Goal: Task Accomplishment & Management: Use online tool/utility

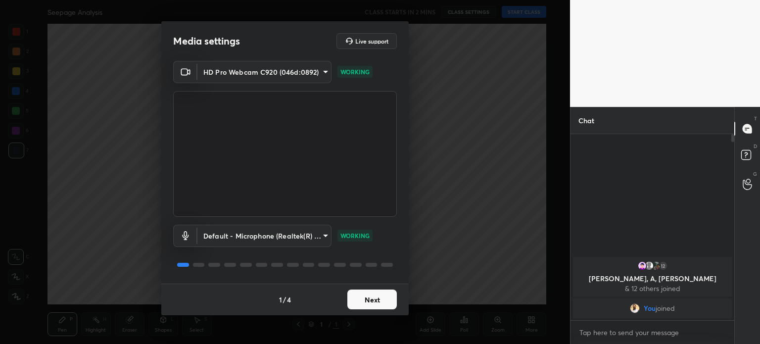
click at [372, 298] on button "Next" at bounding box center [371, 299] width 49 height 20
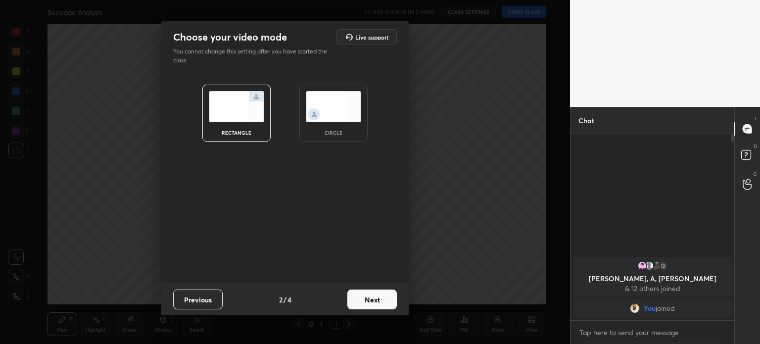
click at [372, 298] on button "Next" at bounding box center [371, 299] width 49 height 20
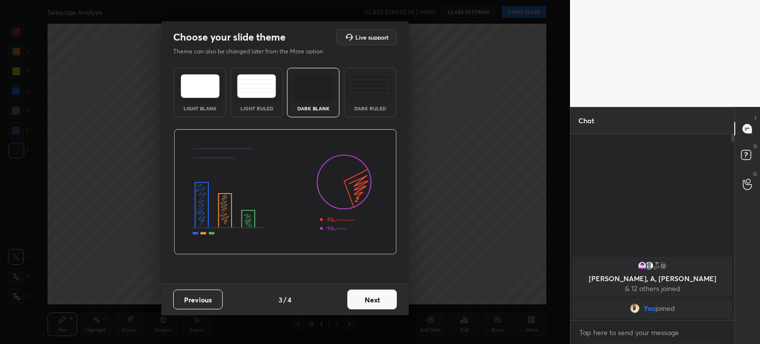
click at [372, 298] on button "Next" at bounding box center [371, 299] width 49 height 20
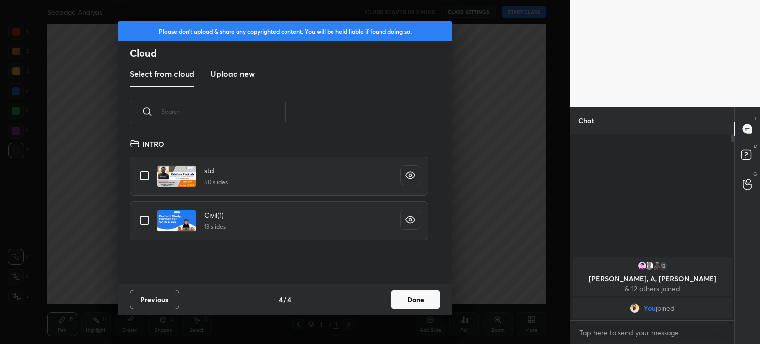
scroll to position [146, 318]
click at [224, 77] on h3 "Upload new" at bounding box center [232, 74] width 45 height 12
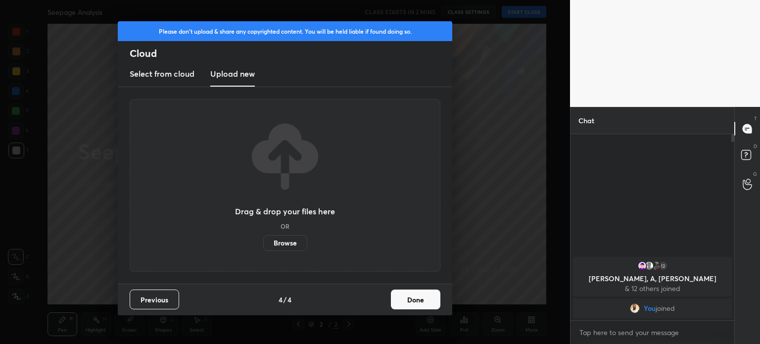
click at [281, 243] on label "Browse" at bounding box center [285, 243] width 44 height 16
click at [263, 243] on input "Browse" at bounding box center [263, 243] width 0 height 16
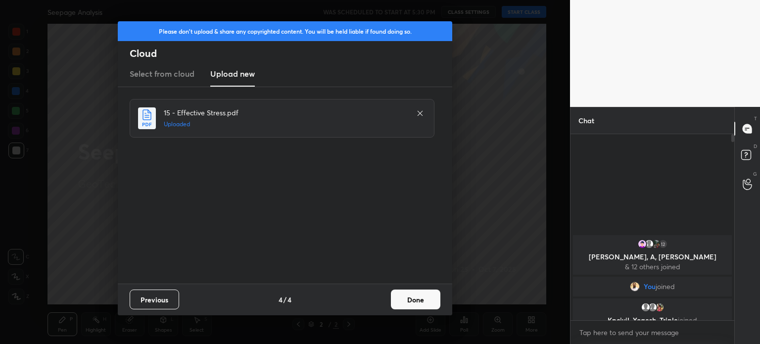
click at [408, 296] on button "Done" at bounding box center [415, 299] width 49 height 20
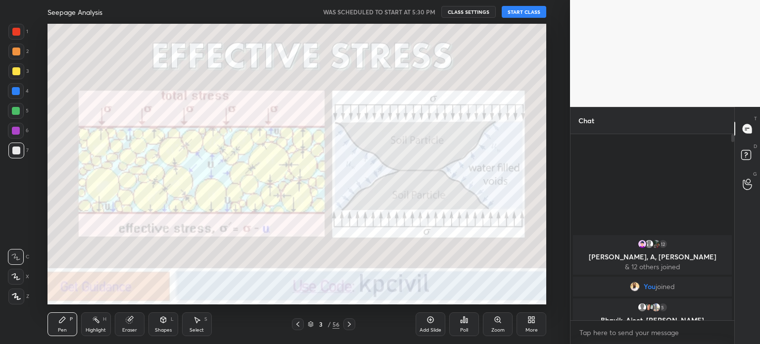
click at [510, 12] on button "START CLASS" at bounding box center [524, 12] width 45 height 12
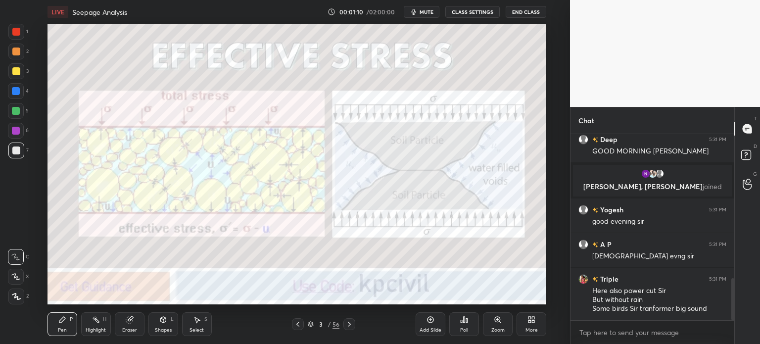
scroll to position [636, 0]
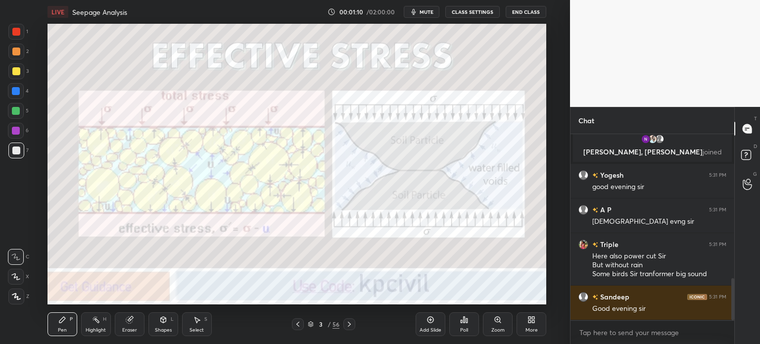
click at [18, 300] on div at bounding box center [16, 296] width 16 height 16
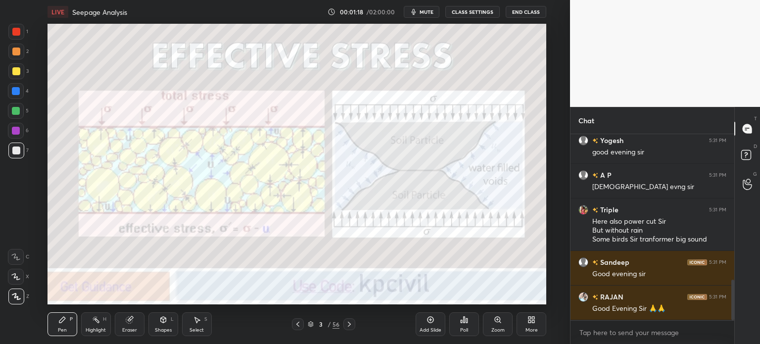
click at [310, 327] on div "3 / 56" at bounding box center [324, 324] width 32 height 9
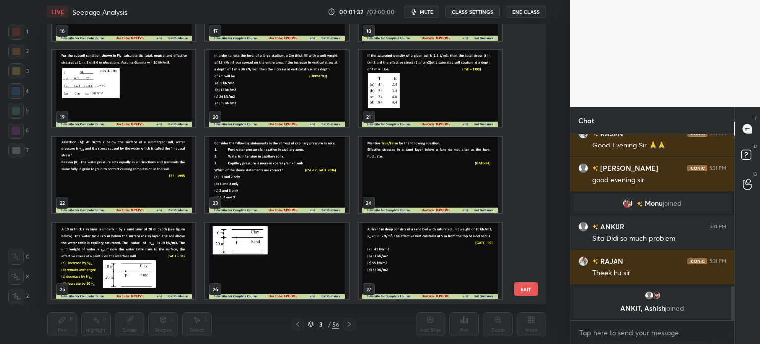
scroll to position [822, 0]
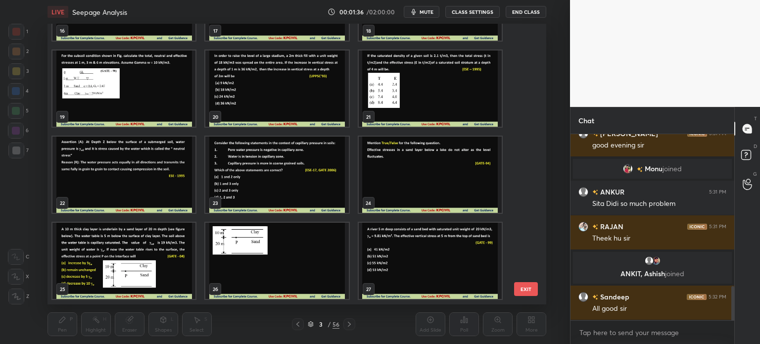
click at [173, 99] on img "grid" at bounding box center [123, 88] width 143 height 76
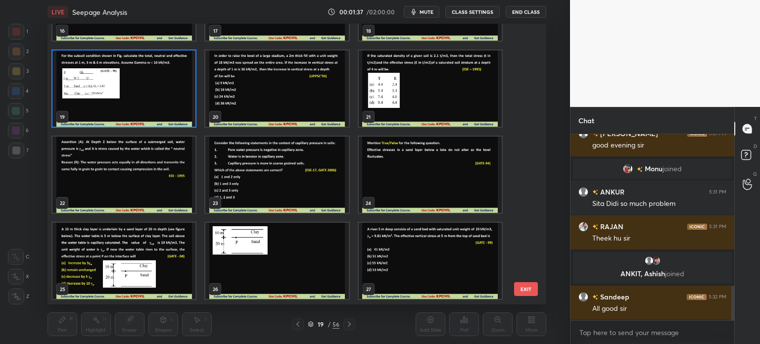
click at [173, 99] on img "grid" at bounding box center [123, 88] width 143 height 76
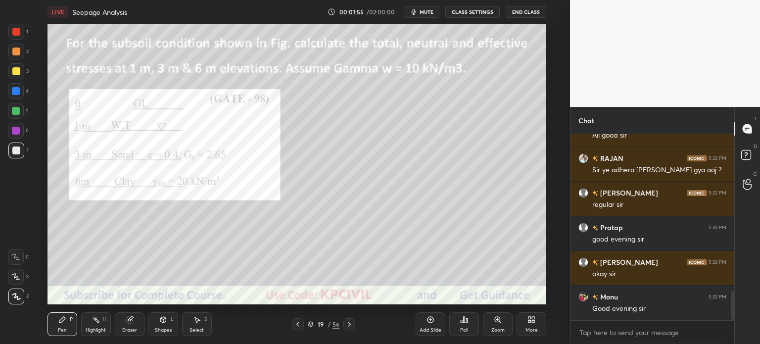
scroll to position [1030, 0]
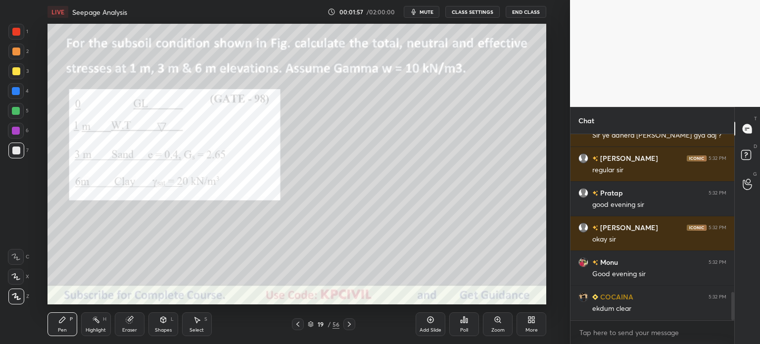
click at [348, 322] on icon at bounding box center [349, 324] width 8 height 8
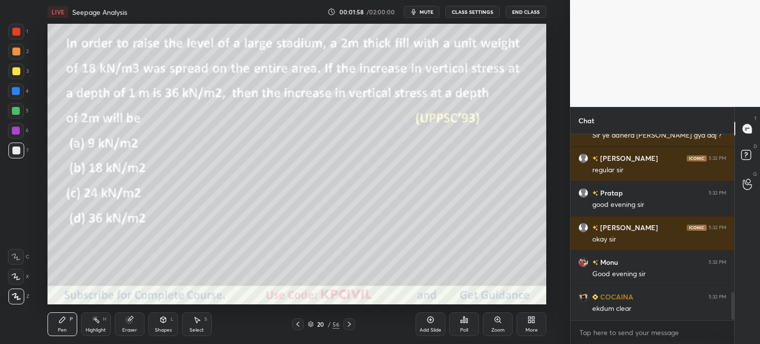
scroll to position [1064, 0]
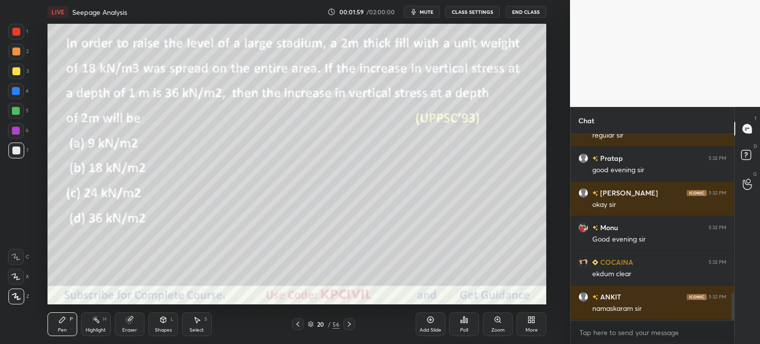
click at [163, 321] on icon at bounding box center [163, 320] width 0 height 3
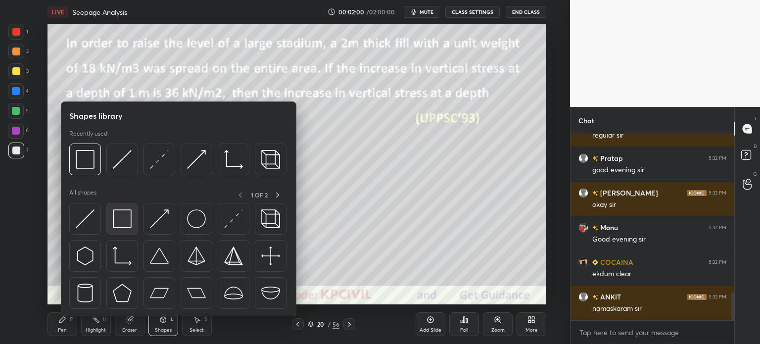
click at [126, 209] on img at bounding box center [122, 218] width 19 height 19
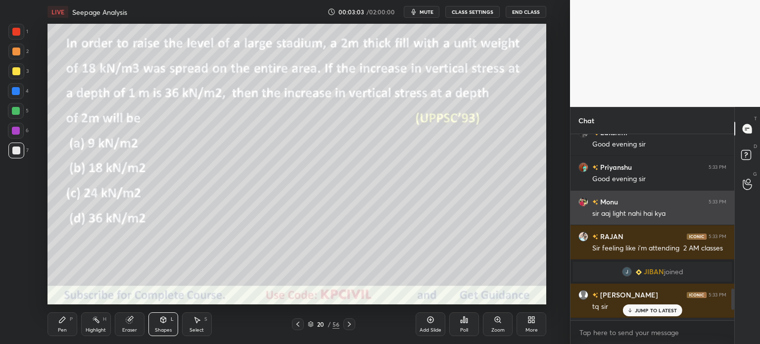
scroll to position [1451, 0]
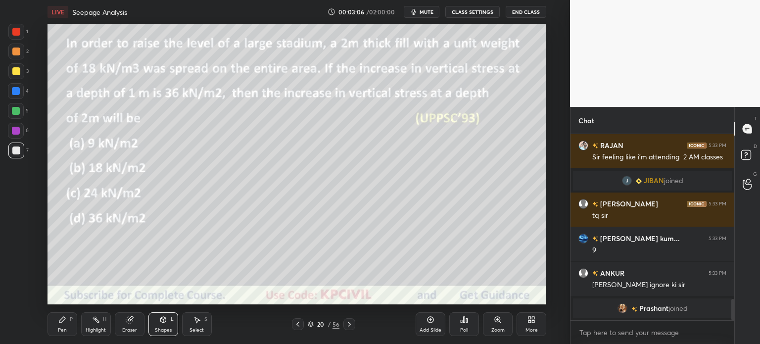
click at [65, 325] on div "Pen P" at bounding box center [62, 324] width 30 height 24
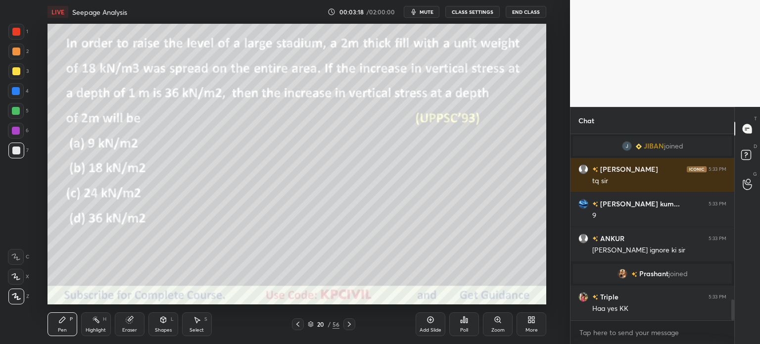
click at [13, 71] on div at bounding box center [16, 71] width 8 height 8
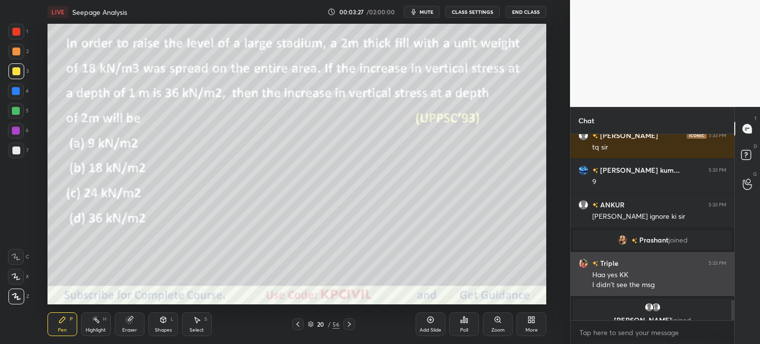
scroll to position [1531, 0]
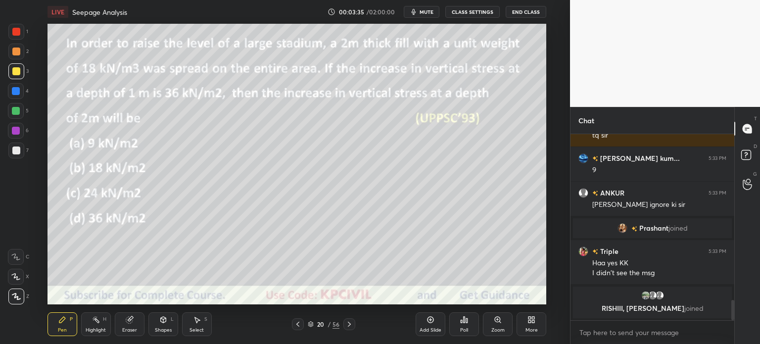
click at [16, 46] on div at bounding box center [16, 52] width 16 height 16
click at [13, 67] on div at bounding box center [16, 71] width 8 height 8
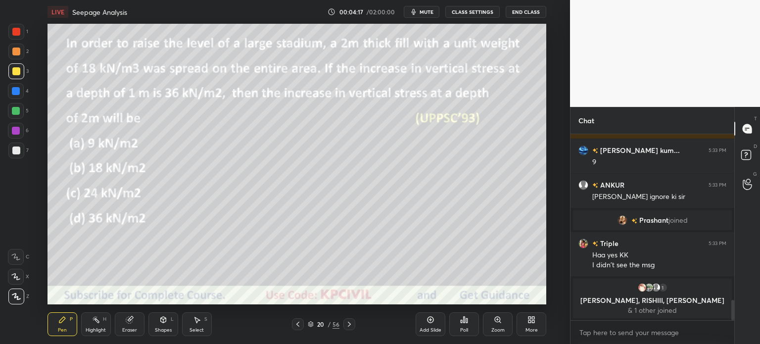
click at [13, 155] on div at bounding box center [16, 150] width 16 height 16
click at [15, 93] on div at bounding box center [16, 91] width 8 height 8
click at [14, 110] on div at bounding box center [16, 111] width 8 height 8
click at [14, 151] on div at bounding box center [16, 150] width 8 height 8
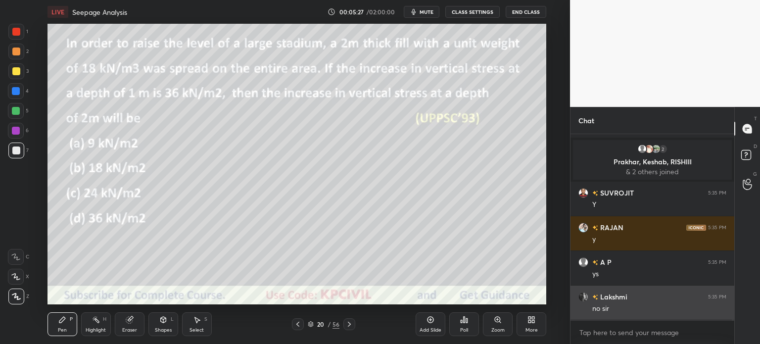
scroll to position [1664, 0]
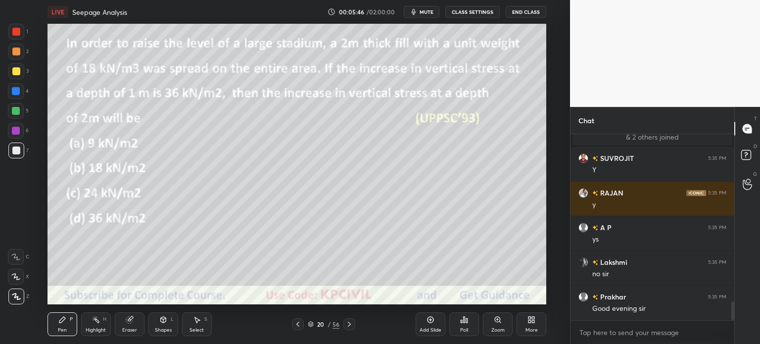
click at [429, 327] on div "Add Slide" at bounding box center [430, 329] width 22 height 5
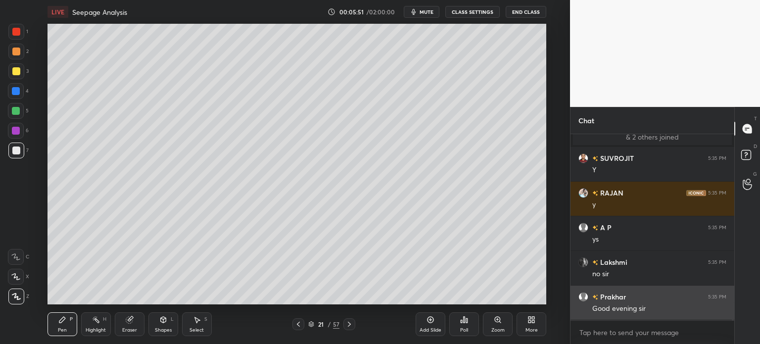
scroll to position [1699, 0]
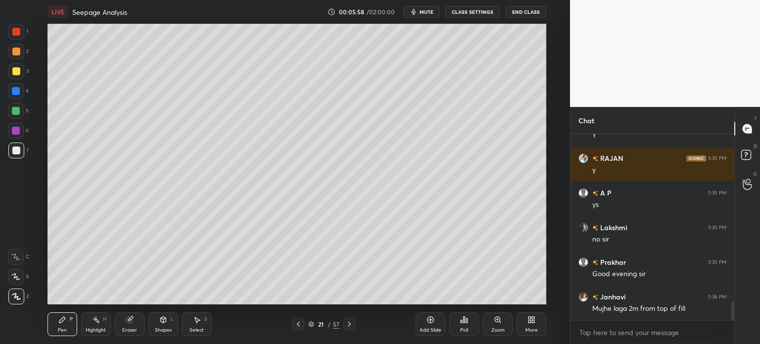
click at [131, 326] on div "Eraser" at bounding box center [130, 324] width 30 height 24
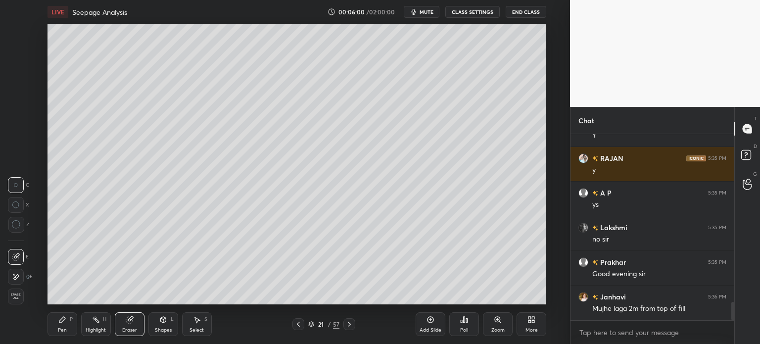
click at [60, 323] on icon at bounding box center [62, 320] width 6 height 6
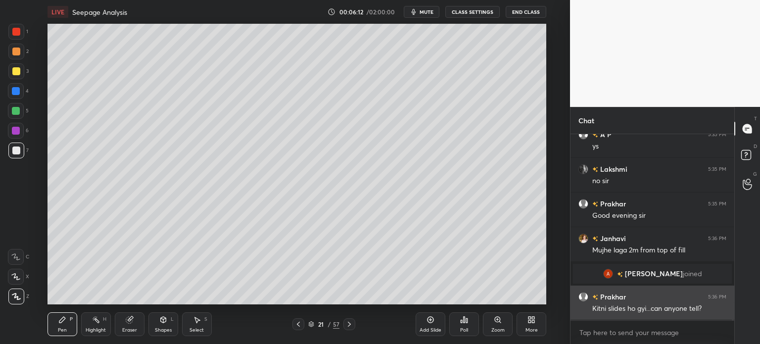
scroll to position [1754, 0]
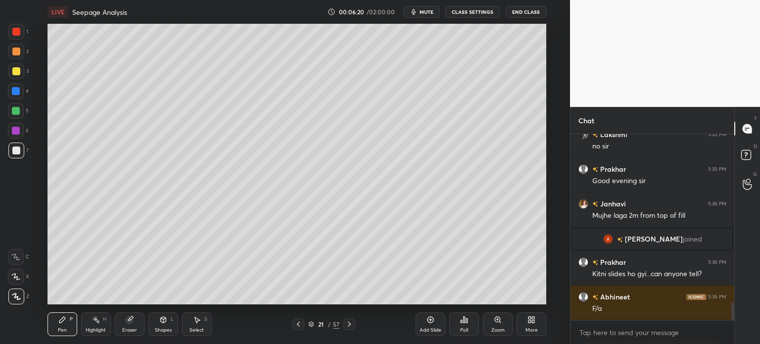
click at [14, 57] on div at bounding box center [16, 52] width 16 height 16
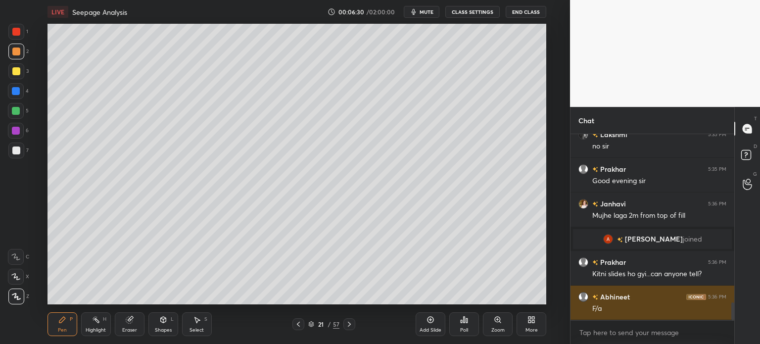
scroll to position [1789, 0]
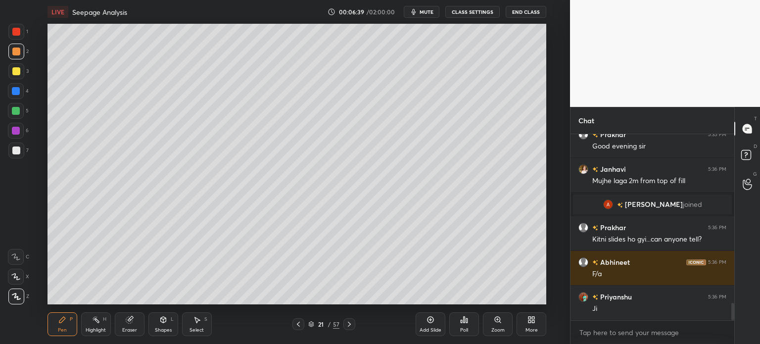
click at [297, 328] on div at bounding box center [298, 324] width 12 height 12
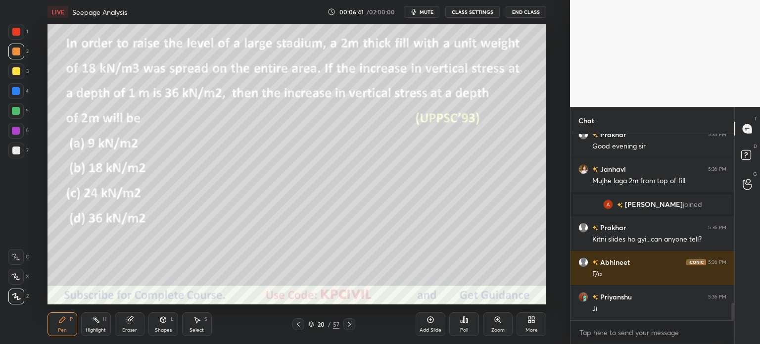
scroll to position [1823, 0]
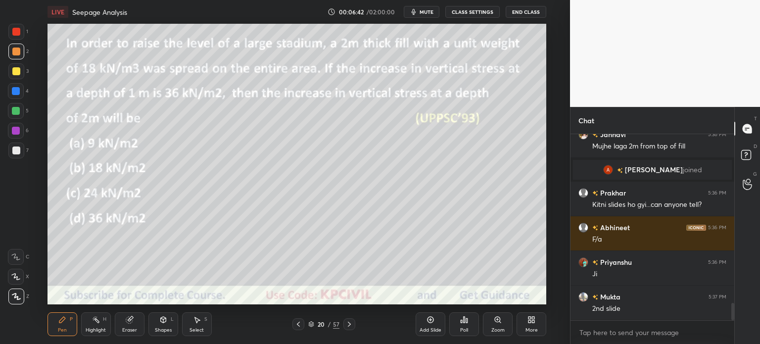
click at [93, 321] on icon at bounding box center [96, 320] width 8 height 8
click at [11, 296] on div at bounding box center [16, 296] width 16 height 16
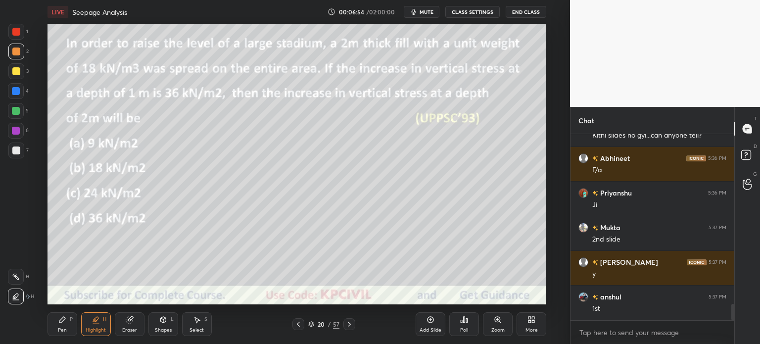
scroll to position [1927, 0]
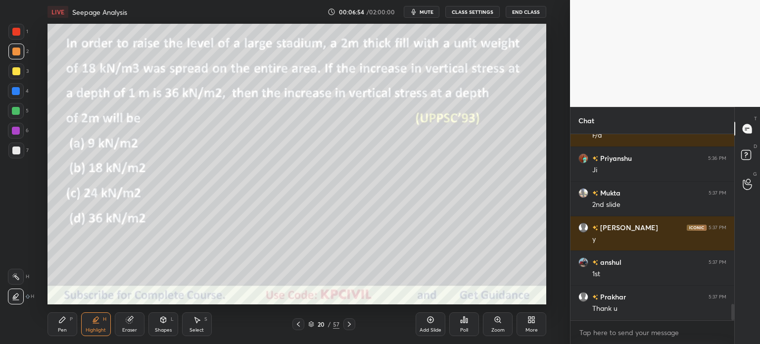
click at [54, 329] on div "Pen P" at bounding box center [62, 324] width 30 height 24
click at [96, 330] on div "Highlight" at bounding box center [96, 329] width 20 height 5
click at [59, 324] on div "Pen P" at bounding box center [62, 324] width 30 height 24
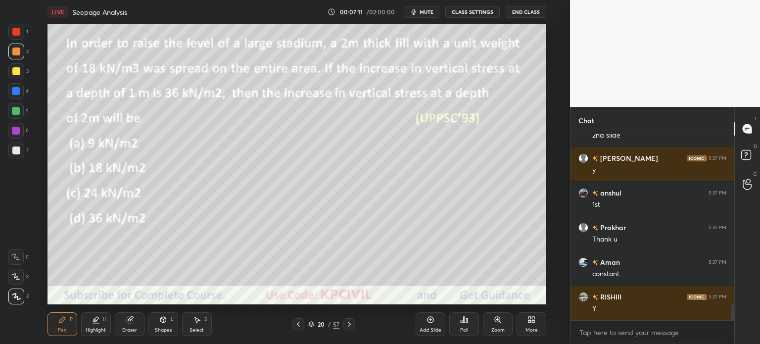
scroll to position [2031, 0]
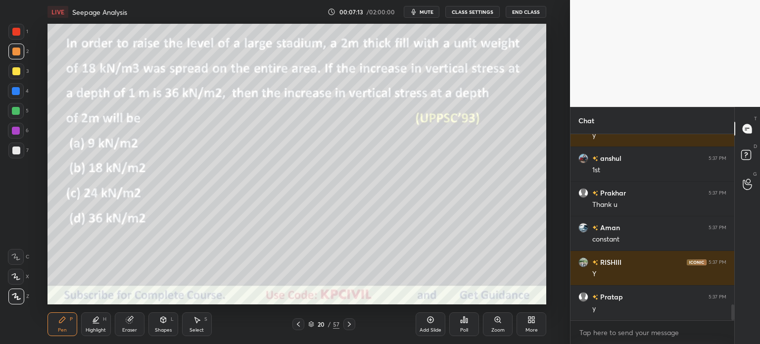
click at [347, 324] on icon at bounding box center [349, 324] width 8 height 8
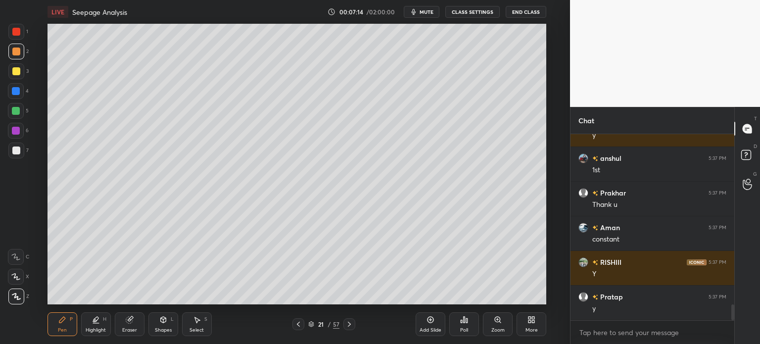
click at [12, 92] on div at bounding box center [16, 91] width 8 height 8
click at [13, 53] on div at bounding box center [16, 51] width 8 height 8
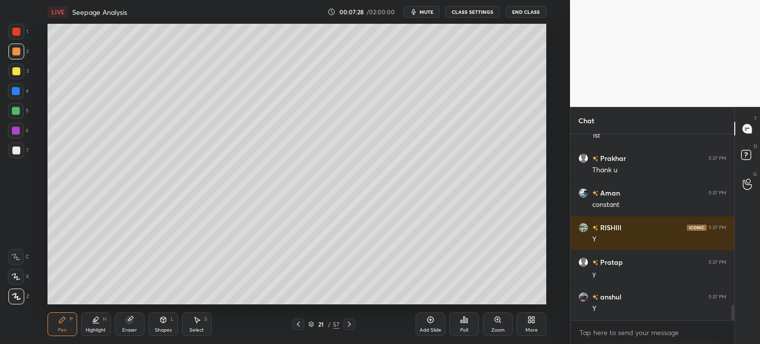
click at [10, 149] on div at bounding box center [16, 150] width 16 height 16
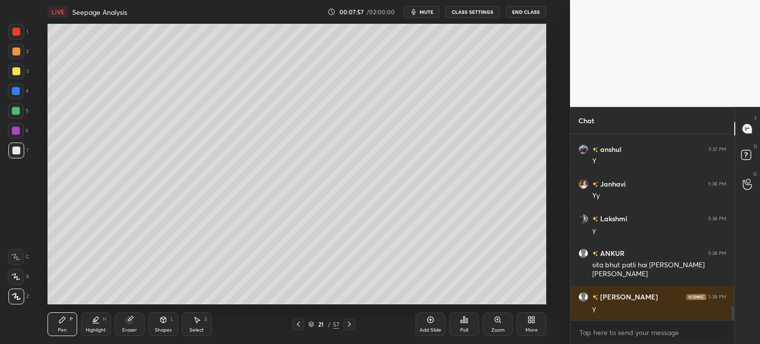
scroll to position [2248, 0]
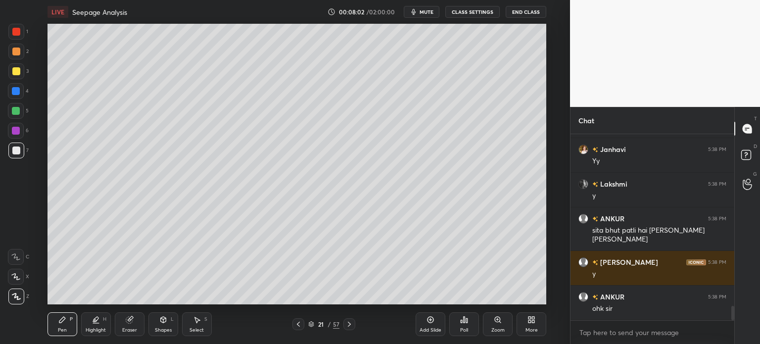
click at [300, 324] on icon at bounding box center [298, 324] width 8 height 8
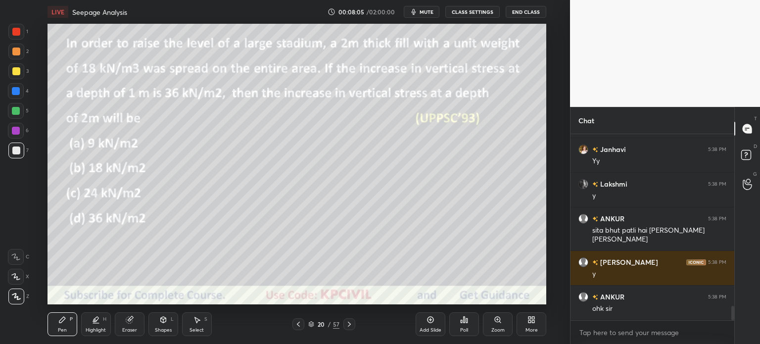
click at [14, 74] on div at bounding box center [16, 71] width 8 height 8
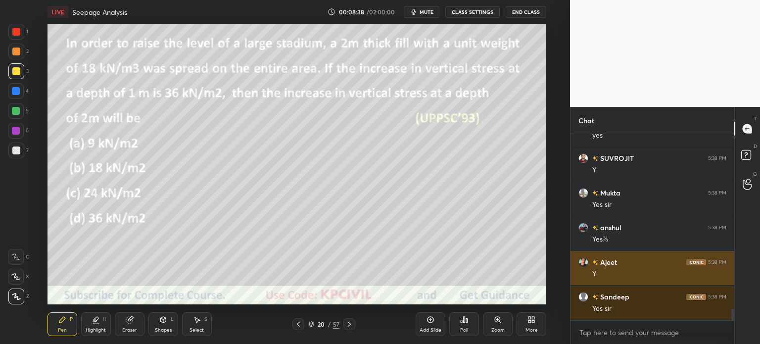
scroll to position [2829, 0]
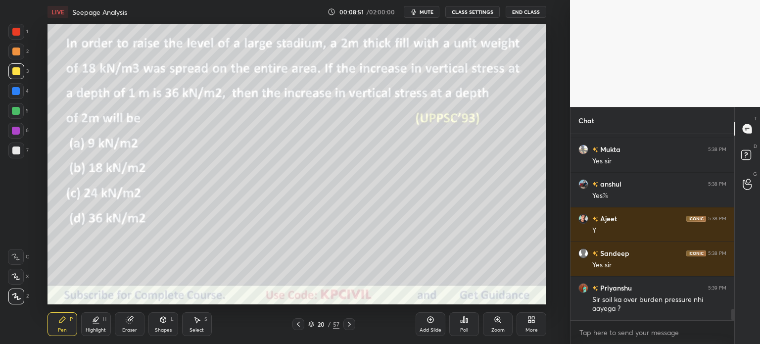
click at [14, 116] on div at bounding box center [16, 111] width 16 height 16
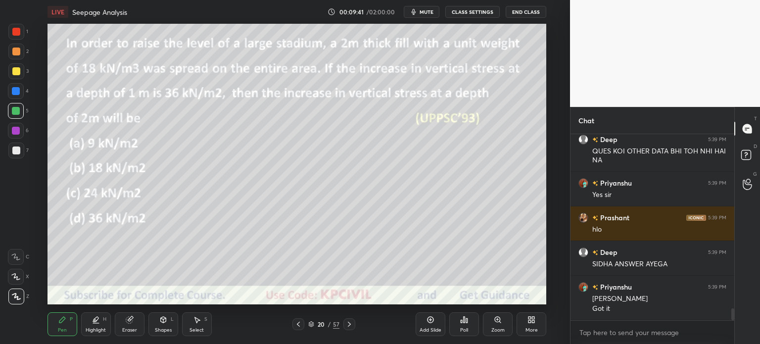
scroll to position [2738, 0]
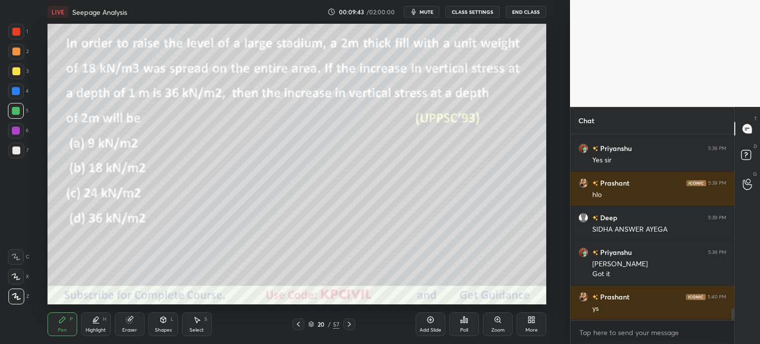
click at [346, 322] on icon at bounding box center [349, 324] width 8 height 8
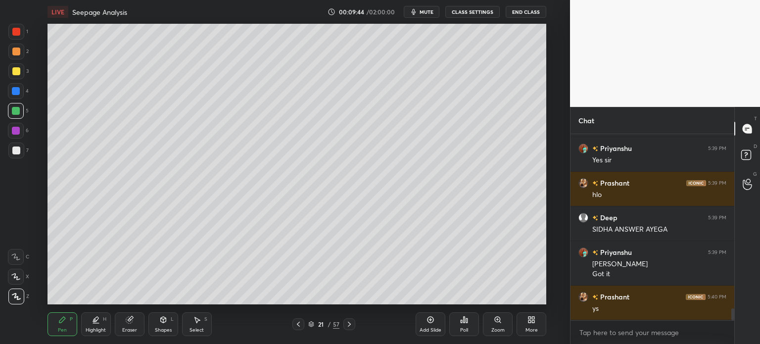
click at [346, 322] on icon at bounding box center [349, 324] width 8 height 8
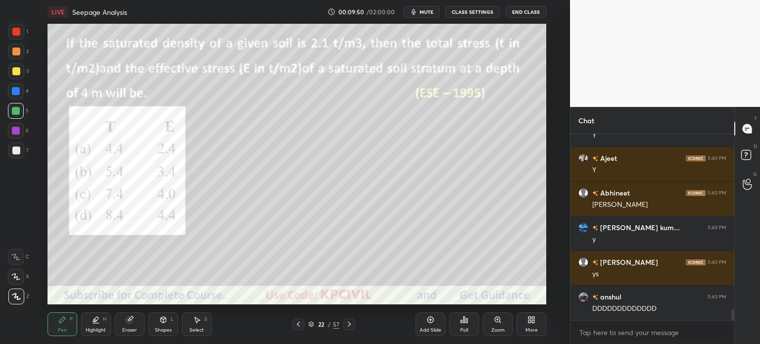
scroll to position [2981, 0]
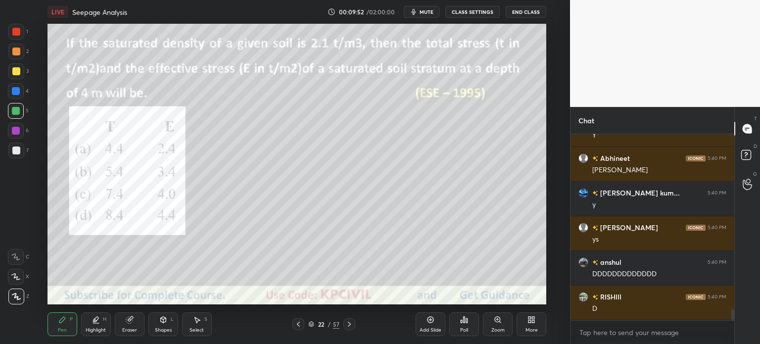
click at [167, 326] on div "Shapes L" at bounding box center [163, 324] width 30 height 24
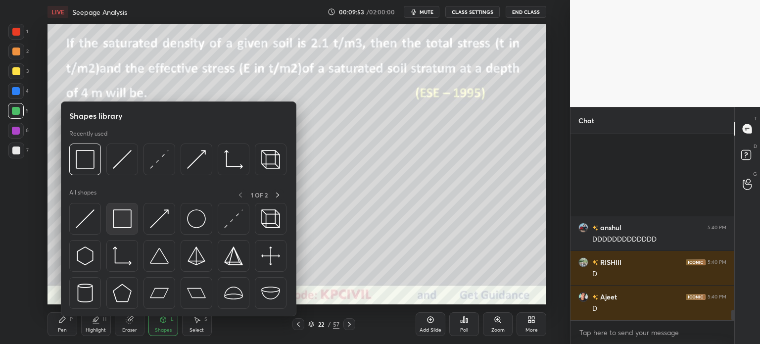
scroll to position [3154, 0]
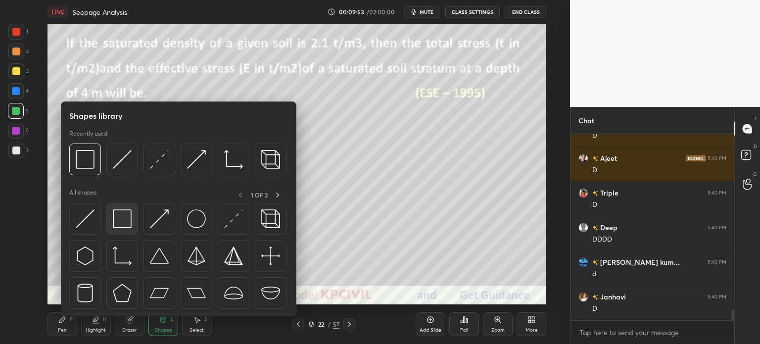
click at [130, 217] on img at bounding box center [122, 218] width 19 height 19
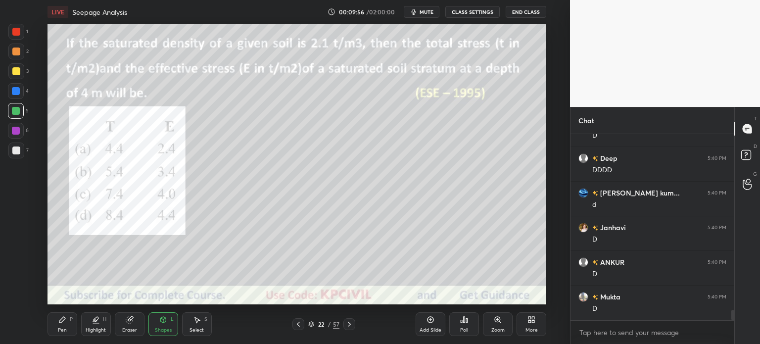
scroll to position [3258, 0]
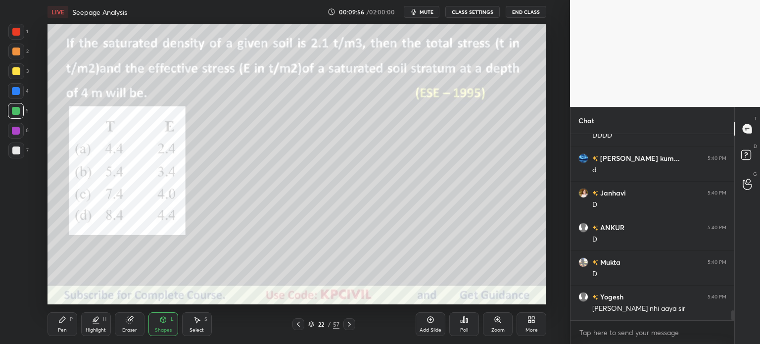
click at [12, 35] on div at bounding box center [16, 32] width 16 height 16
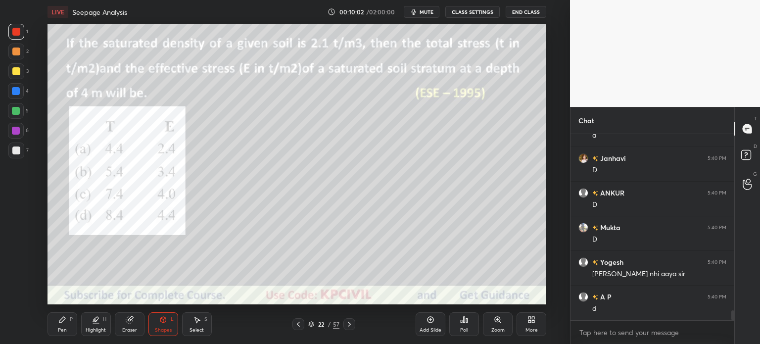
scroll to position [3327, 0]
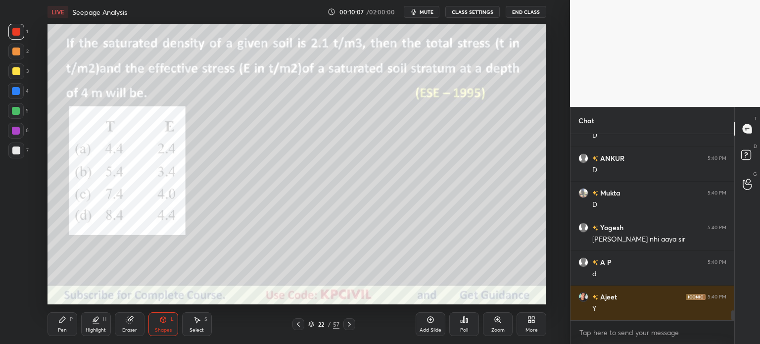
click at [295, 325] on icon at bounding box center [298, 324] width 8 height 8
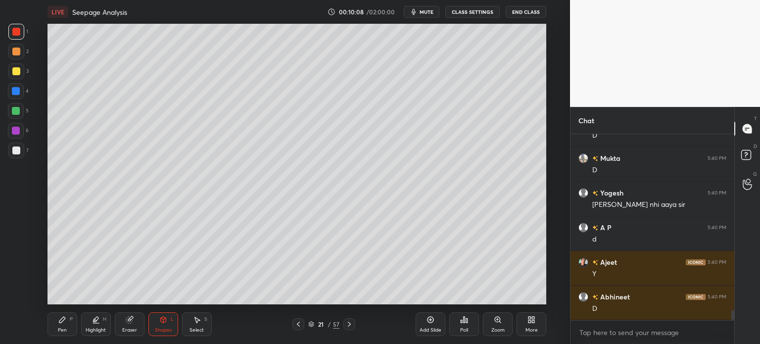
click at [295, 325] on icon at bounding box center [298, 324] width 8 height 8
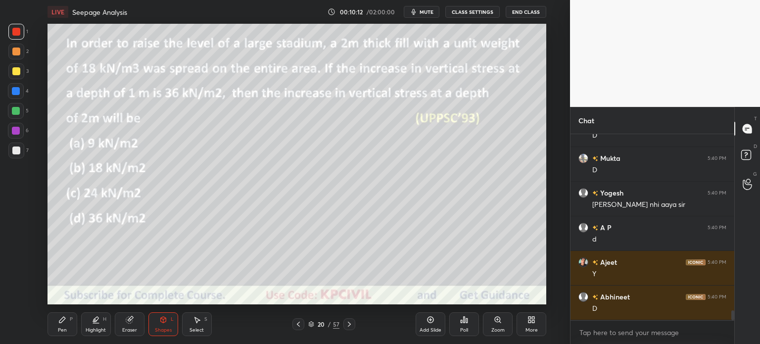
scroll to position [3396, 0]
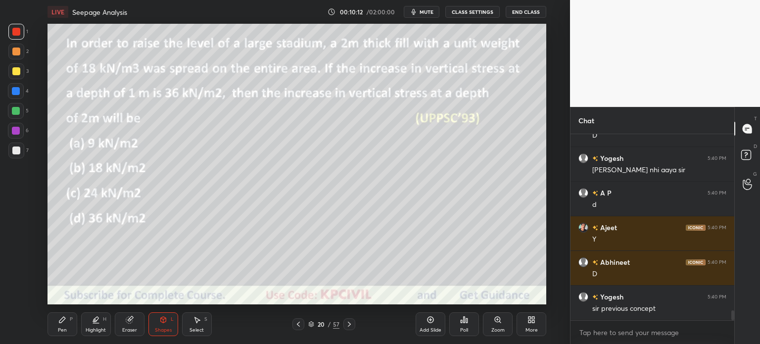
click at [350, 324] on icon at bounding box center [349, 324] width 3 height 5
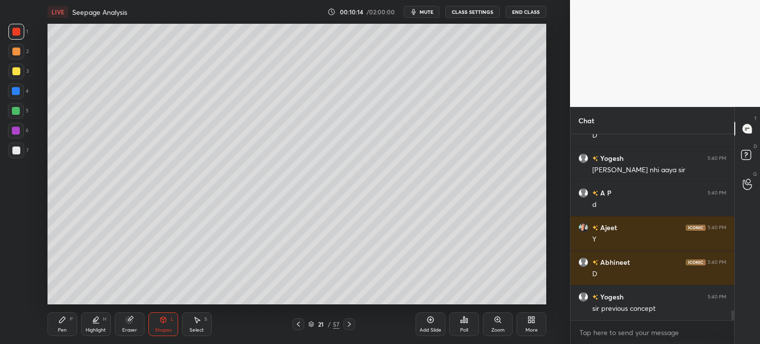
click at [421, 325] on div "Add Slide" at bounding box center [431, 324] width 30 height 24
click at [13, 91] on div at bounding box center [16, 91] width 8 height 8
click at [13, 51] on div at bounding box center [16, 51] width 8 height 8
click at [60, 325] on div "Pen P" at bounding box center [62, 324] width 30 height 24
click at [13, 153] on div at bounding box center [16, 150] width 8 height 8
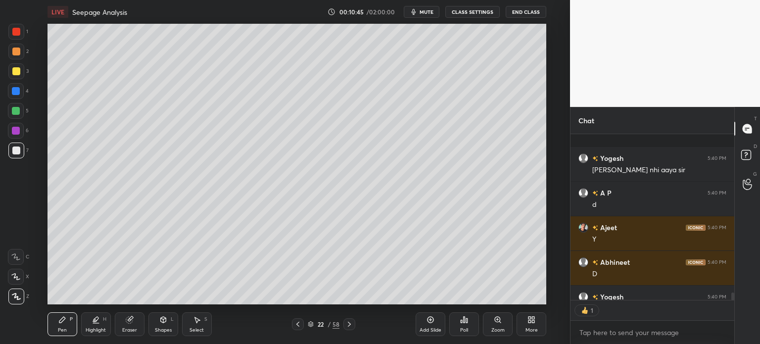
scroll to position [3451, 0]
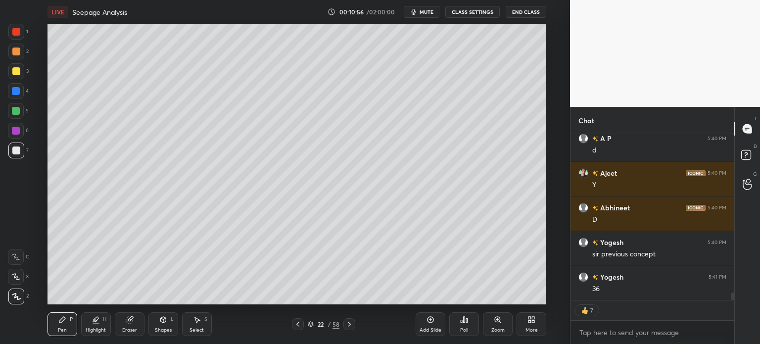
click at [13, 92] on div at bounding box center [16, 91] width 8 height 8
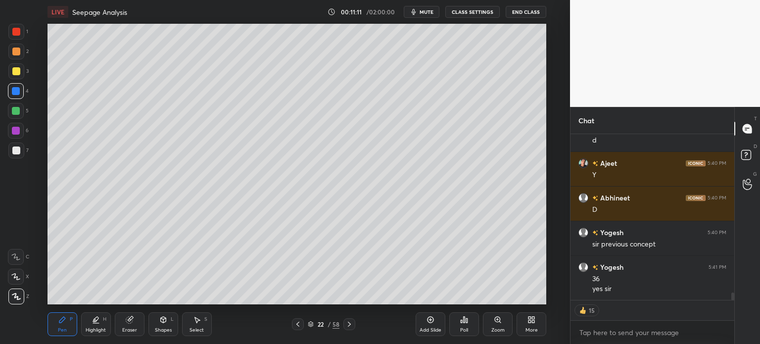
click at [18, 157] on div at bounding box center [16, 150] width 16 height 16
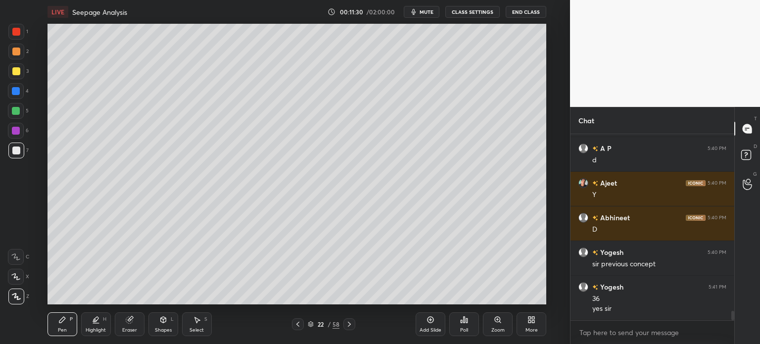
scroll to position [3475, 0]
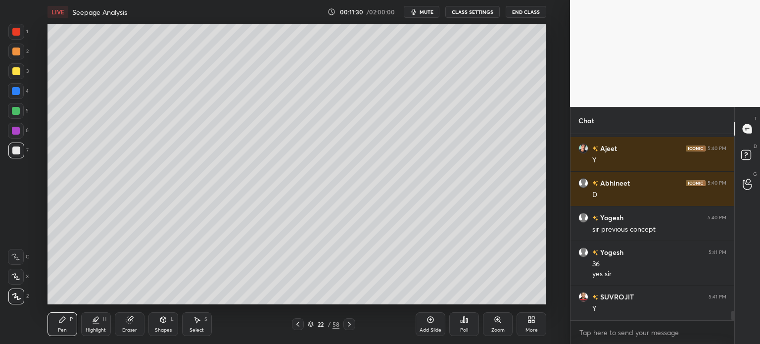
click at [98, 324] on div "Highlight H" at bounding box center [96, 324] width 30 height 24
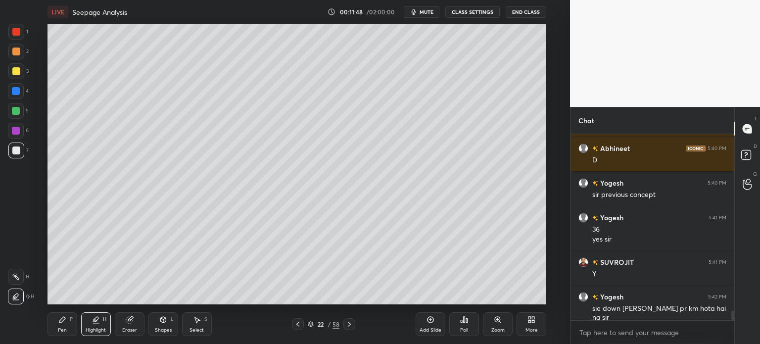
scroll to position [3520, 0]
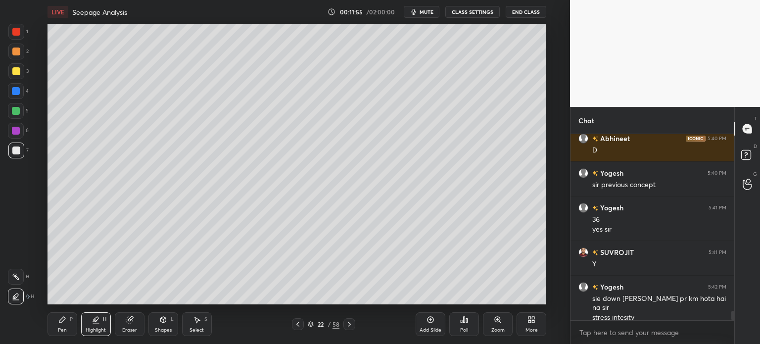
click at [14, 281] on div at bounding box center [16, 277] width 16 height 16
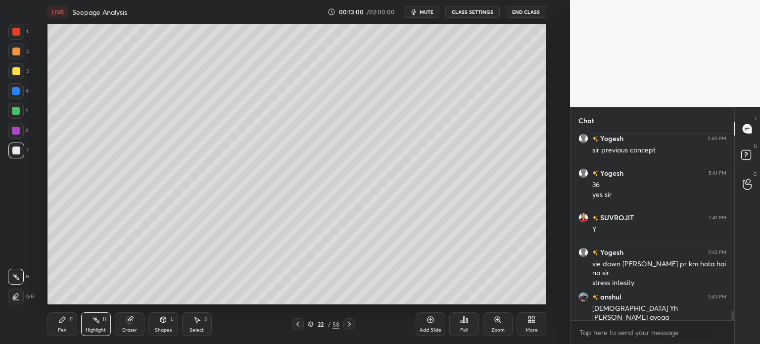
click at [347, 323] on icon at bounding box center [349, 324] width 8 height 8
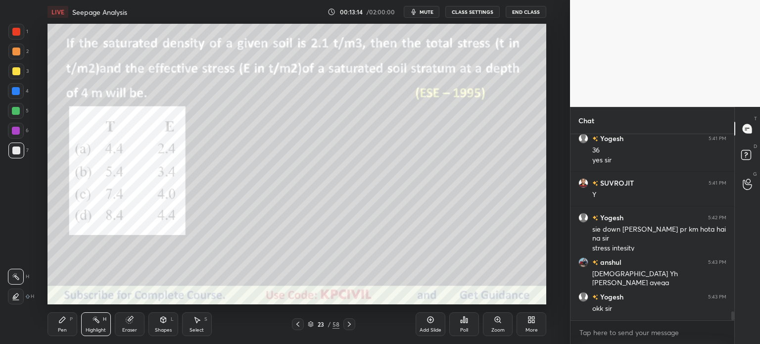
scroll to position [3624, 0]
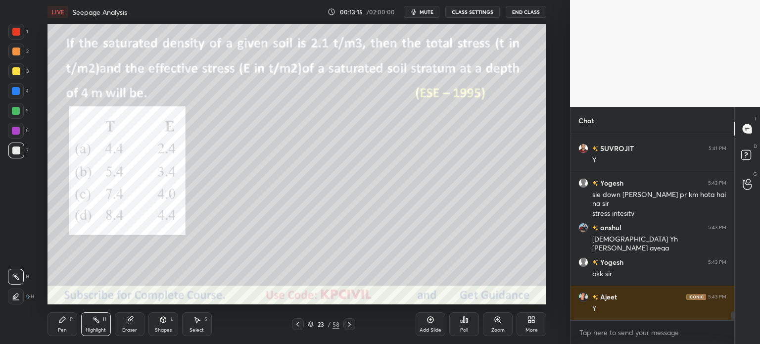
click at [347, 323] on icon at bounding box center [349, 324] width 8 height 8
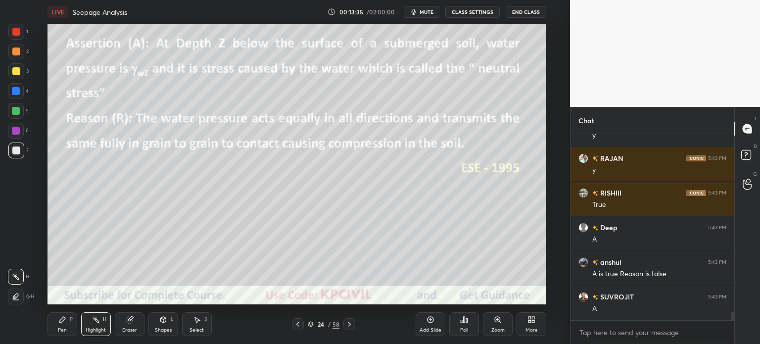
scroll to position [3935, 0]
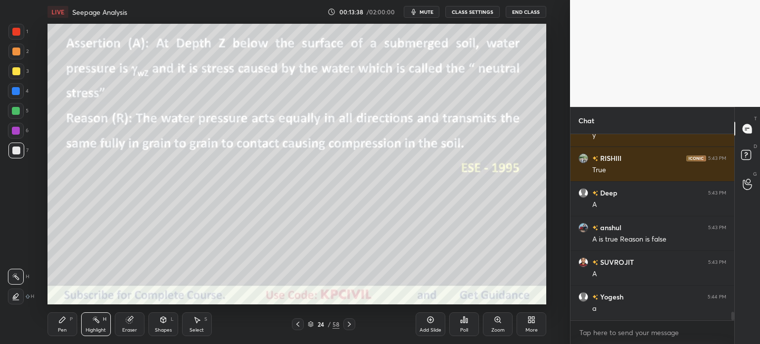
click at [13, 52] on div at bounding box center [16, 51] width 8 height 8
click at [65, 327] on div "Pen" at bounding box center [62, 329] width 9 height 5
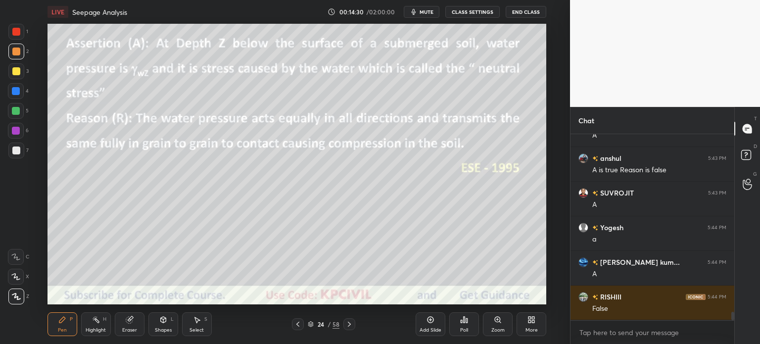
scroll to position [4039, 0]
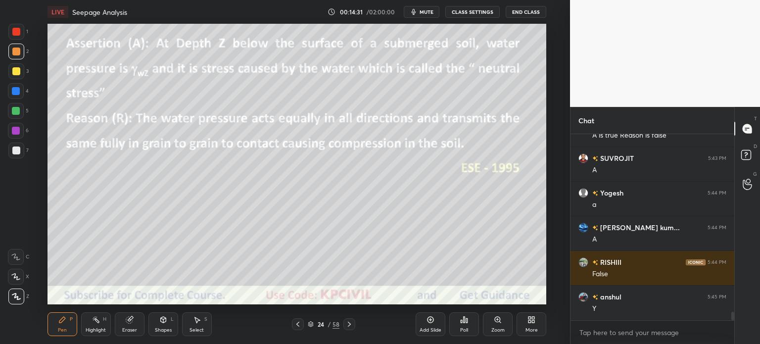
click at [11, 156] on div at bounding box center [16, 150] width 16 height 16
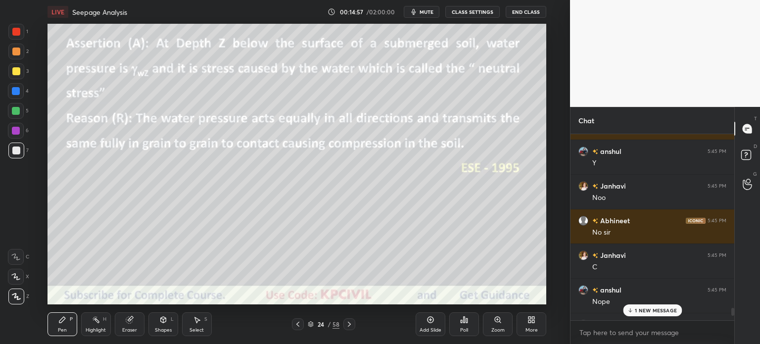
scroll to position [4212, 0]
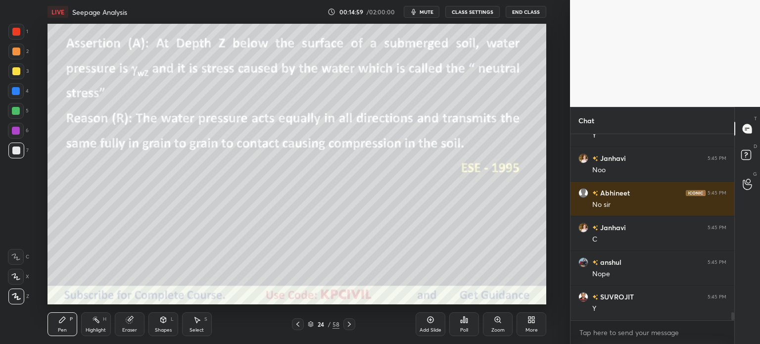
click at [16, 73] on div at bounding box center [16, 71] width 8 height 8
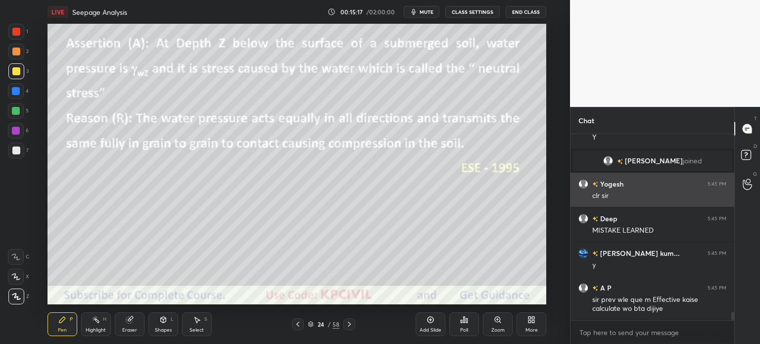
scroll to position [3898, 0]
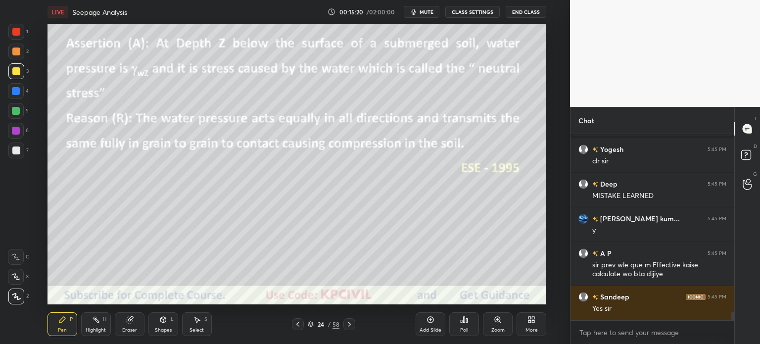
click at [291, 322] on div "24 / 58" at bounding box center [323, 324] width 184 height 12
click at [293, 323] on div at bounding box center [298, 324] width 12 height 12
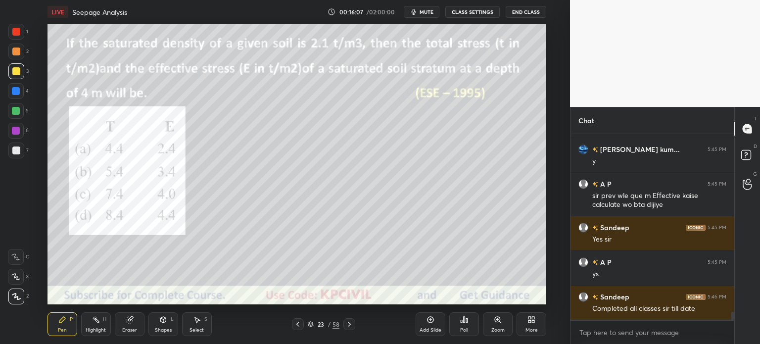
scroll to position [4002, 0]
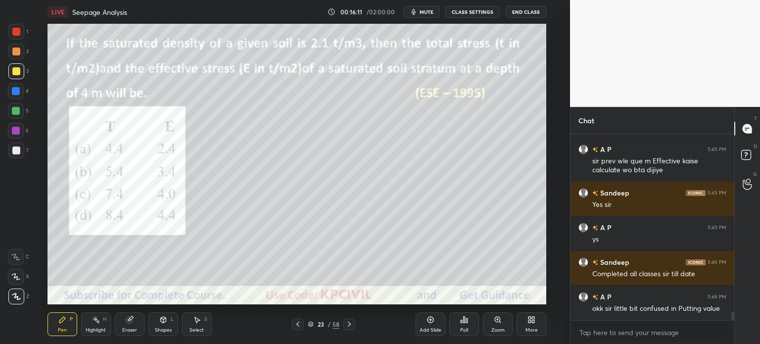
click at [352, 326] on icon at bounding box center [349, 324] width 8 height 8
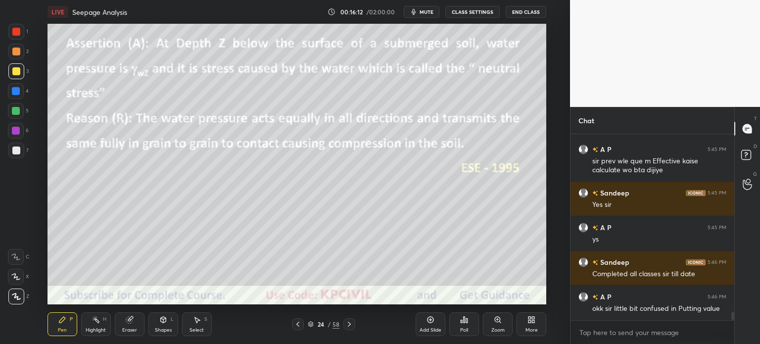
click at [352, 326] on icon at bounding box center [349, 324] width 8 height 8
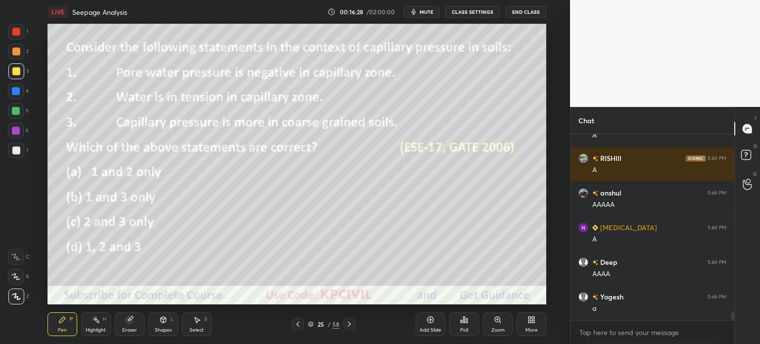
scroll to position [4254, 0]
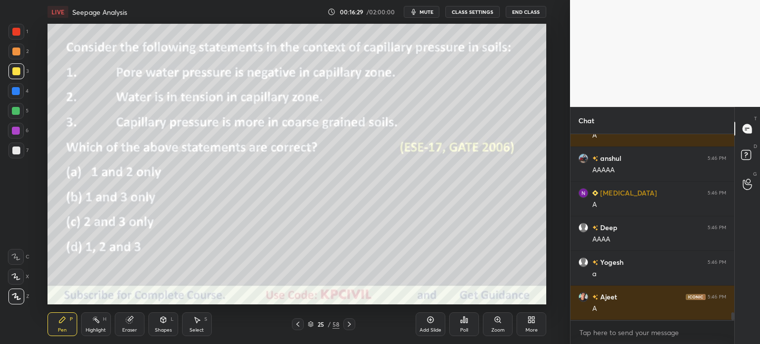
click at [167, 326] on div "Shapes L" at bounding box center [163, 324] width 30 height 24
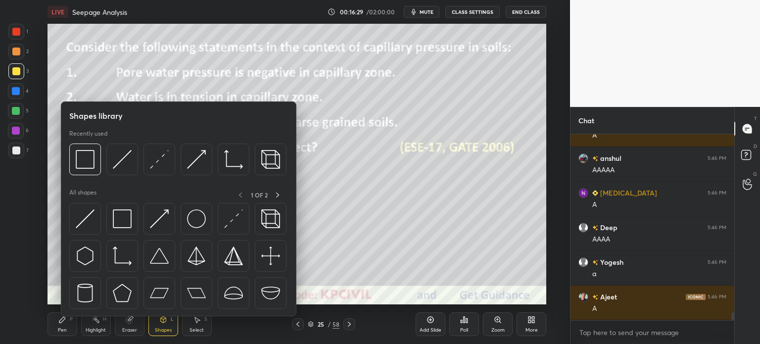
scroll to position [4289, 0]
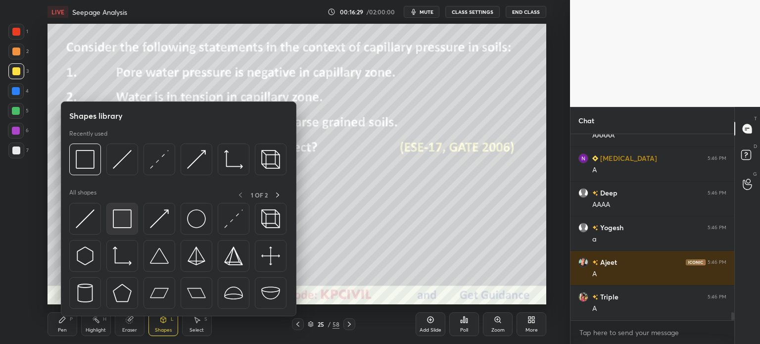
click at [118, 221] on img at bounding box center [122, 218] width 19 height 19
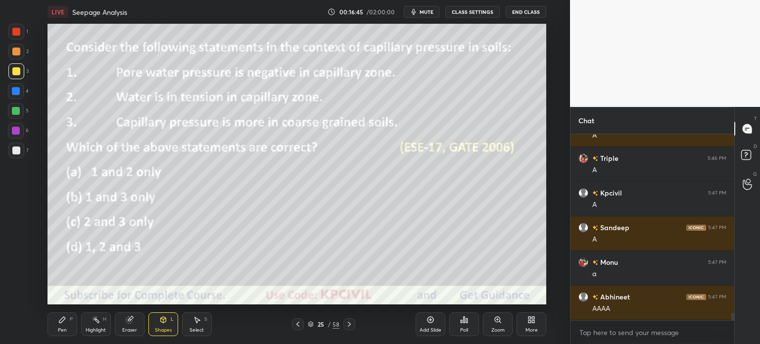
scroll to position [4462, 0]
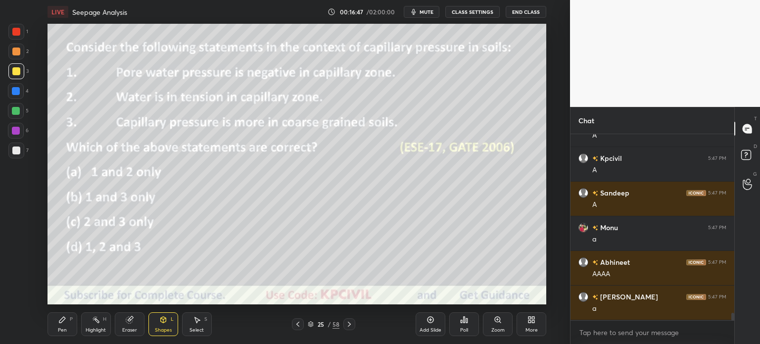
click at [65, 326] on div "Pen P" at bounding box center [62, 324] width 30 height 24
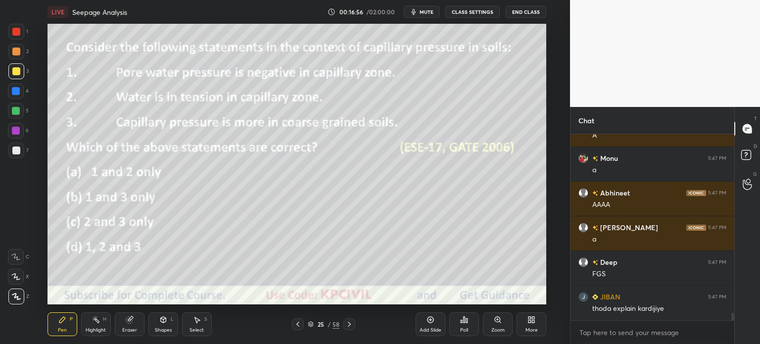
scroll to position [4566, 0]
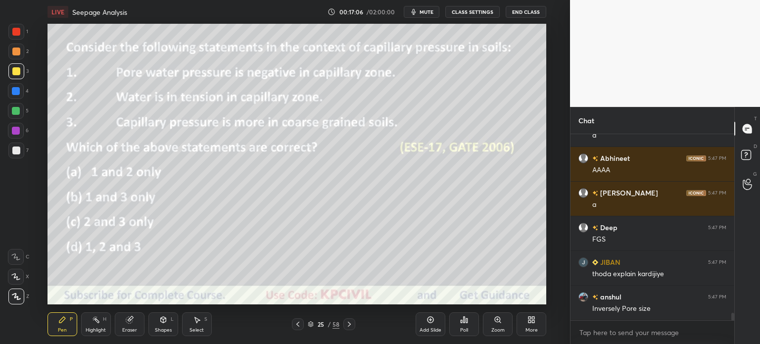
click at [346, 322] on icon at bounding box center [349, 324] width 8 height 8
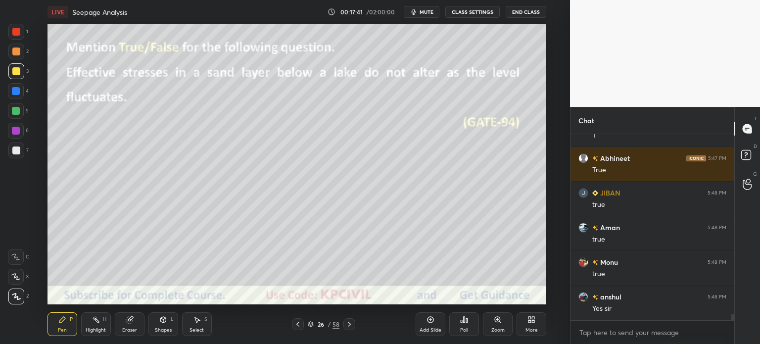
scroll to position [5120, 0]
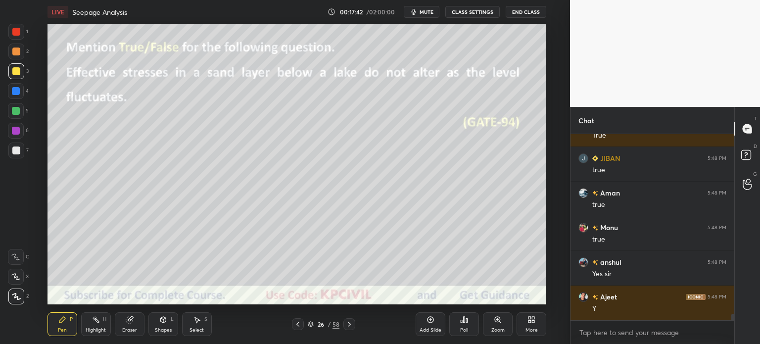
click at [350, 326] on icon at bounding box center [349, 324] width 8 height 8
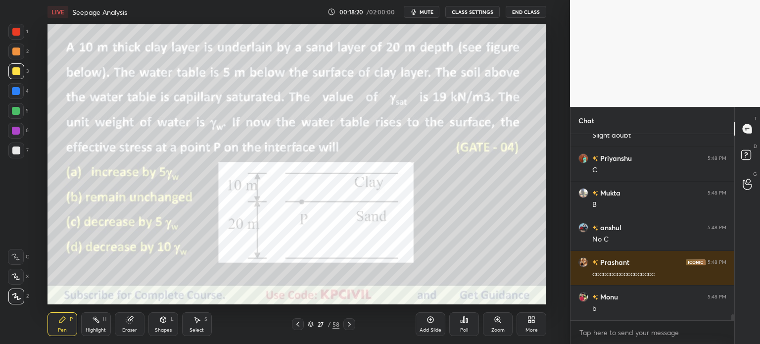
scroll to position [5708, 0]
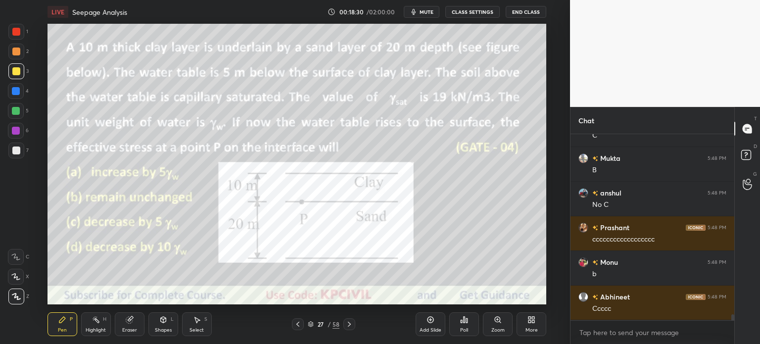
click at [13, 31] on div at bounding box center [16, 32] width 8 height 8
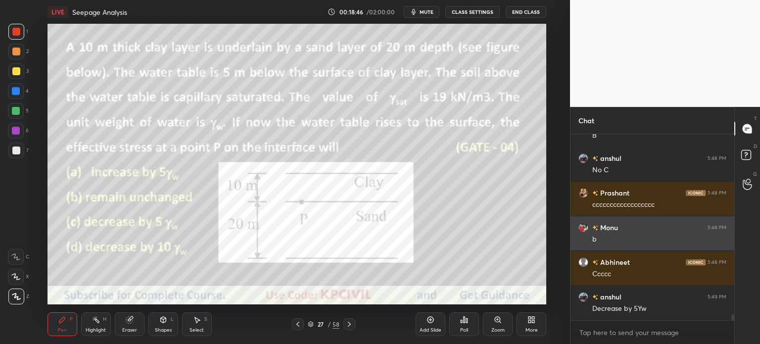
scroll to position [5767, 0]
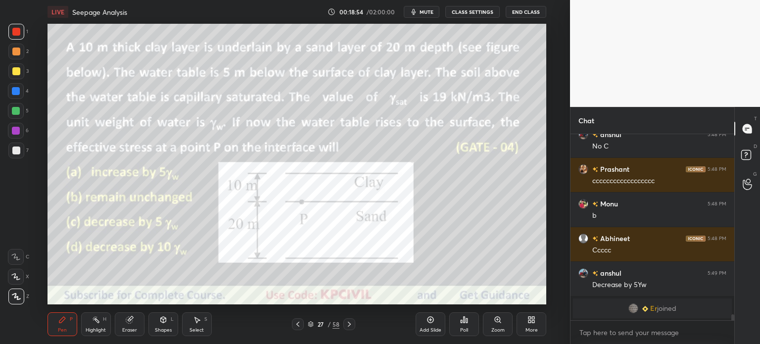
click at [12, 92] on div at bounding box center [16, 91] width 8 height 8
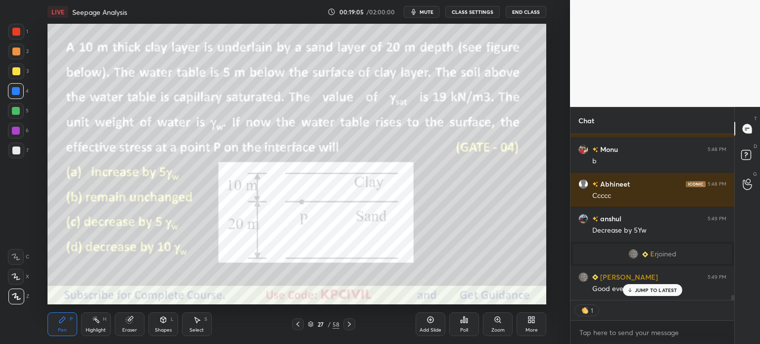
scroll to position [5200, 0]
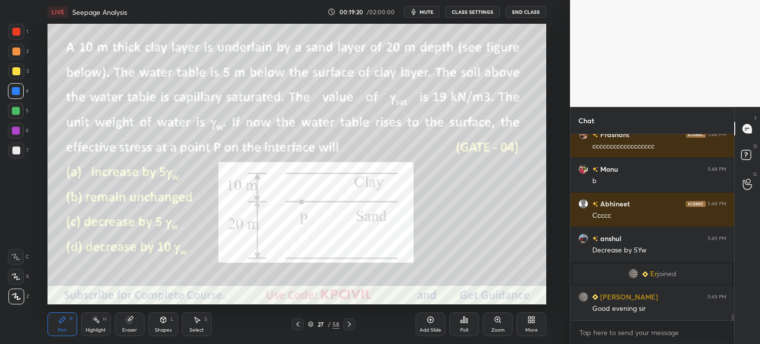
click at [347, 326] on icon at bounding box center [349, 324] width 8 height 8
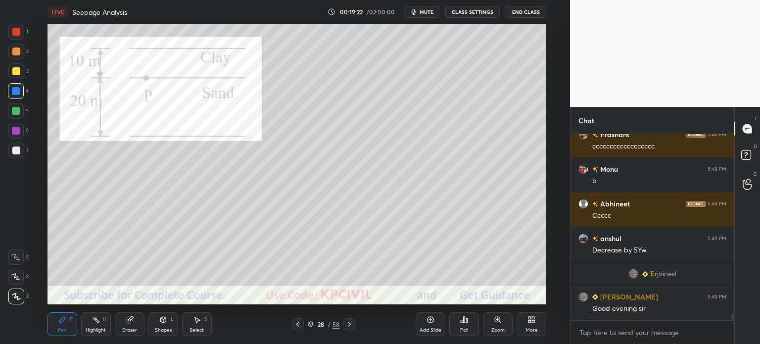
click at [14, 51] on div at bounding box center [16, 51] width 8 height 8
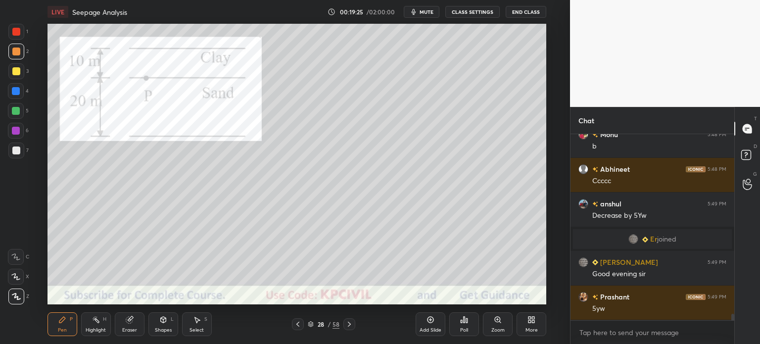
click at [16, 33] on div at bounding box center [16, 32] width 8 height 8
click at [14, 91] on div at bounding box center [16, 91] width 8 height 8
click at [12, 155] on div at bounding box center [16, 150] width 16 height 16
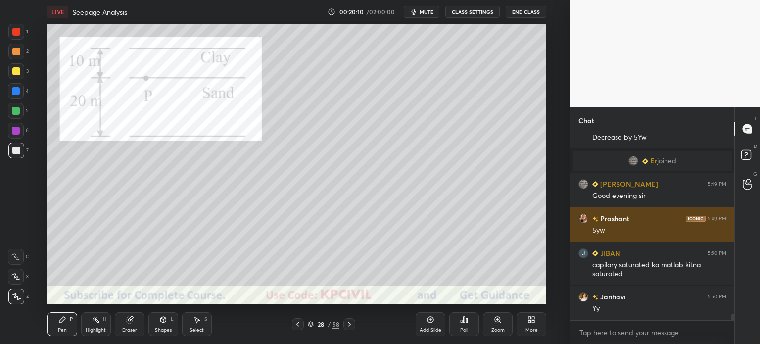
scroll to position [3, 3]
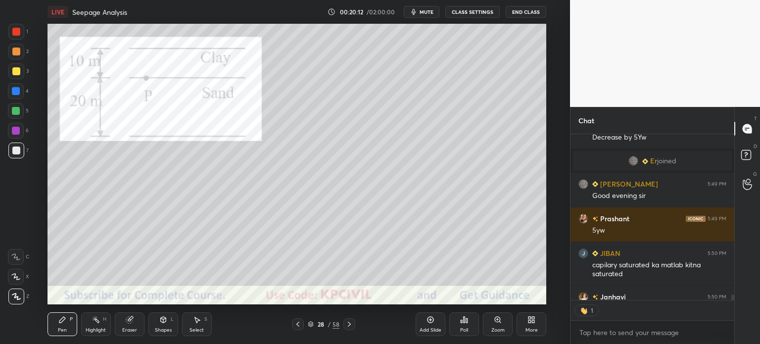
click at [13, 71] on div at bounding box center [16, 71] width 8 height 8
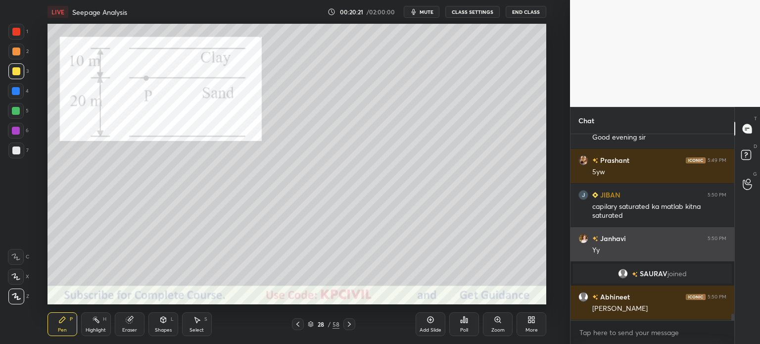
scroll to position [2, 3]
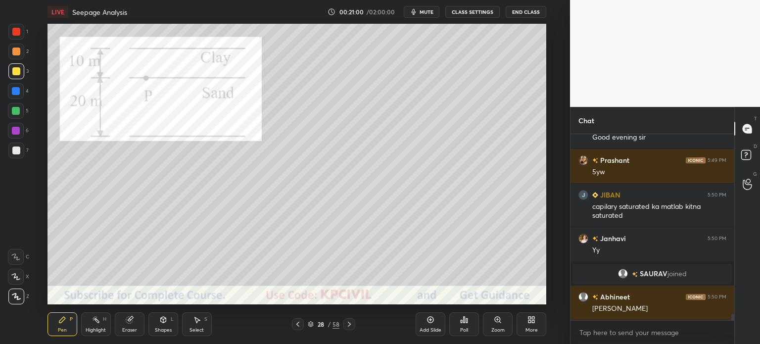
click at [16, 153] on div at bounding box center [16, 150] width 8 height 8
click at [126, 329] on div "Eraser" at bounding box center [129, 329] width 15 height 5
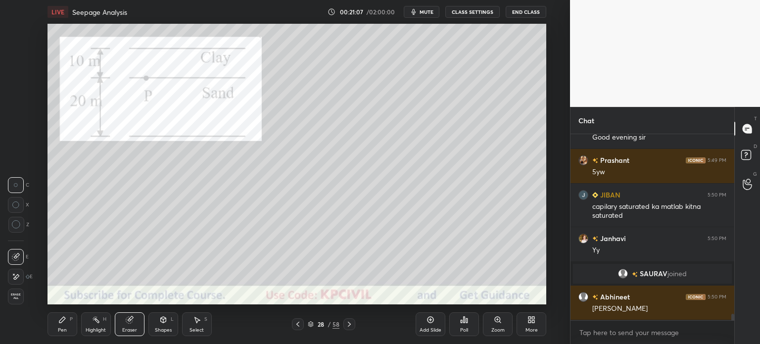
click at [60, 331] on div "Pen" at bounding box center [62, 329] width 9 height 5
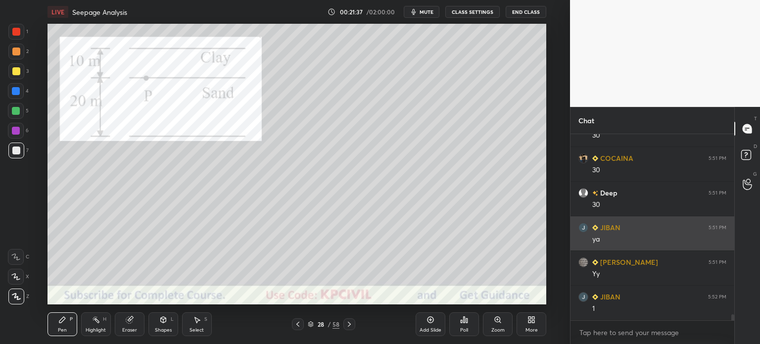
scroll to position [5544, 0]
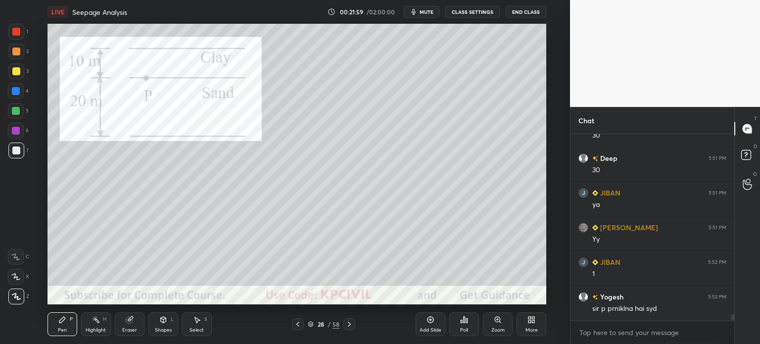
click at [294, 324] on icon at bounding box center [298, 324] width 8 height 8
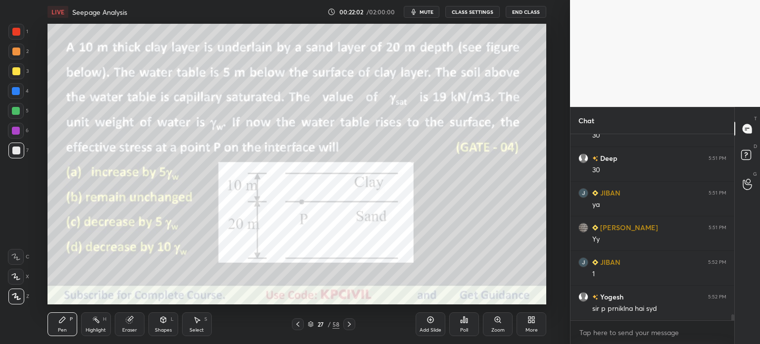
scroll to position [5579, 0]
click at [348, 324] on icon at bounding box center [349, 324] width 8 height 8
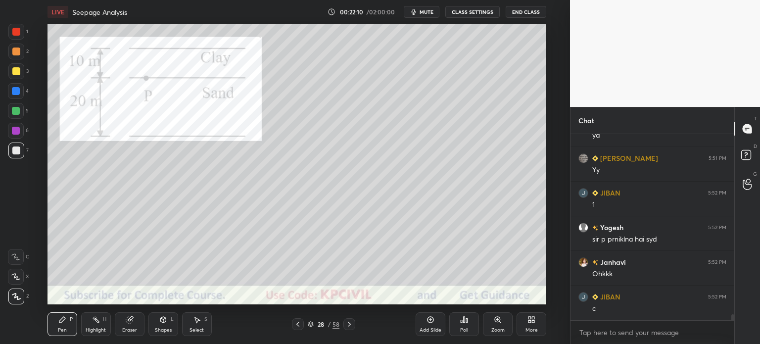
scroll to position [5648, 0]
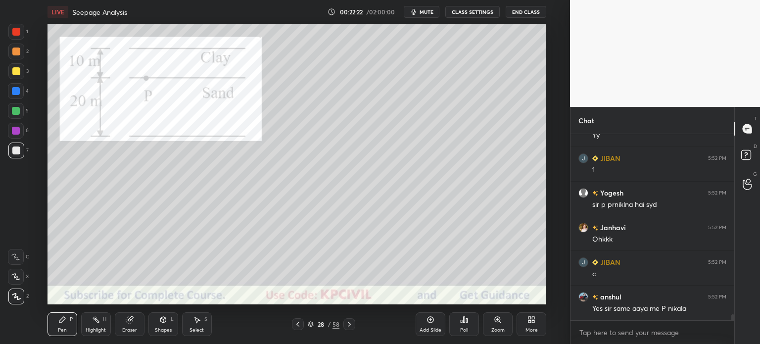
click at [13, 89] on div at bounding box center [16, 91] width 8 height 8
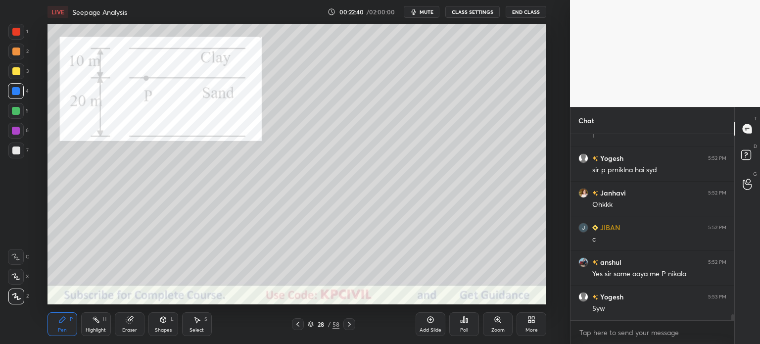
click at [296, 325] on icon at bounding box center [298, 324] width 8 height 8
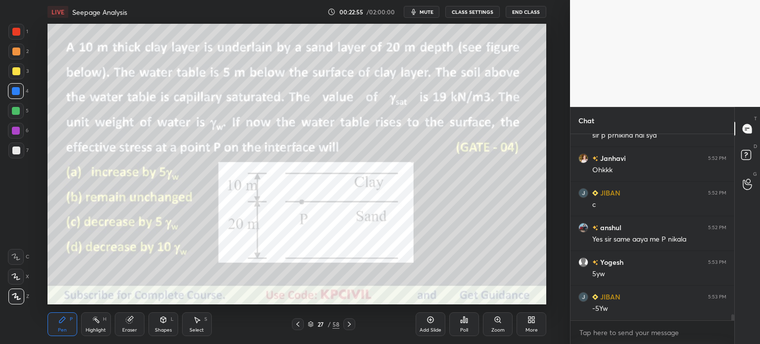
scroll to position [5752, 0]
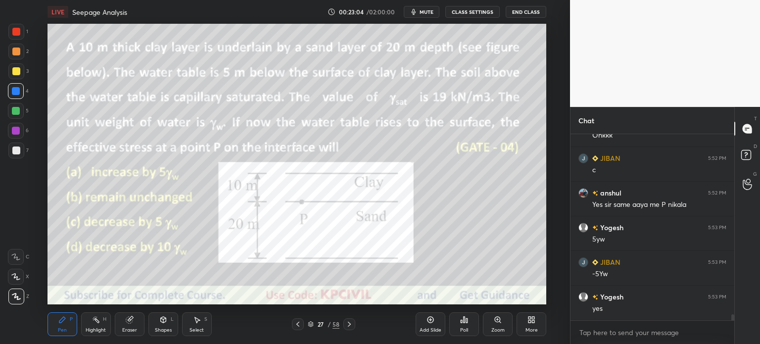
click at [351, 323] on icon at bounding box center [349, 324] width 8 height 8
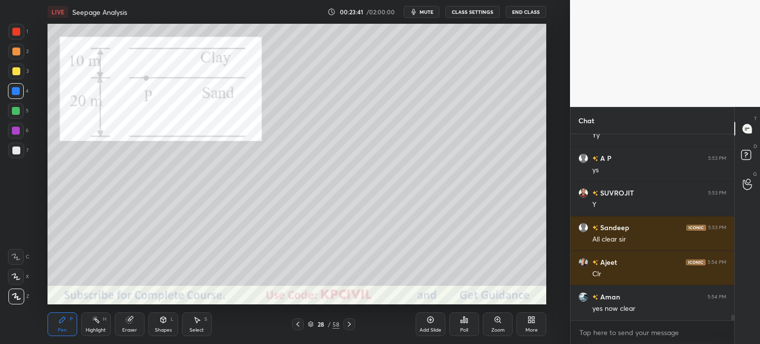
scroll to position [6271, 0]
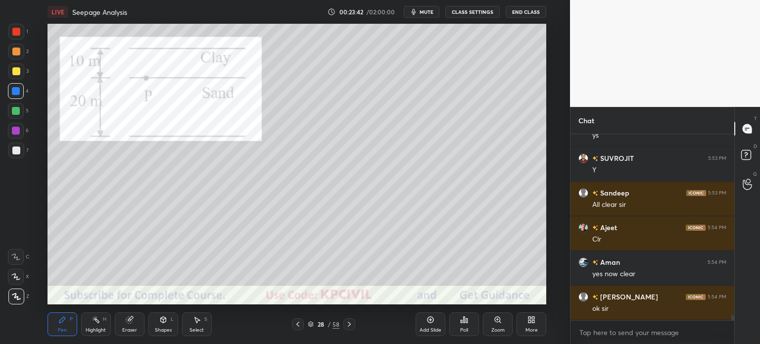
click at [298, 324] on icon at bounding box center [298, 324] width 8 height 8
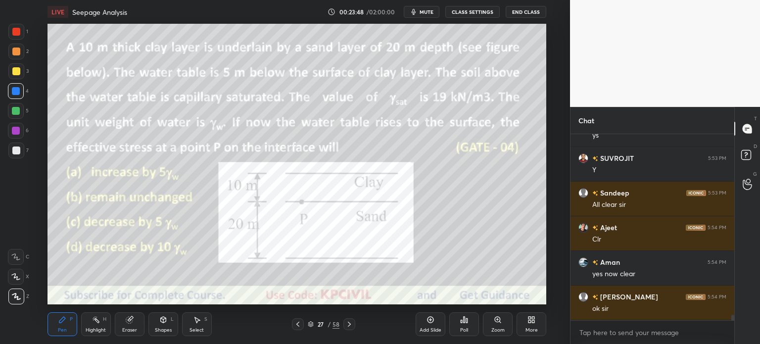
click at [351, 321] on icon at bounding box center [349, 324] width 8 height 8
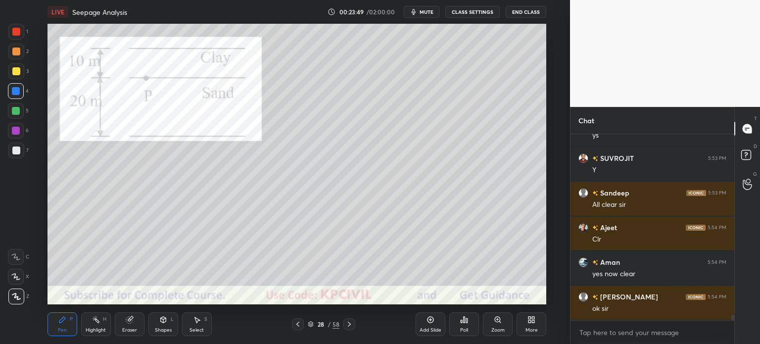
click at [351, 321] on icon at bounding box center [349, 324] width 8 height 8
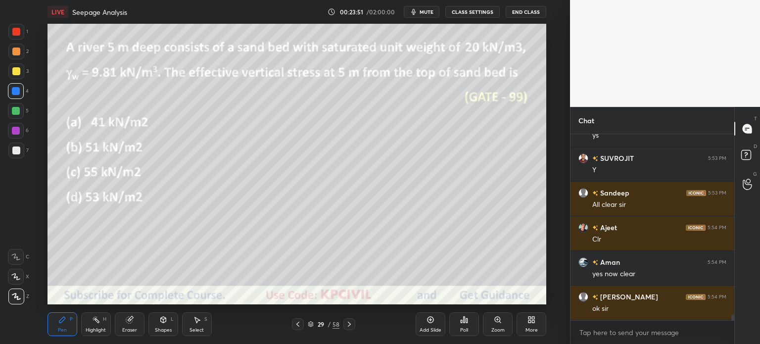
click at [171, 322] on div "L" at bounding box center [172, 319] width 3 height 5
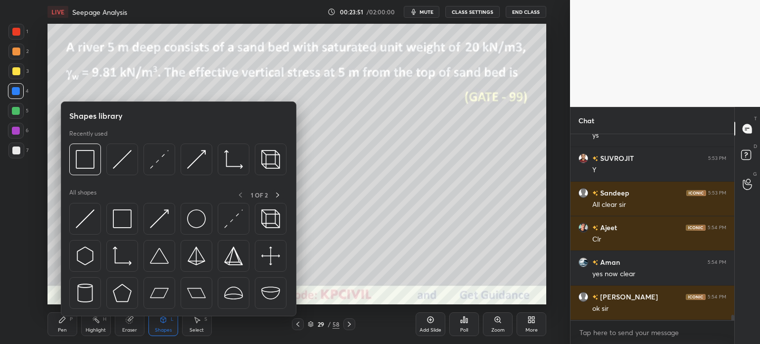
scroll to position [6306, 0]
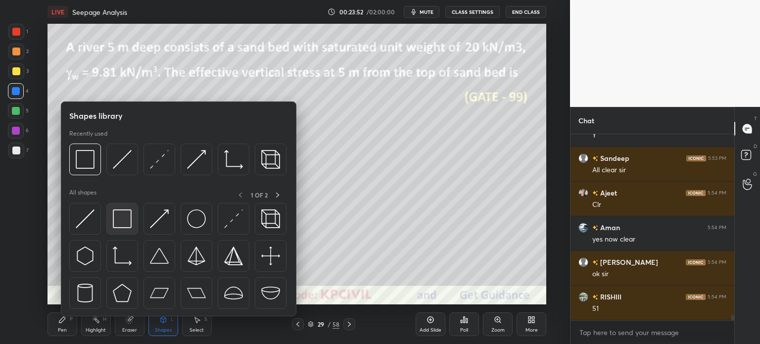
click at [115, 224] on img at bounding box center [122, 218] width 19 height 19
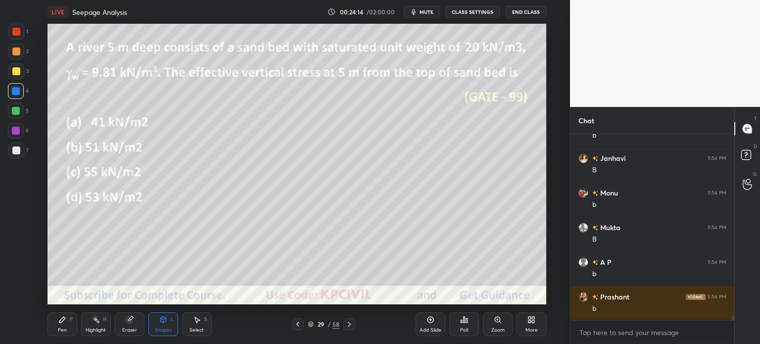
scroll to position [6697, 0]
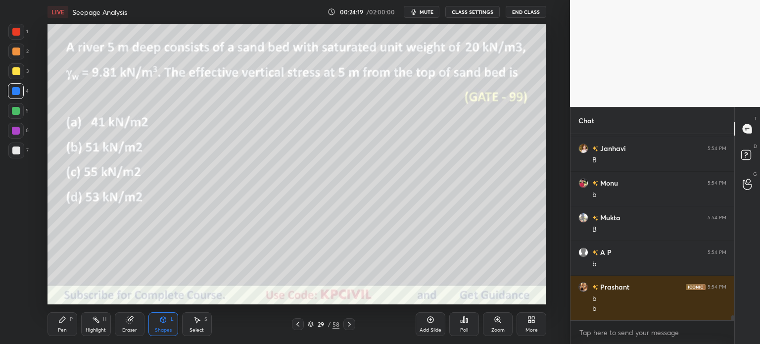
click at [65, 324] on div "Pen P" at bounding box center [62, 324] width 30 height 24
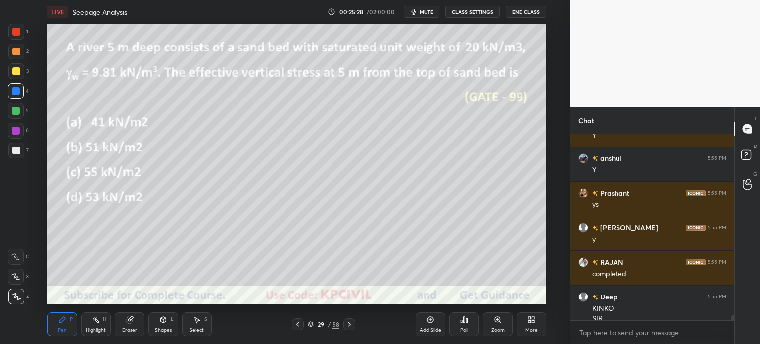
scroll to position [6831, 0]
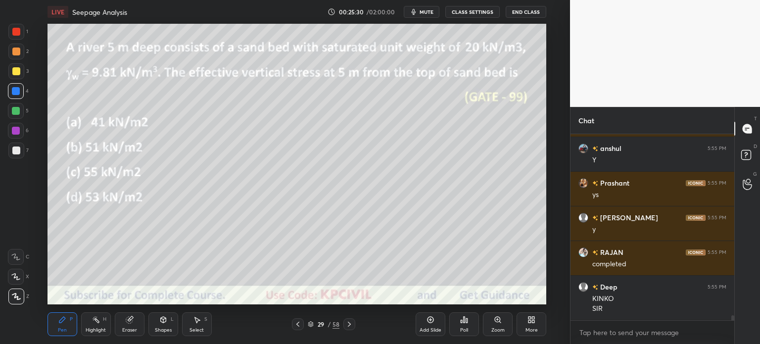
click at [353, 324] on icon at bounding box center [349, 324] width 8 height 8
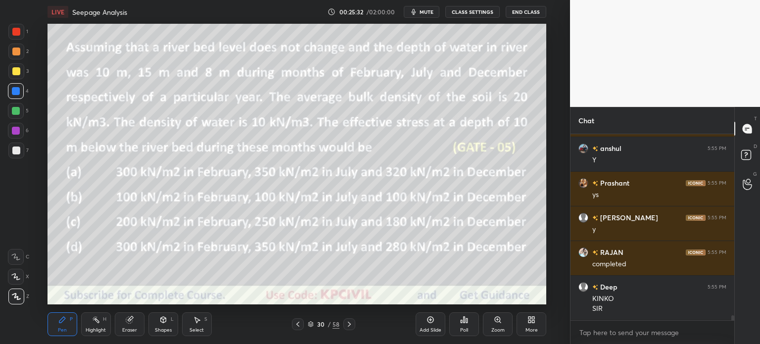
click at [169, 318] on div "Shapes L" at bounding box center [163, 324] width 30 height 24
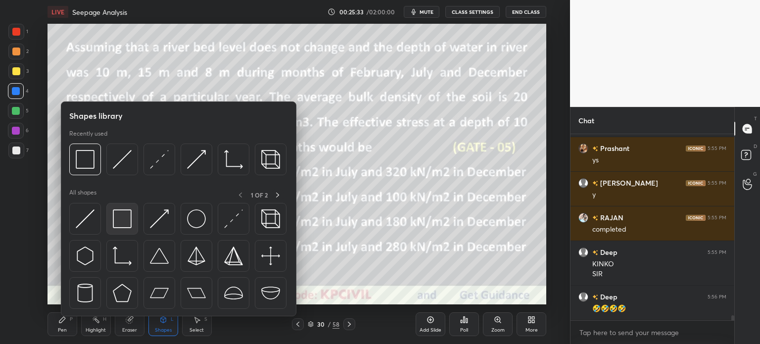
click at [112, 219] on div at bounding box center [122, 219] width 32 height 32
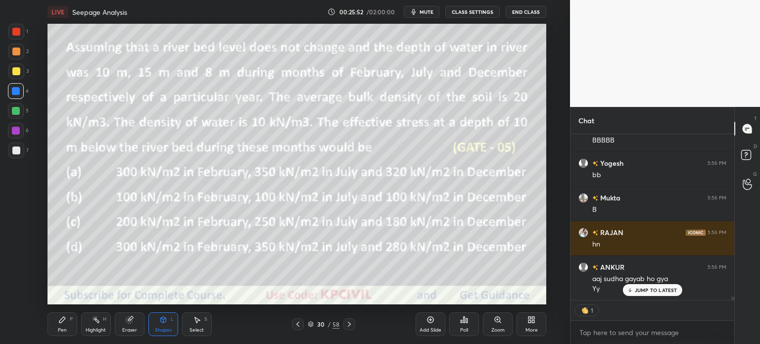
scroll to position [183, 161]
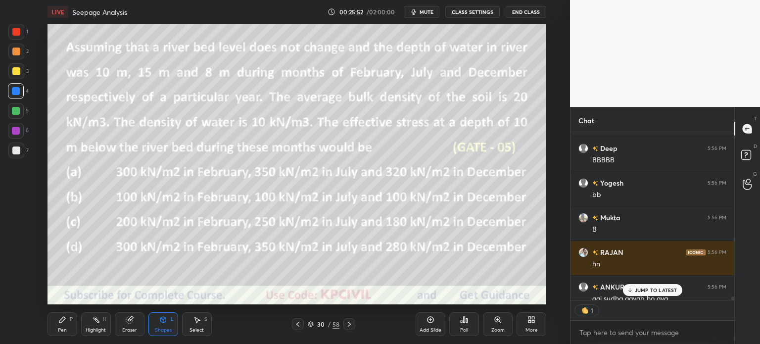
click at [657, 292] on div "Deep 5:56 PM 🤣🤣🤣🤣 RISHIII 5:56 PM B A P 5:56 PM b Triple 5:56 PM B [PERSON_NAME…" at bounding box center [652, 217] width 164 height 166
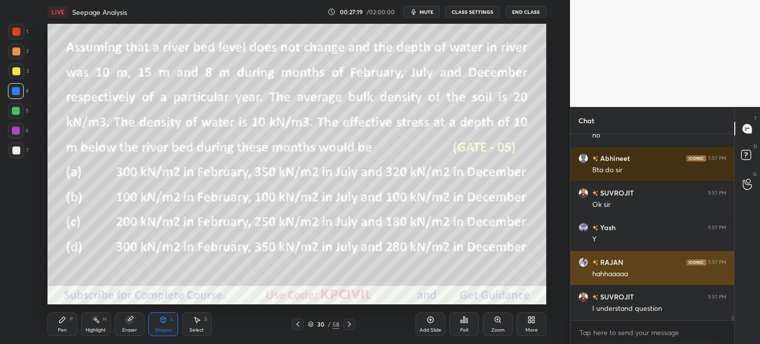
scroll to position [7934, 0]
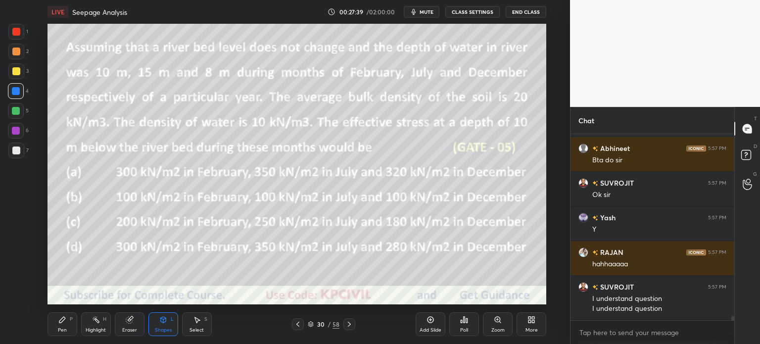
click at [346, 327] on icon at bounding box center [349, 324] width 8 height 8
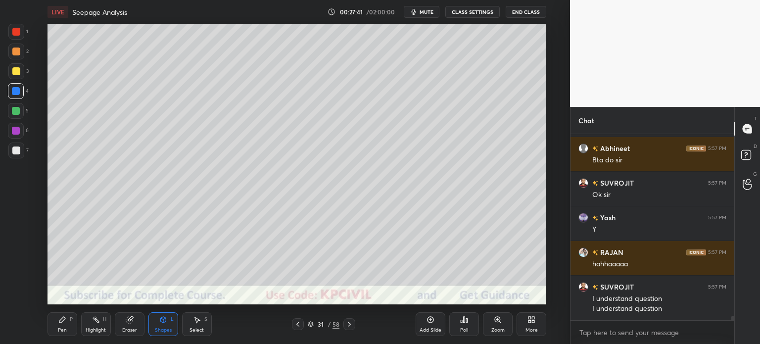
click at [12, 71] on div at bounding box center [16, 71] width 8 height 8
click at [65, 324] on icon at bounding box center [62, 320] width 8 height 8
click at [296, 328] on div at bounding box center [298, 324] width 12 height 12
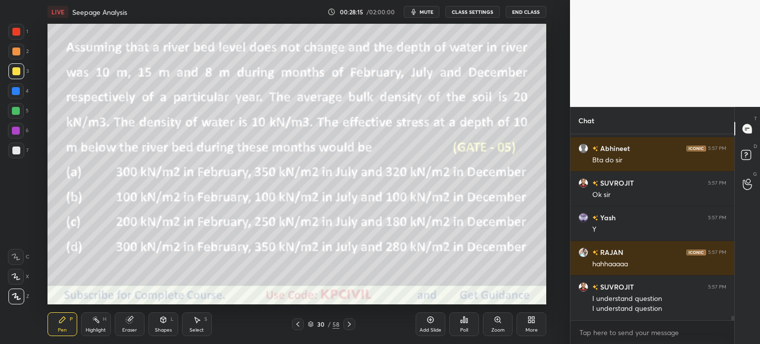
click at [347, 325] on icon at bounding box center [349, 324] width 8 height 8
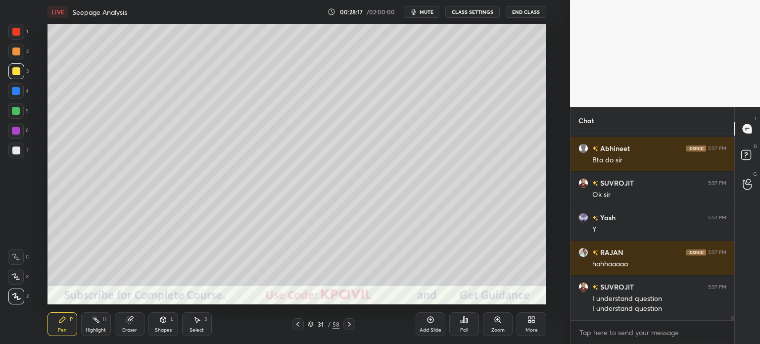
scroll to position [7969, 0]
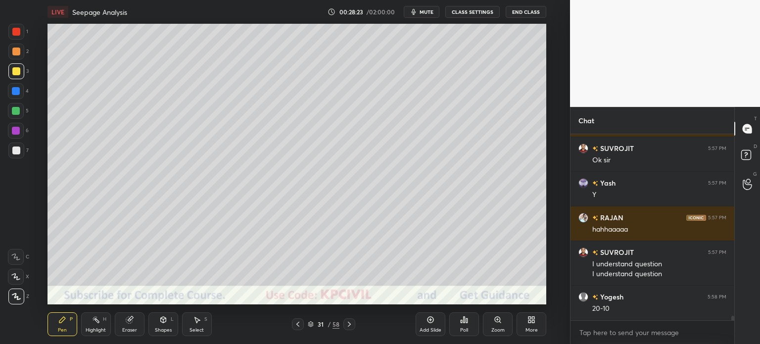
click at [13, 152] on div at bounding box center [16, 150] width 8 height 8
click at [14, 91] on div at bounding box center [16, 91] width 8 height 8
click at [12, 53] on div at bounding box center [16, 51] width 8 height 8
click at [12, 151] on div at bounding box center [16, 150] width 8 height 8
click at [301, 327] on icon at bounding box center [298, 324] width 8 height 8
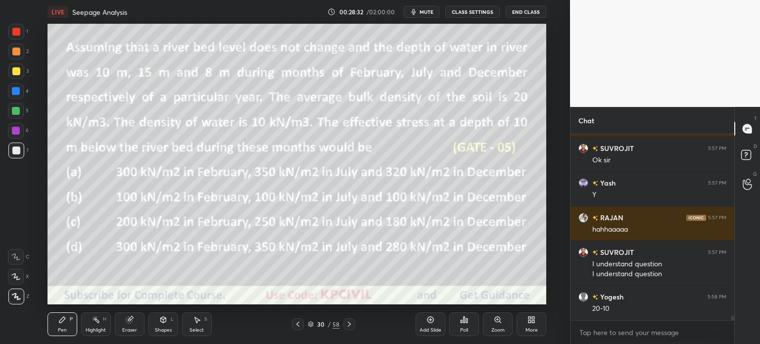
click at [347, 326] on icon at bounding box center [349, 324] width 8 height 8
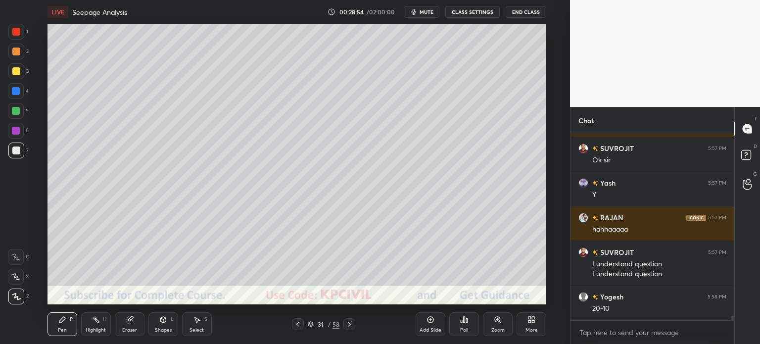
click at [300, 325] on icon at bounding box center [298, 324] width 8 height 8
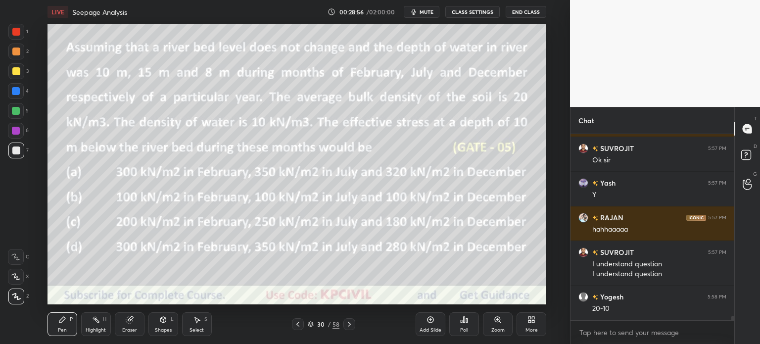
click at [347, 324] on icon at bounding box center [349, 324] width 8 height 8
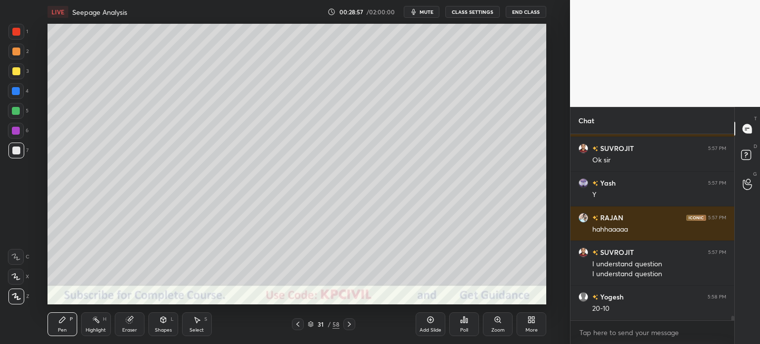
click at [11, 74] on div at bounding box center [16, 71] width 16 height 16
click at [11, 47] on div at bounding box center [16, 52] width 16 height 16
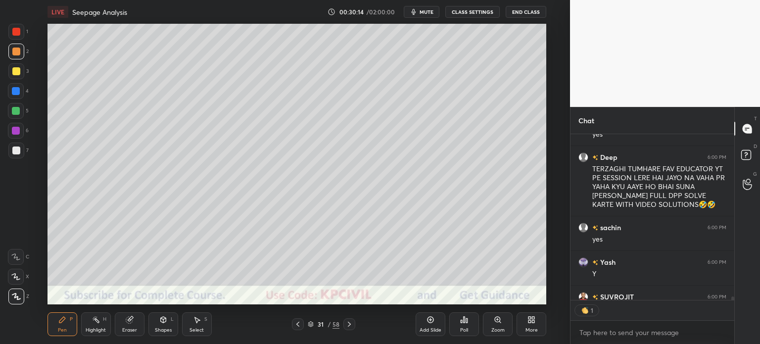
scroll to position [3, 3]
click at [348, 322] on icon at bounding box center [349, 324] width 8 height 8
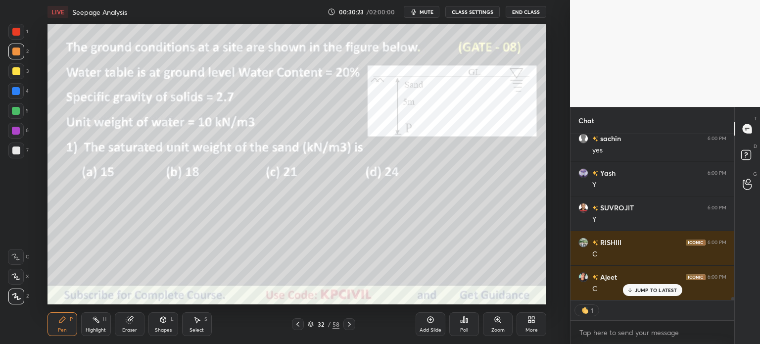
scroll to position [8717, 0]
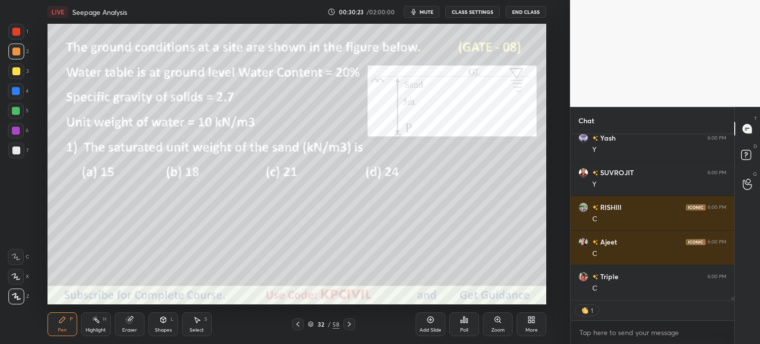
click at [161, 324] on div "Shapes L" at bounding box center [163, 324] width 30 height 24
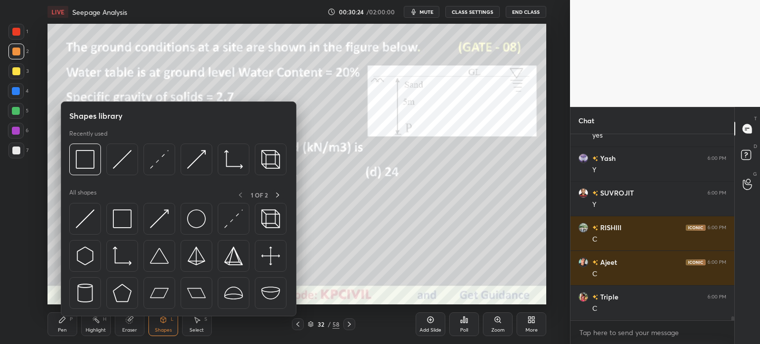
scroll to position [8766, 0]
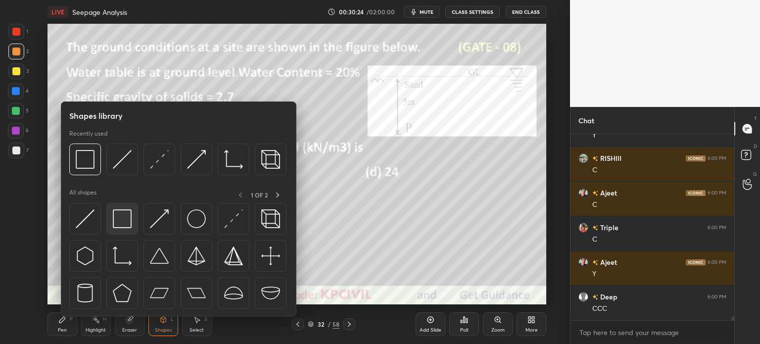
click at [119, 217] on img at bounding box center [122, 218] width 19 height 19
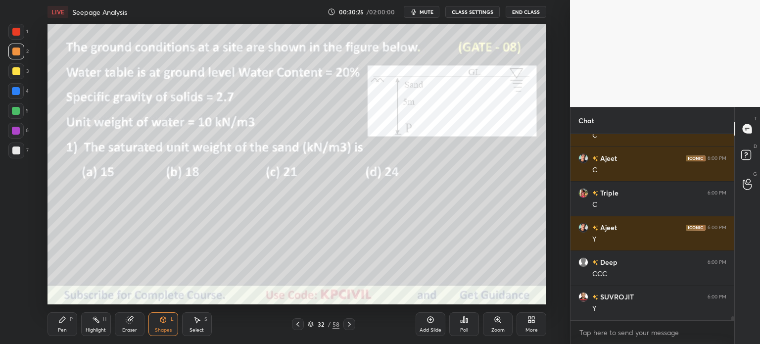
click at [14, 88] on div at bounding box center [16, 91] width 8 height 8
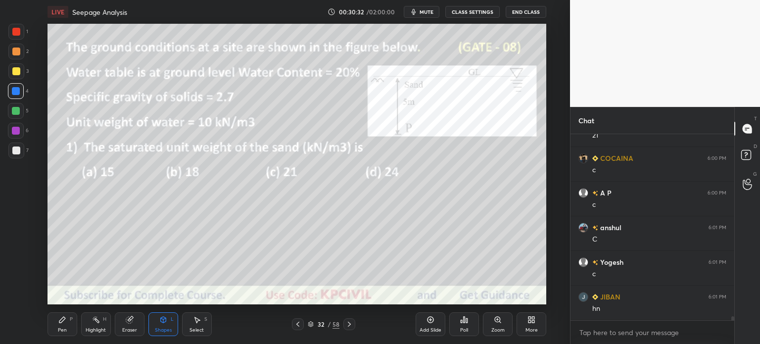
scroll to position [9113, 0]
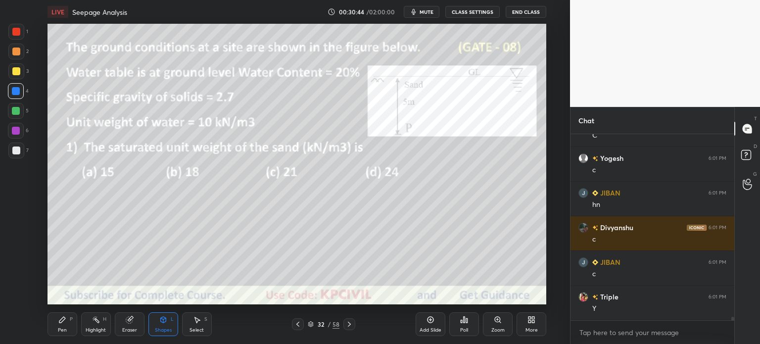
click at [62, 327] on div "Pen" at bounding box center [62, 329] width 9 height 5
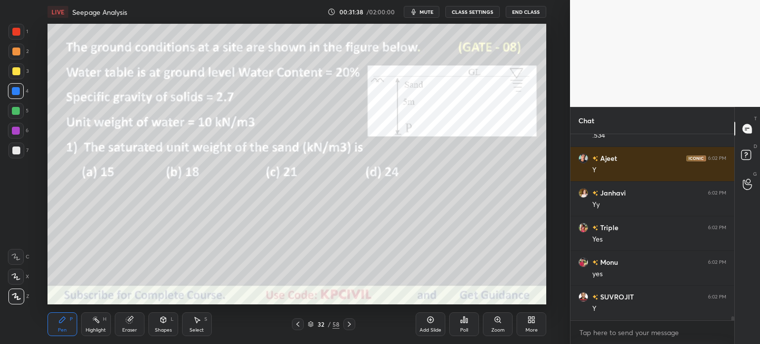
scroll to position [8895, 0]
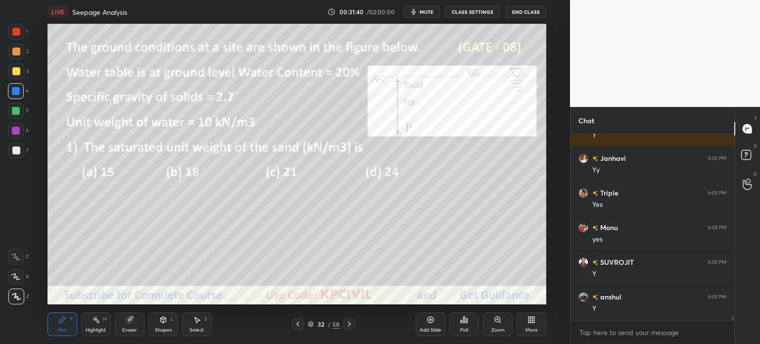
click at [345, 328] on icon at bounding box center [349, 324] width 8 height 8
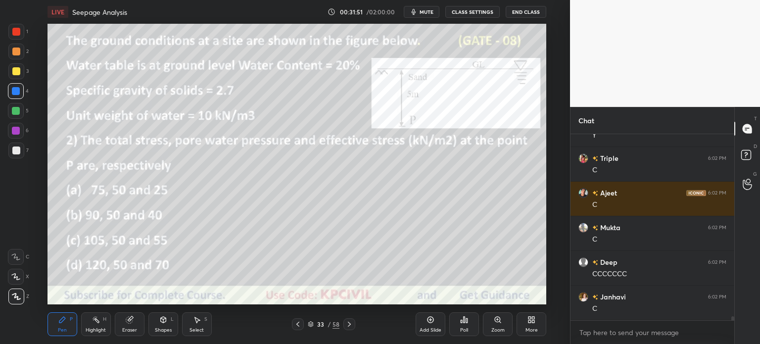
scroll to position [9103, 0]
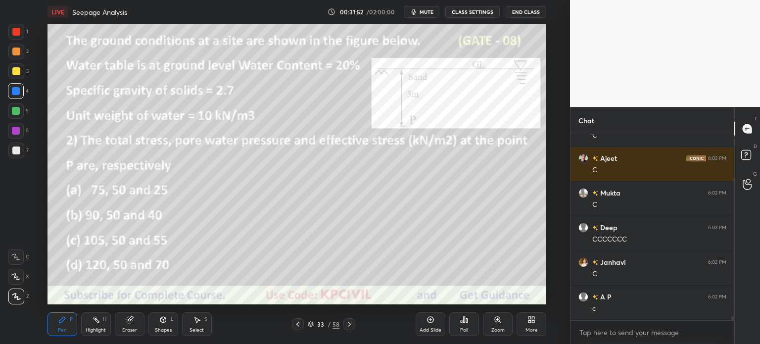
click at [158, 325] on div "Shapes L" at bounding box center [163, 324] width 30 height 24
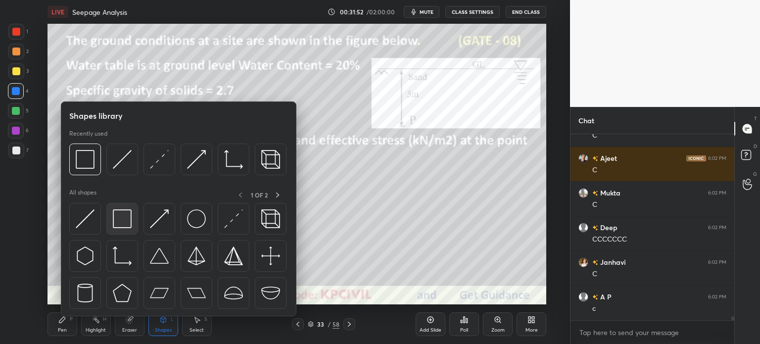
click at [123, 217] on img at bounding box center [122, 218] width 19 height 19
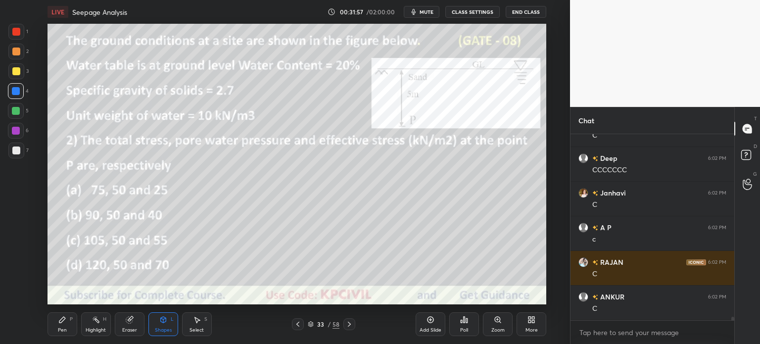
scroll to position [9207, 0]
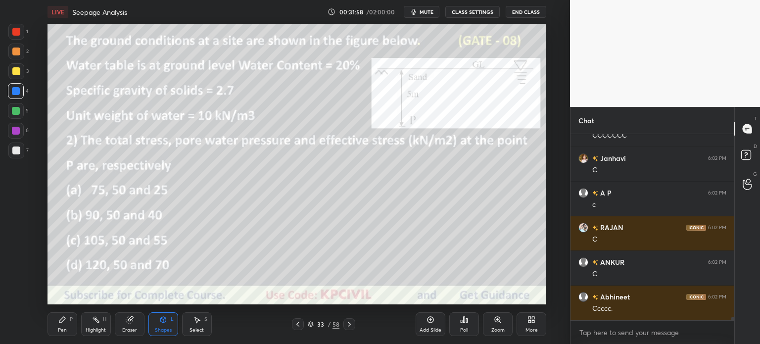
click at [12, 72] on div at bounding box center [16, 71] width 8 height 8
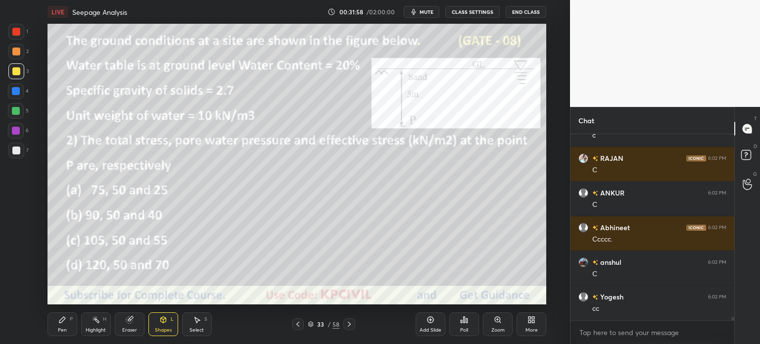
click at [57, 330] on div "Pen P" at bounding box center [62, 324] width 30 height 24
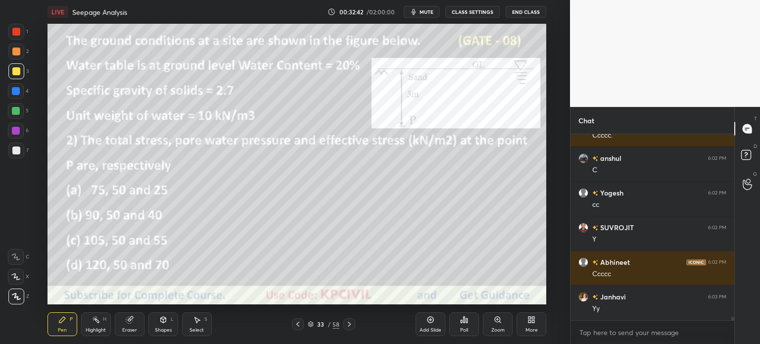
scroll to position [9414, 0]
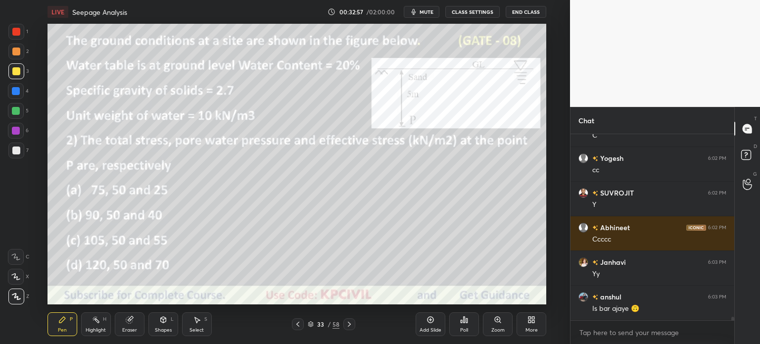
click at [349, 318] on div at bounding box center [349, 324] width 12 height 12
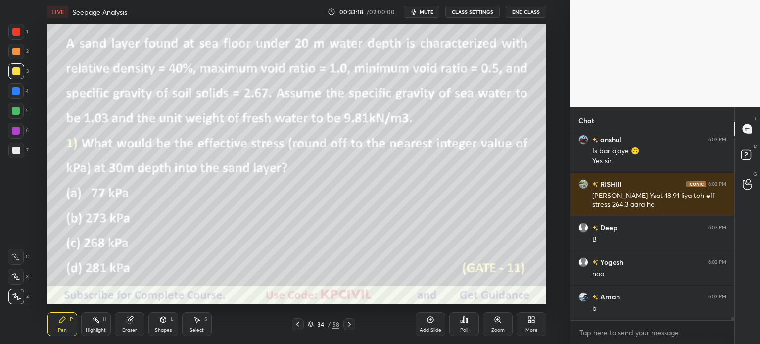
scroll to position [9641, 0]
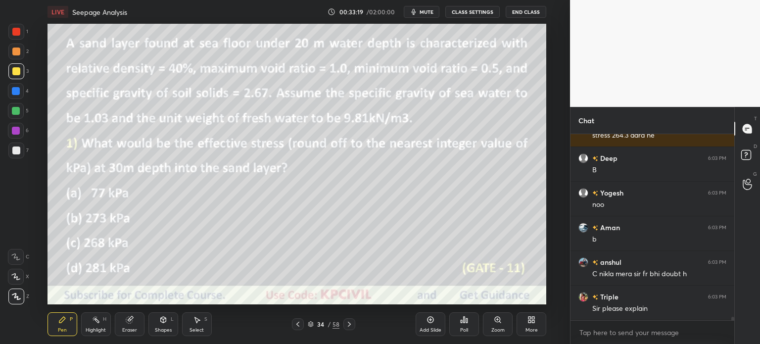
click at [295, 323] on icon at bounding box center [298, 324] width 8 height 8
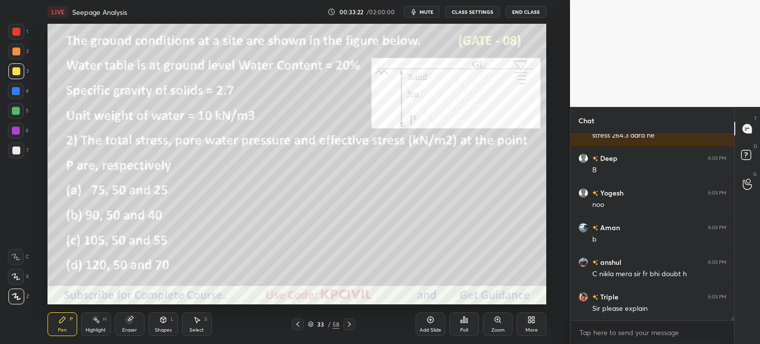
click at [295, 323] on icon at bounding box center [298, 324] width 8 height 8
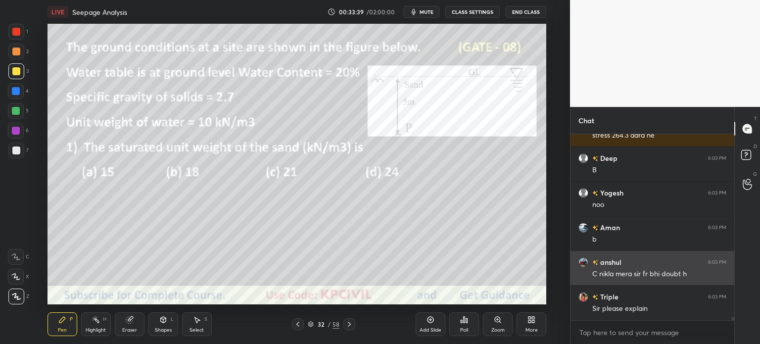
scroll to position [9675, 0]
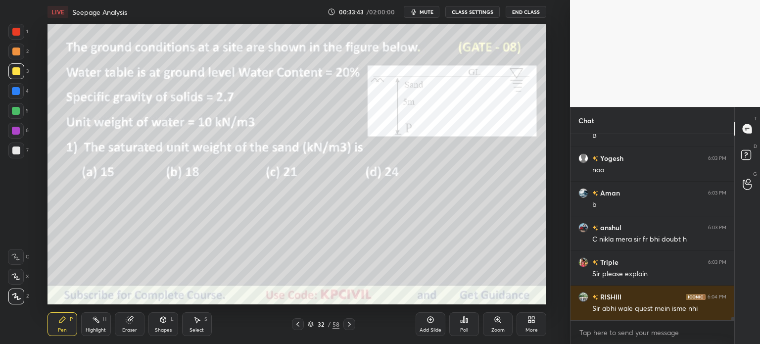
click at [345, 327] on icon at bounding box center [349, 324] width 8 height 8
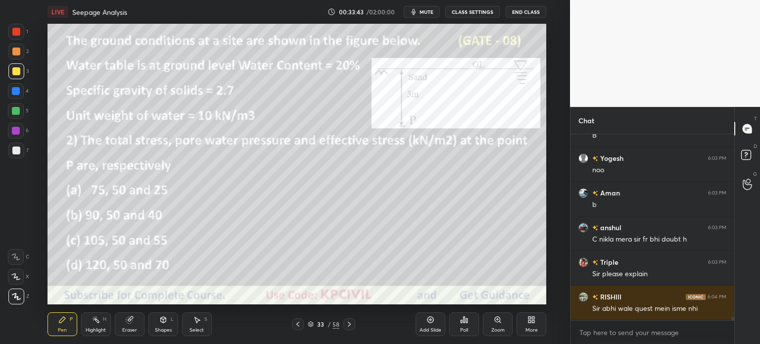
scroll to position [9710, 0]
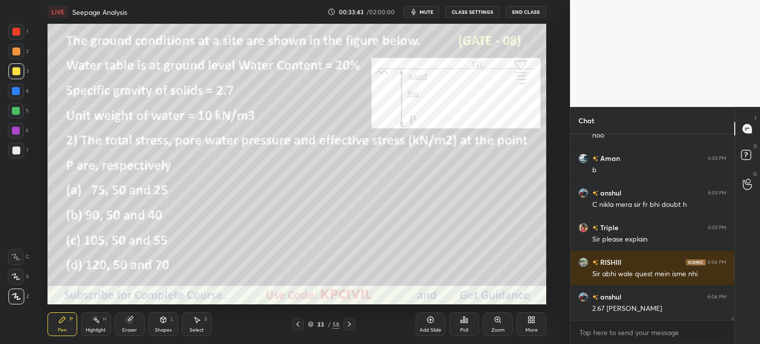
click at [345, 327] on icon at bounding box center [349, 324] width 8 height 8
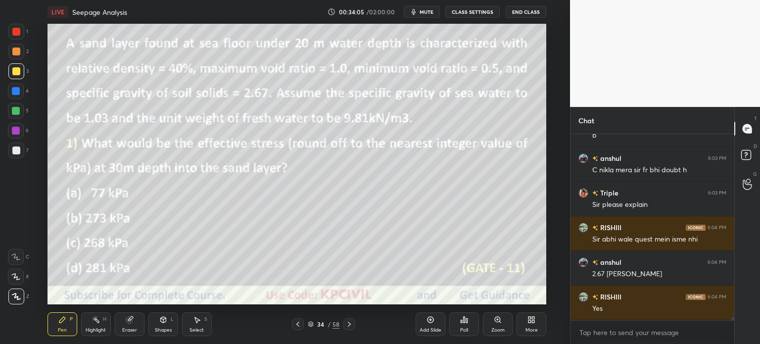
scroll to position [9779, 0]
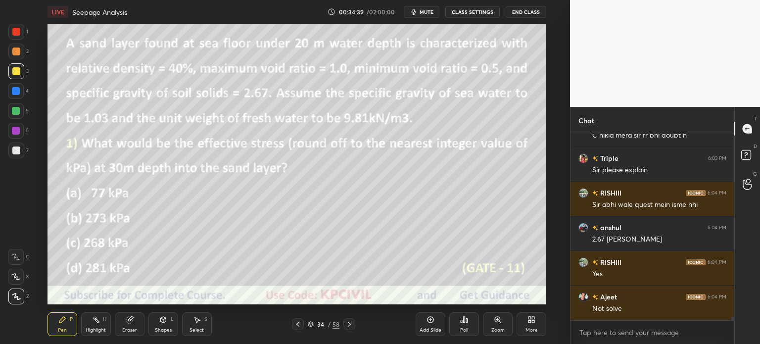
click at [13, 149] on div at bounding box center [16, 150] width 8 height 8
click at [14, 74] on div at bounding box center [16, 71] width 8 height 8
click at [16, 71] on div at bounding box center [16, 71] width 8 height 8
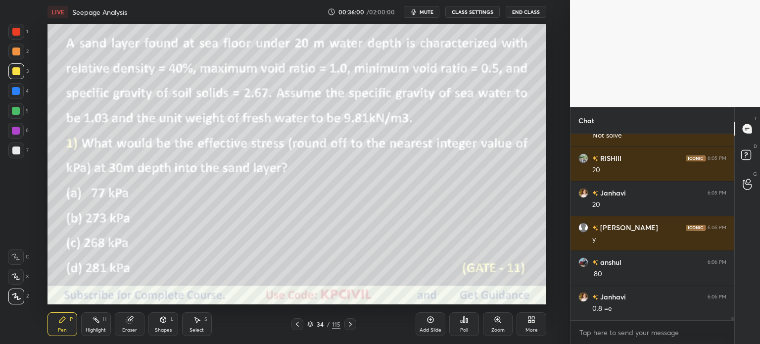
scroll to position [9987, 0]
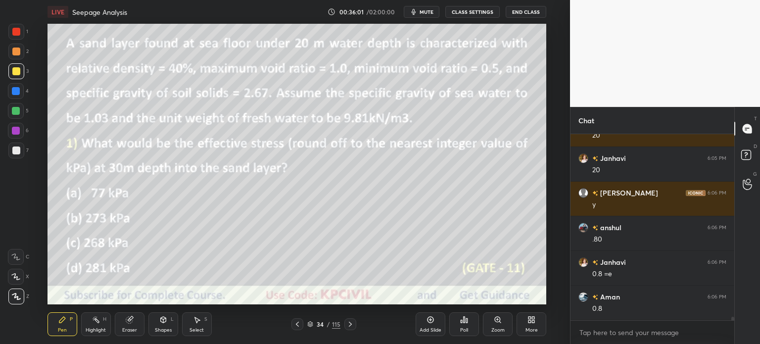
click at [12, 156] on div at bounding box center [16, 150] width 16 height 16
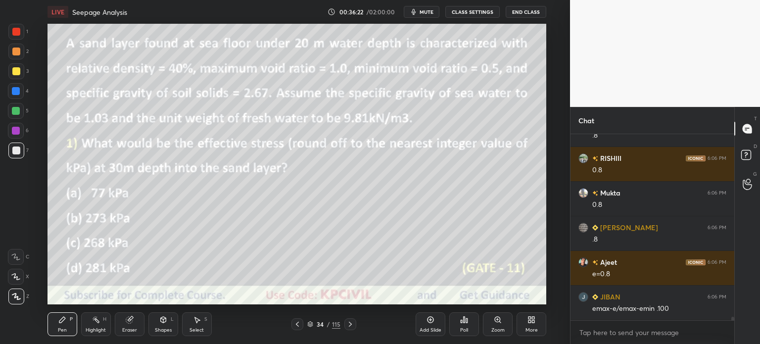
scroll to position [10229, 0]
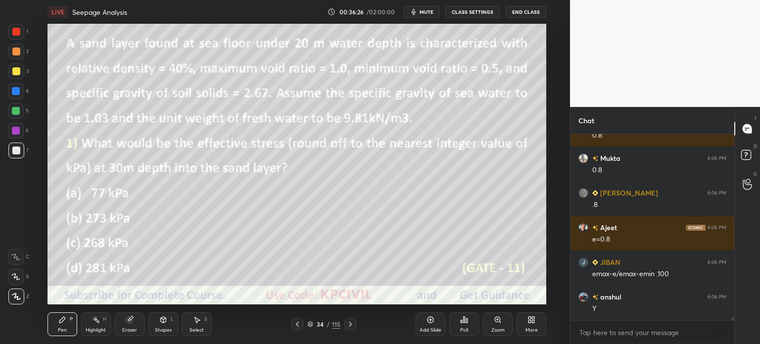
click at [350, 325] on icon at bounding box center [350, 324] width 3 height 5
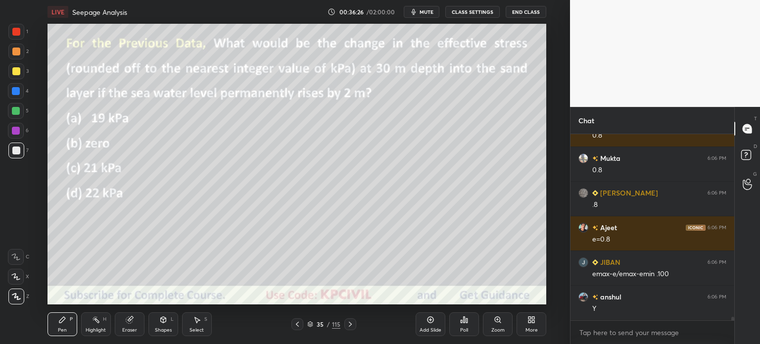
scroll to position [10264, 0]
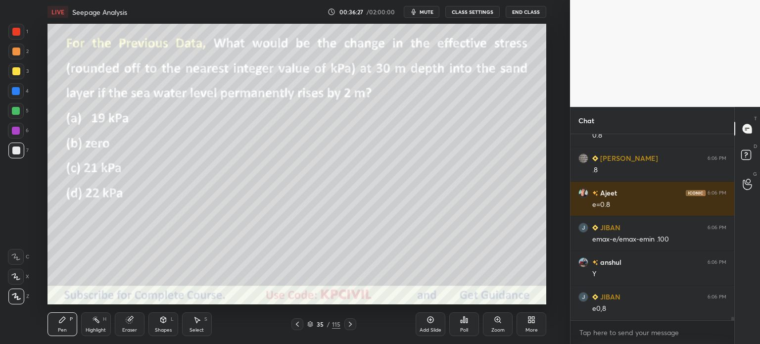
click at [300, 324] on icon at bounding box center [297, 324] width 8 height 8
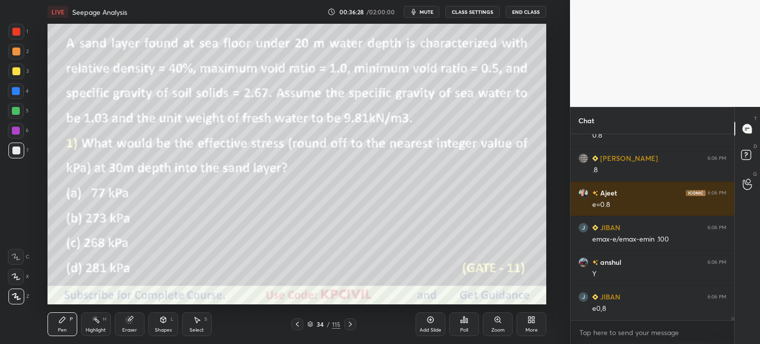
click at [426, 324] on div "Add Slide" at bounding box center [431, 324] width 30 height 24
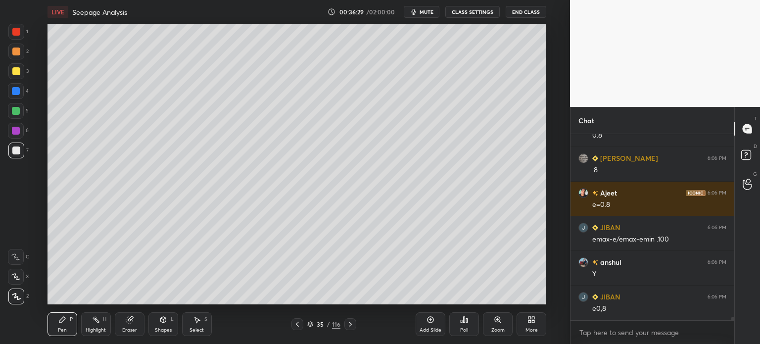
click at [16, 73] on div at bounding box center [16, 71] width 8 height 8
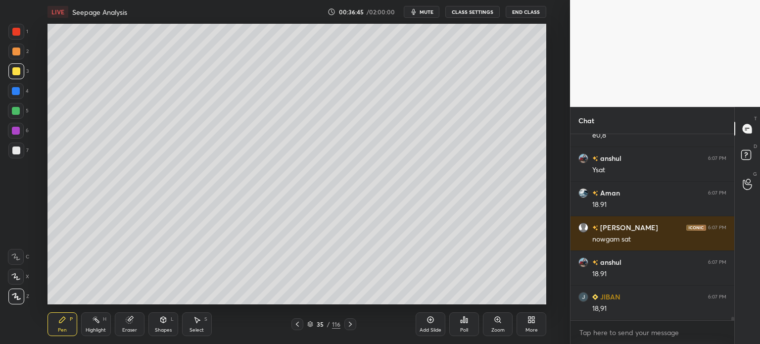
scroll to position [10472, 0]
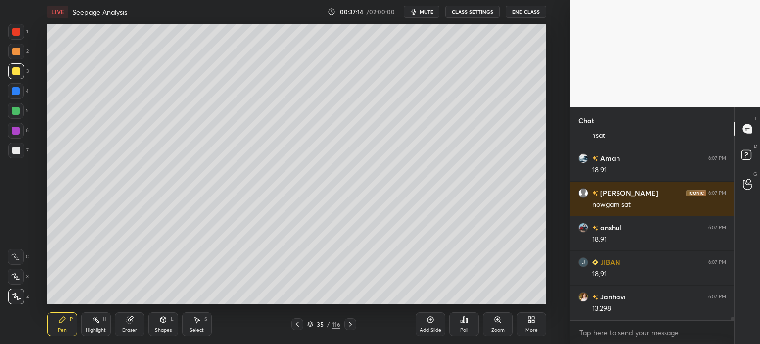
click at [13, 153] on div at bounding box center [16, 150] width 8 height 8
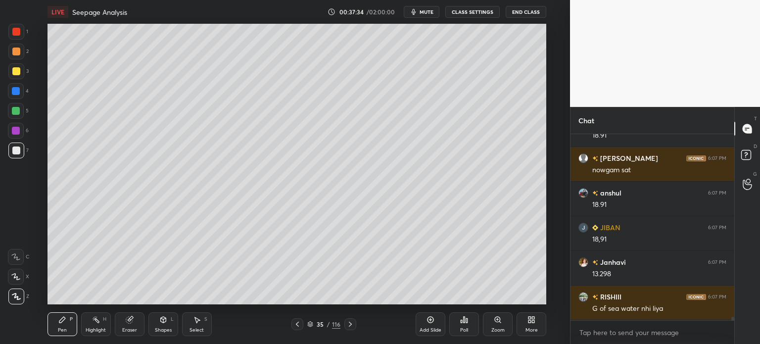
scroll to position [10541, 0]
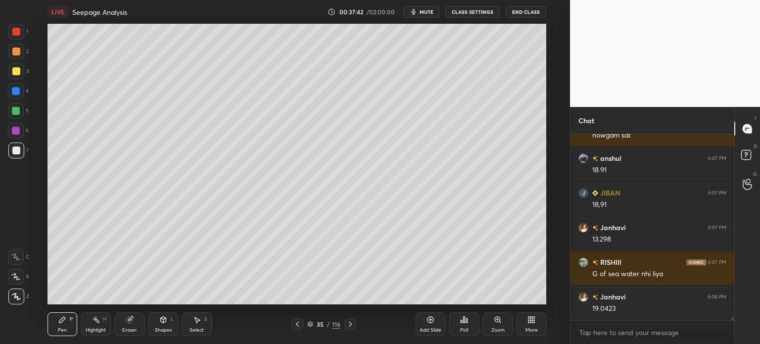
click at [13, 53] on div at bounding box center [16, 51] width 8 height 8
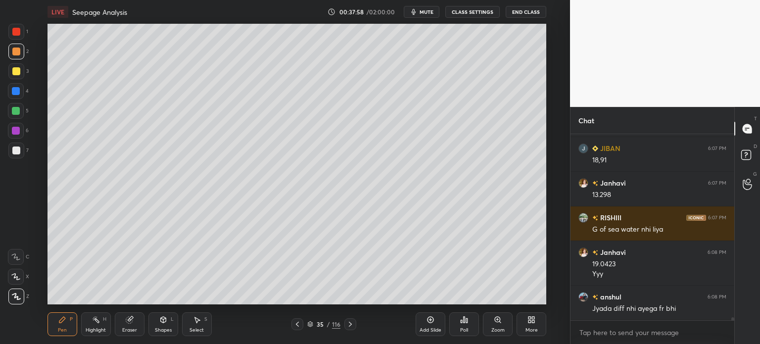
scroll to position [10620, 0]
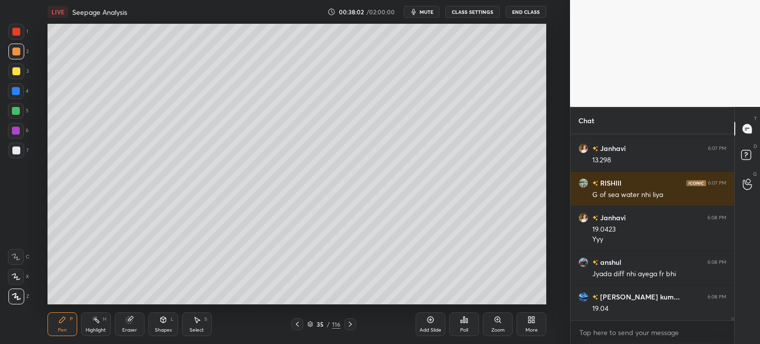
click at [299, 323] on icon at bounding box center [297, 324] width 8 height 8
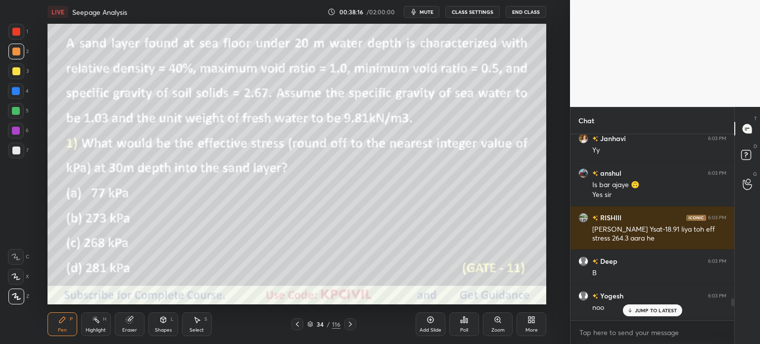
scroll to position [9532, 0]
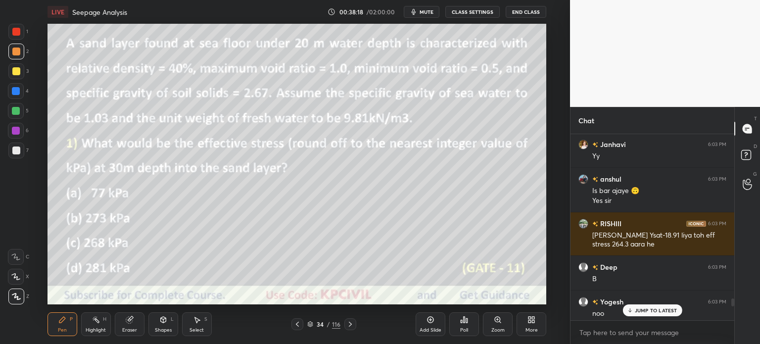
click at [645, 308] on p "JUMP TO LATEST" at bounding box center [656, 310] width 43 height 6
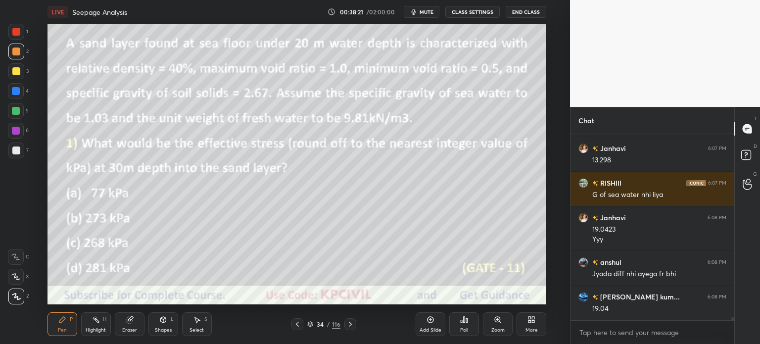
click at [349, 325] on icon at bounding box center [350, 324] width 8 height 8
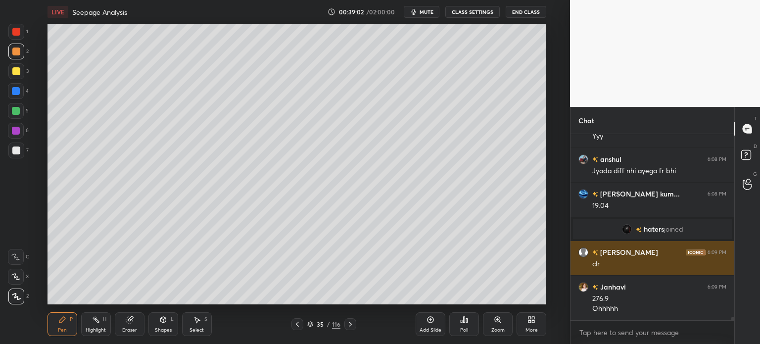
scroll to position [10136, 0]
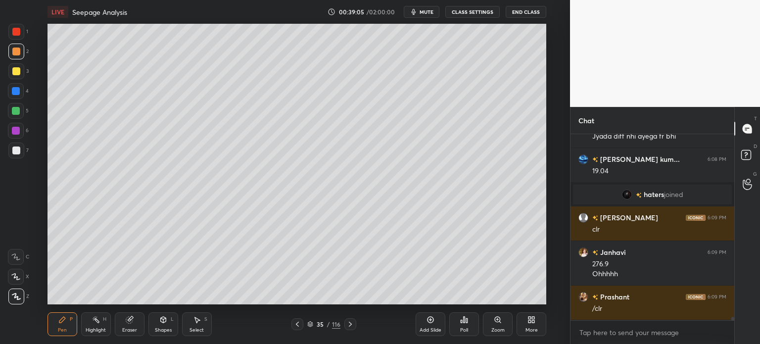
click at [17, 154] on div at bounding box center [16, 150] width 8 height 8
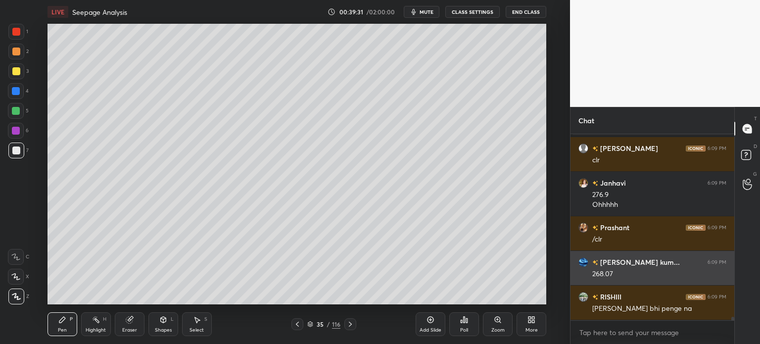
scroll to position [10240, 0]
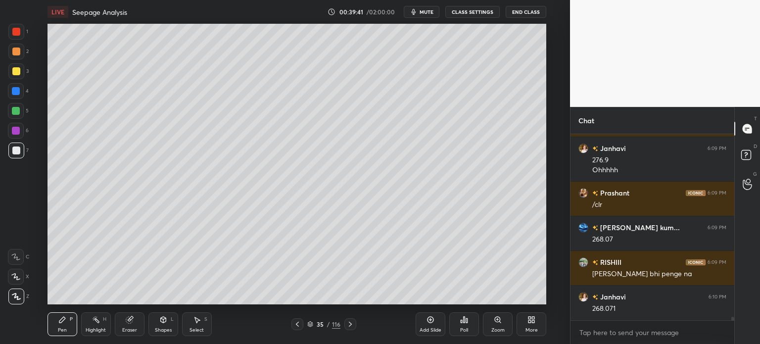
click at [94, 328] on div "Highlight" at bounding box center [96, 329] width 20 height 5
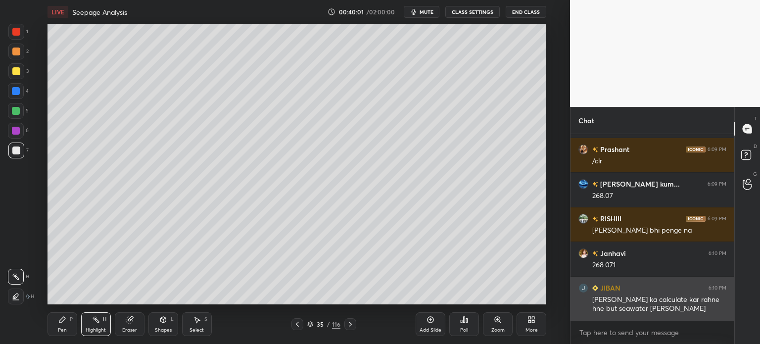
scroll to position [10319, 0]
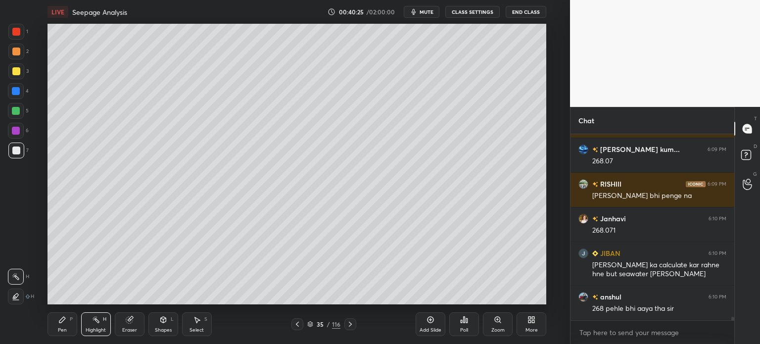
click at [297, 326] on icon at bounding box center [297, 324] width 8 height 8
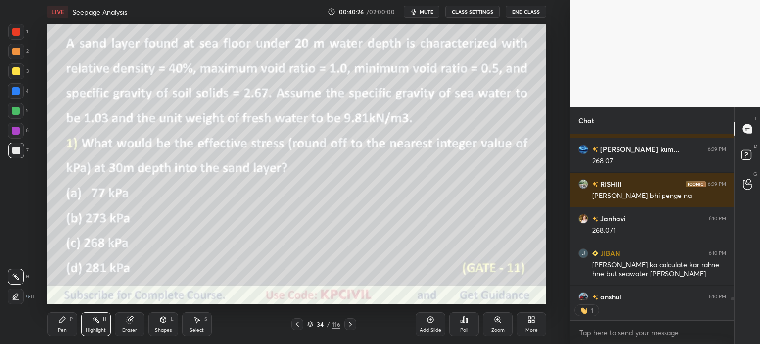
scroll to position [163, 161]
click at [14, 49] on div at bounding box center [16, 51] width 8 height 8
click at [65, 331] on div "Pen" at bounding box center [62, 329] width 9 height 5
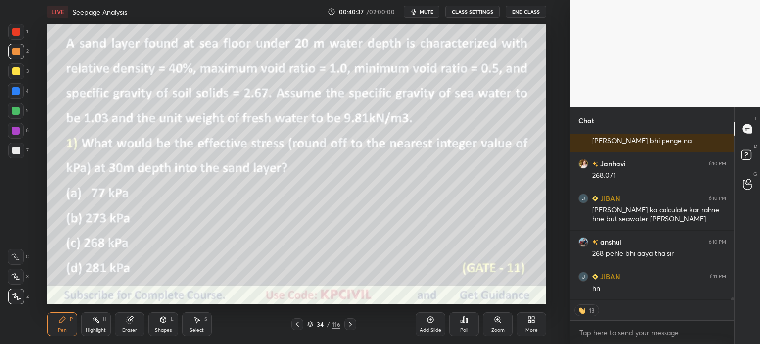
click at [346, 324] on icon at bounding box center [350, 324] width 8 height 8
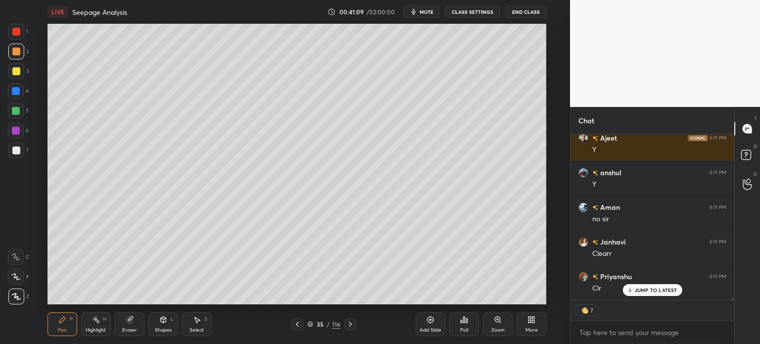
scroll to position [10615, 0]
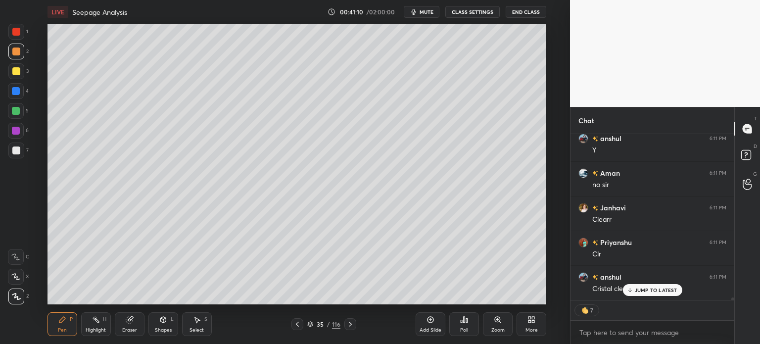
click at [650, 293] on div "JUMP TO LATEST" at bounding box center [651, 290] width 59 height 12
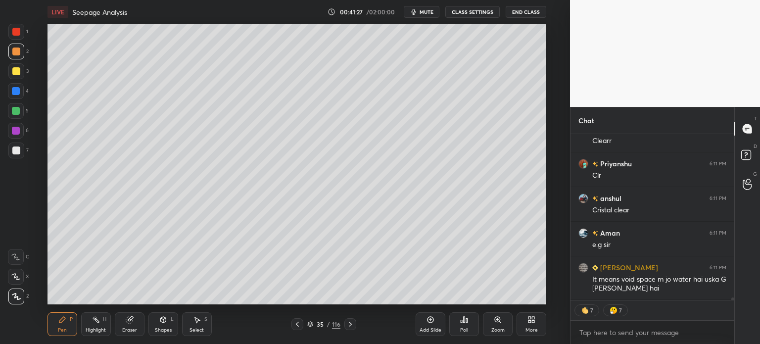
click at [430, 321] on icon at bounding box center [430, 319] width 3 height 3
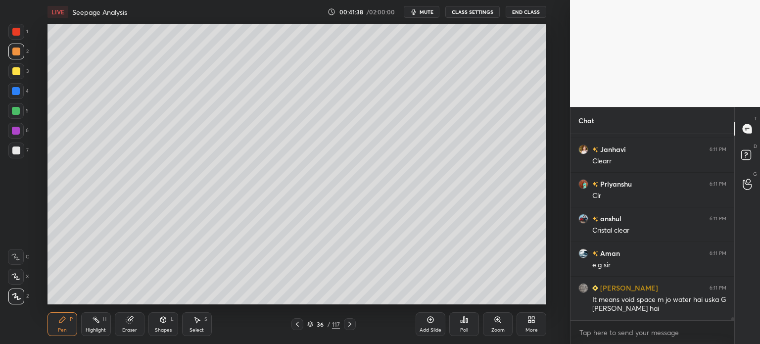
scroll to position [10708, 0]
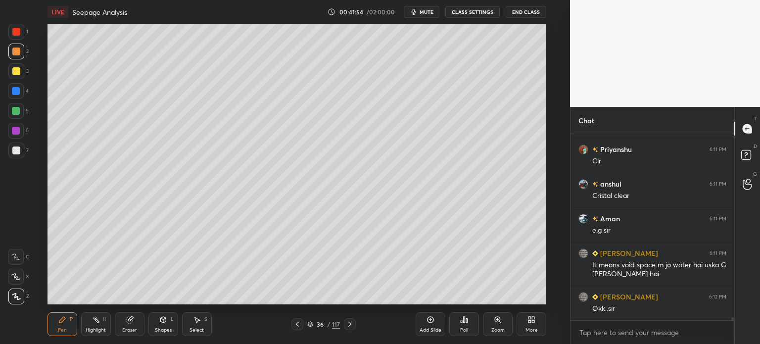
click at [13, 154] on div at bounding box center [16, 150] width 8 height 8
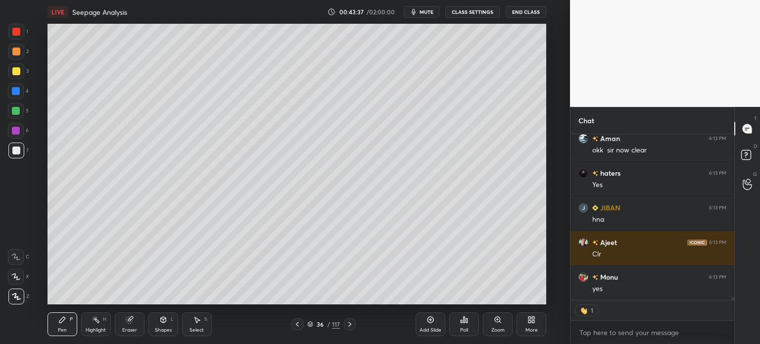
scroll to position [10971, 0]
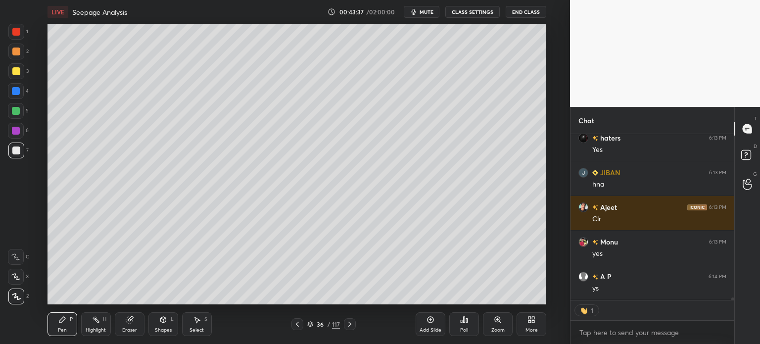
click at [347, 322] on icon at bounding box center [350, 324] width 8 height 8
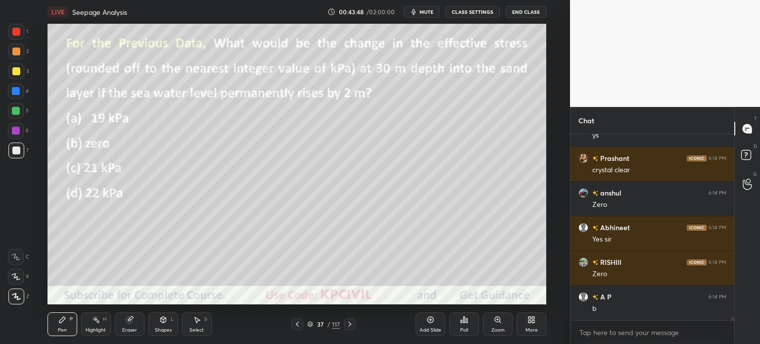
scroll to position [11158, 0]
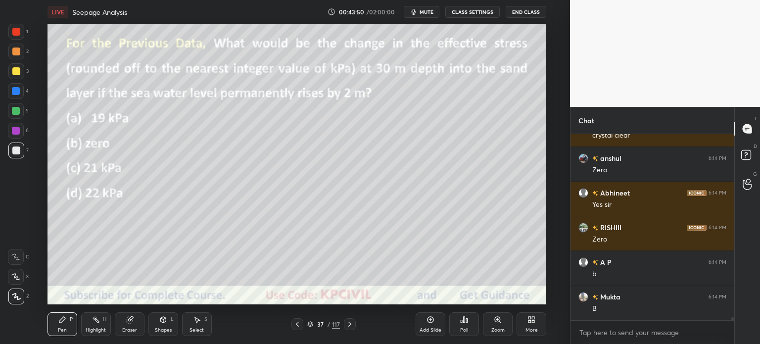
click at [15, 67] on div at bounding box center [16, 71] width 16 height 16
click at [164, 324] on div "Shapes L" at bounding box center [163, 324] width 30 height 24
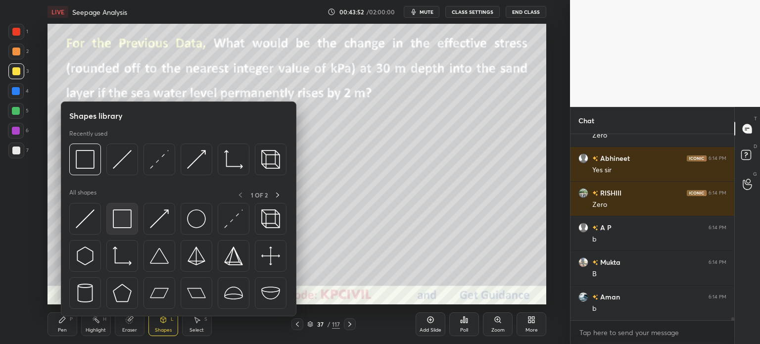
click at [128, 214] on img at bounding box center [122, 218] width 19 height 19
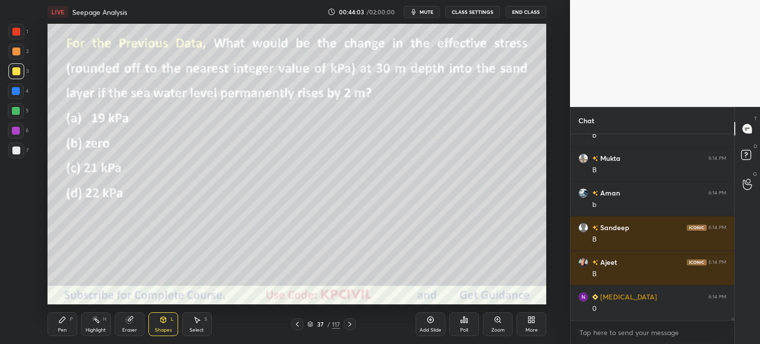
scroll to position [11321, 0]
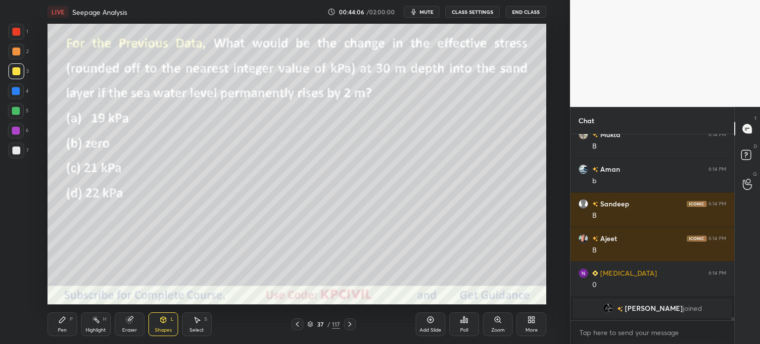
click at [55, 336] on div "Pen P" at bounding box center [62, 324] width 30 height 24
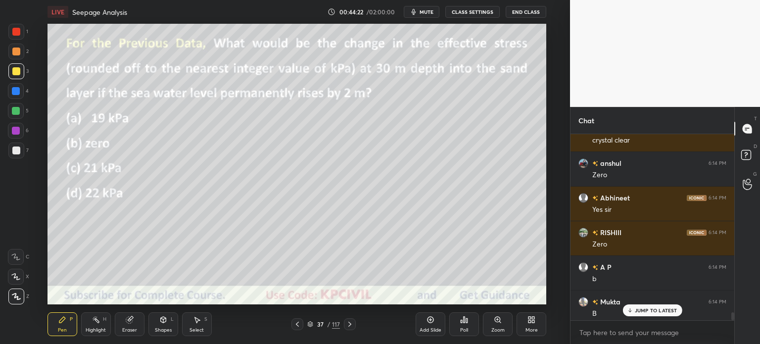
scroll to position [11115, 0]
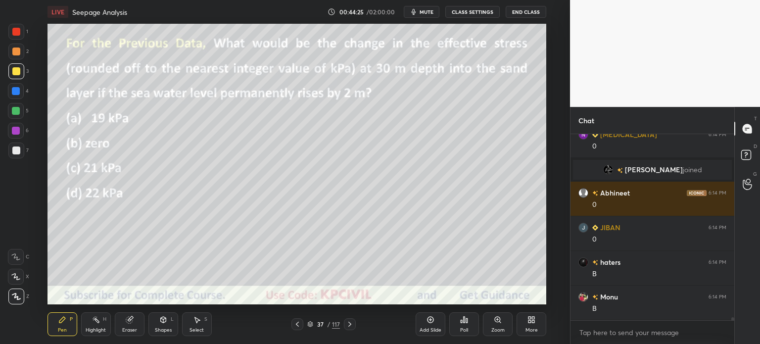
click at [349, 321] on icon at bounding box center [350, 324] width 8 height 8
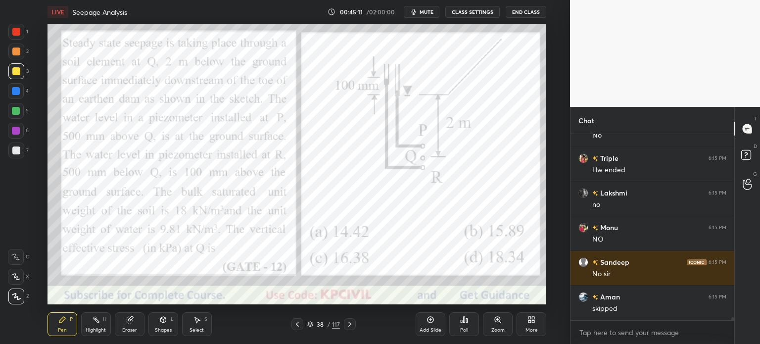
scroll to position [11600, 0]
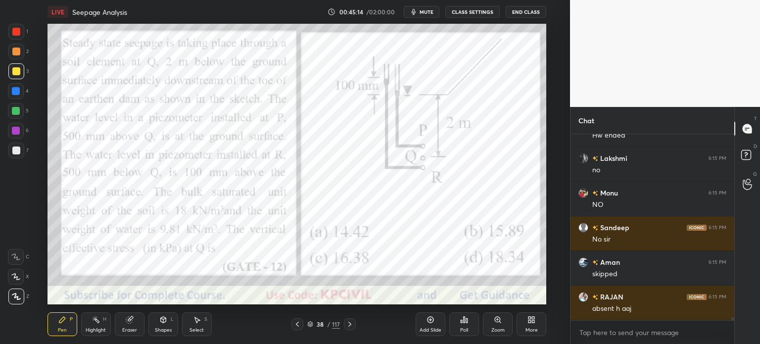
click at [91, 323] on div "Highlight H" at bounding box center [96, 324] width 30 height 24
click at [10, 34] on div at bounding box center [16, 32] width 16 height 16
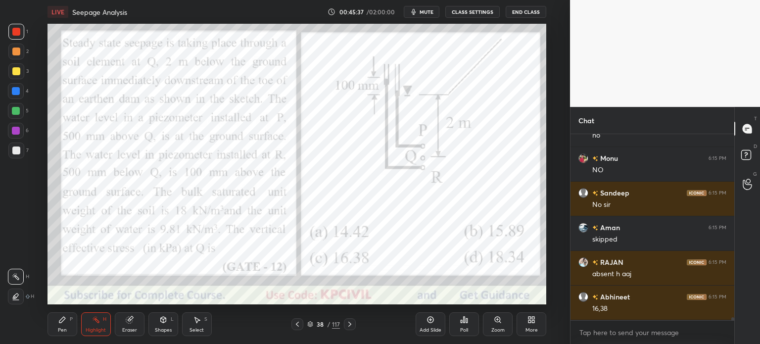
click at [352, 324] on icon at bounding box center [350, 324] width 8 height 8
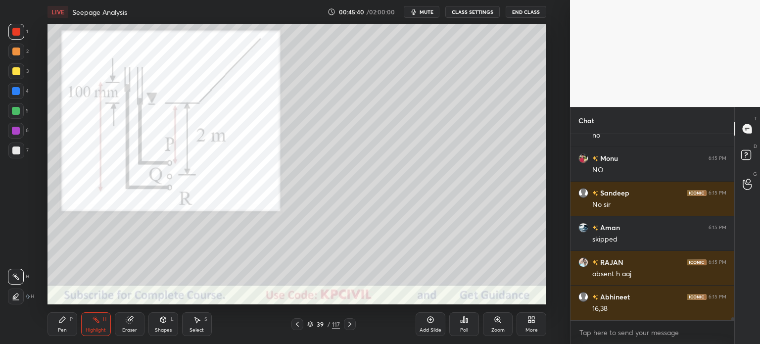
click at [14, 55] on div at bounding box center [16, 51] width 8 height 8
click at [68, 320] on div "Pen P" at bounding box center [62, 324] width 30 height 24
click at [96, 330] on div "Highlight" at bounding box center [96, 329] width 20 height 5
click at [12, 299] on icon at bounding box center [16, 296] width 8 height 8
click at [57, 336] on div "Pen P" at bounding box center [62, 324] width 30 height 24
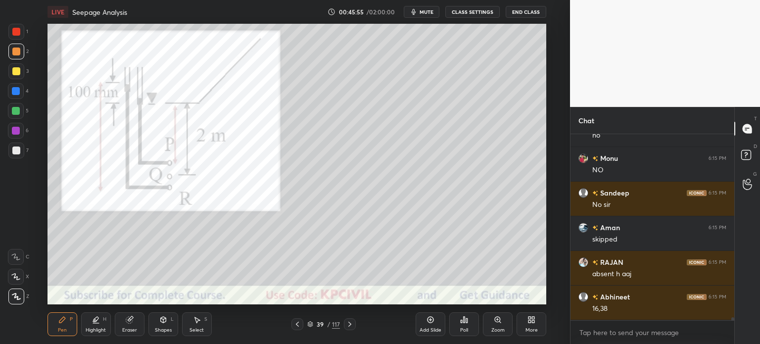
click at [60, 333] on div "Pen P" at bounding box center [62, 324] width 30 height 24
click at [12, 154] on div at bounding box center [16, 150] width 8 height 8
click at [295, 325] on icon at bounding box center [297, 324] width 8 height 8
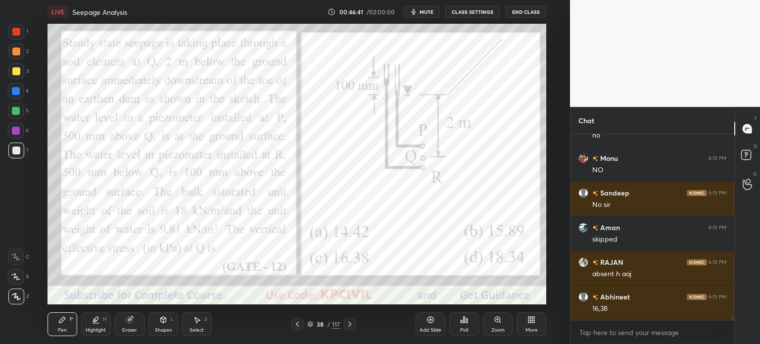
click at [348, 324] on icon at bounding box center [350, 324] width 8 height 8
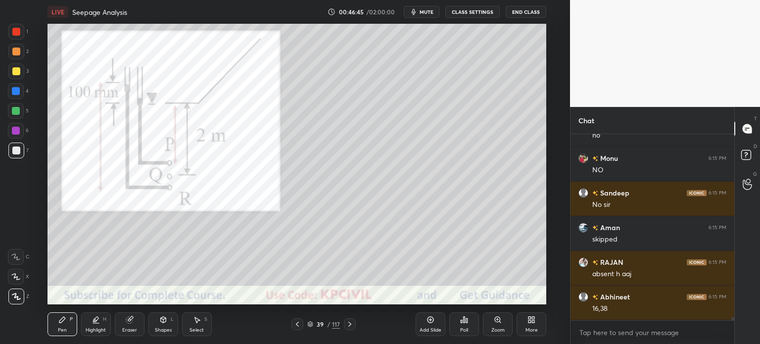
click at [14, 88] on div at bounding box center [16, 91] width 8 height 8
click at [132, 329] on div "Eraser" at bounding box center [129, 329] width 15 height 5
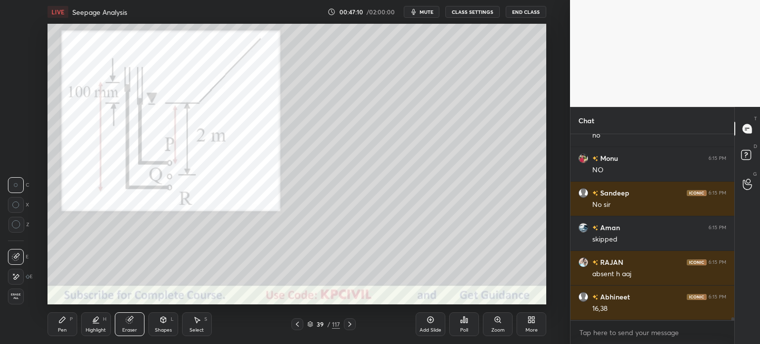
click at [57, 326] on div "Pen P" at bounding box center [62, 324] width 30 height 24
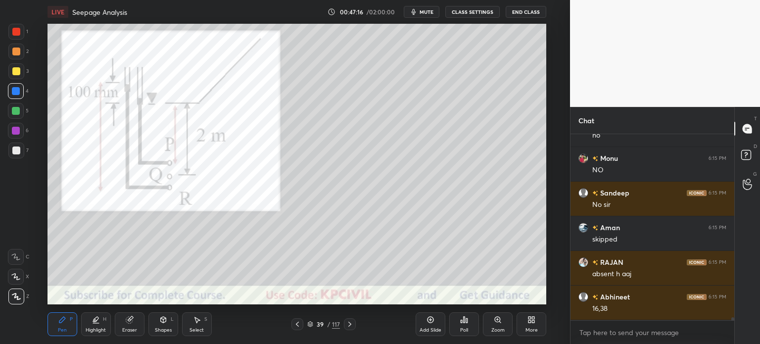
click at [10, 154] on div at bounding box center [16, 150] width 16 height 16
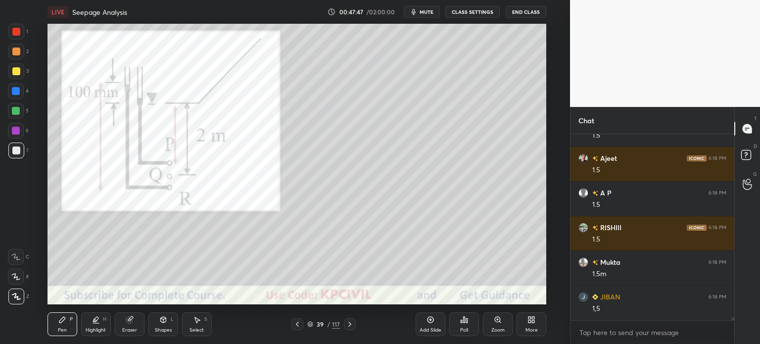
scroll to position [11946, 0]
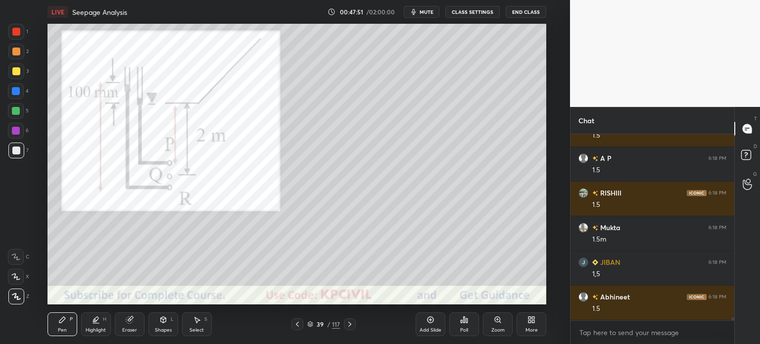
click at [294, 324] on icon at bounding box center [297, 324] width 8 height 8
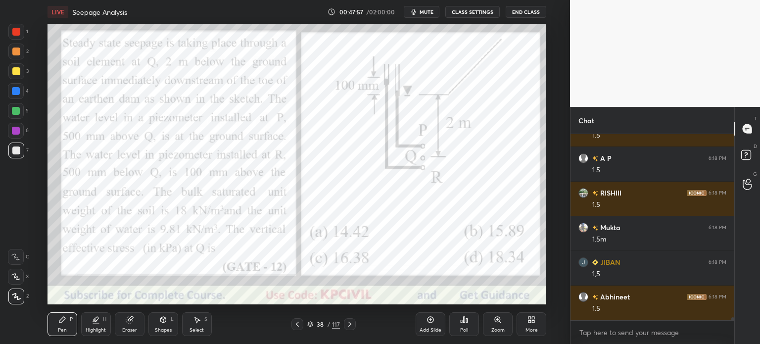
click at [15, 27] on div at bounding box center [16, 32] width 16 height 16
click at [349, 328] on div at bounding box center [350, 324] width 12 height 12
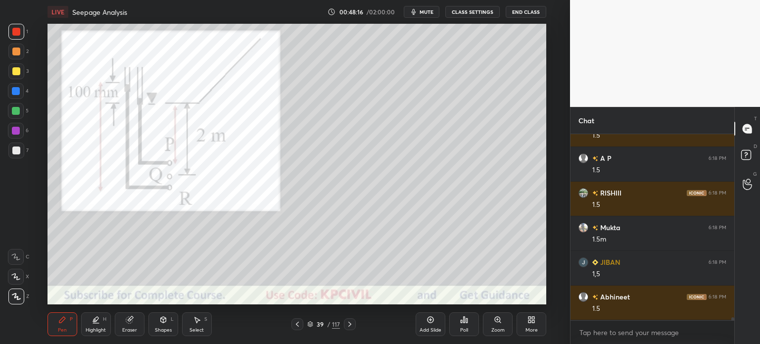
click at [12, 94] on div at bounding box center [16, 91] width 8 height 8
click at [10, 152] on div at bounding box center [16, 150] width 16 height 16
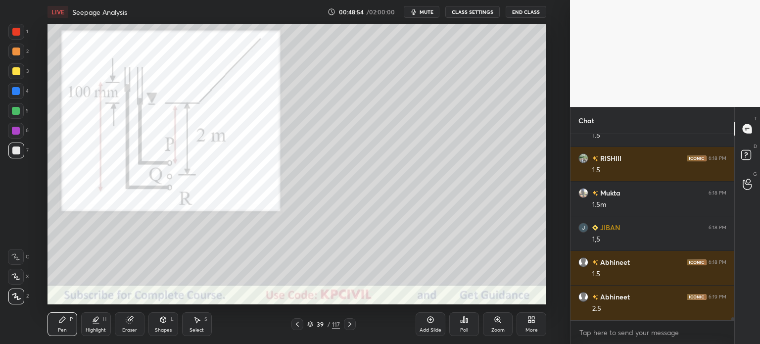
scroll to position [12015, 0]
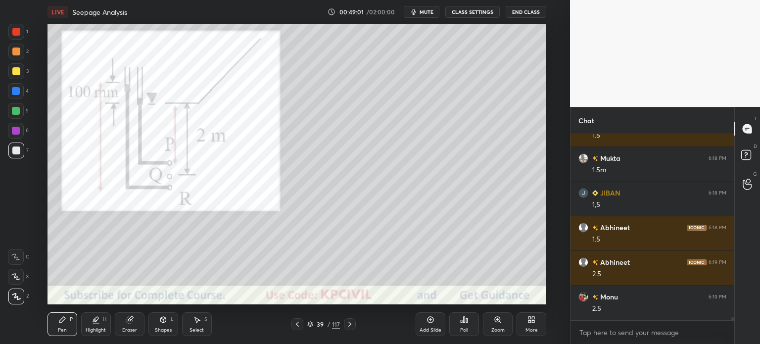
click at [12, 90] on div at bounding box center [16, 91] width 8 height 8
click at [14, 68] on div at bounding box center [16, 71] width 8 height 8
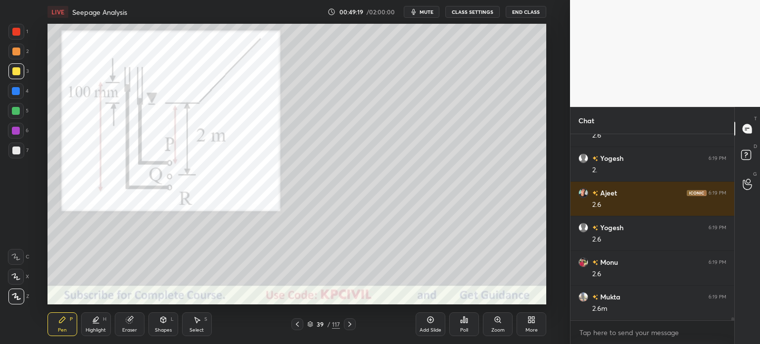
scroll to position [12327, 0]
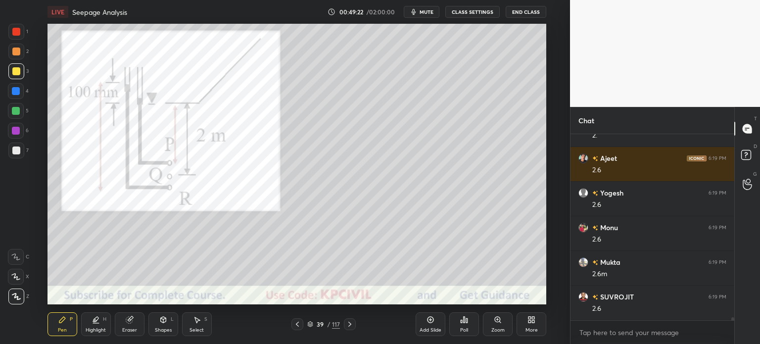
click at [293, 326] on div at bounding box center [297, 324] width 12 height 12
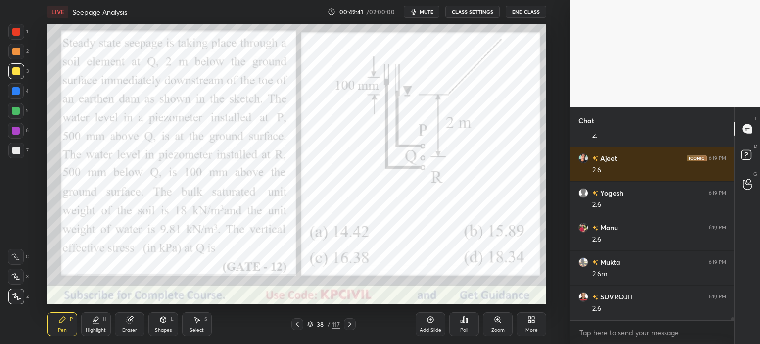
click at [347, 323] on icon at bounding box center [350, 324] width 8 height 8
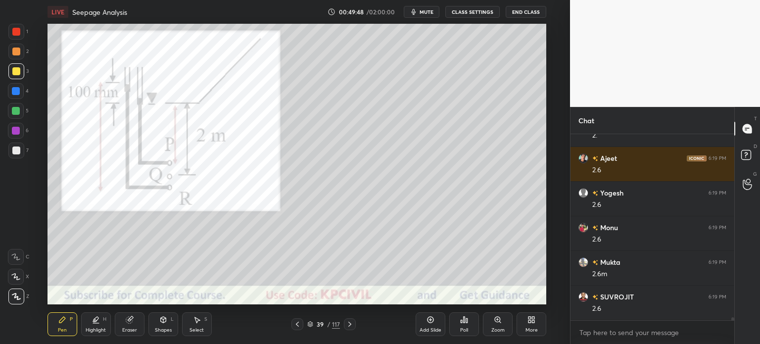
click at [299, 325] on icon at bounding box center [297, 324] width 8 height 8
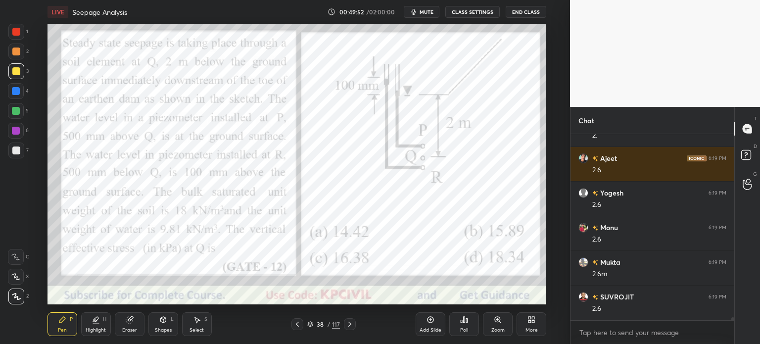
click at [349, 325] on icon at bounding box center [349, 324] width 3 height 5
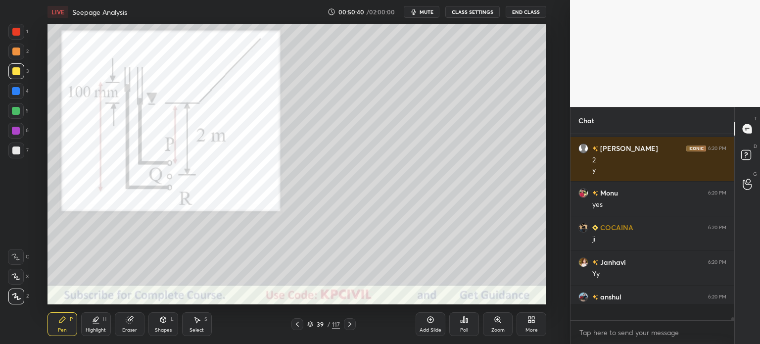
scroll to position [183, 161]
click at [14, 91] on div at bounding box center [16, 91] width 8 height 8
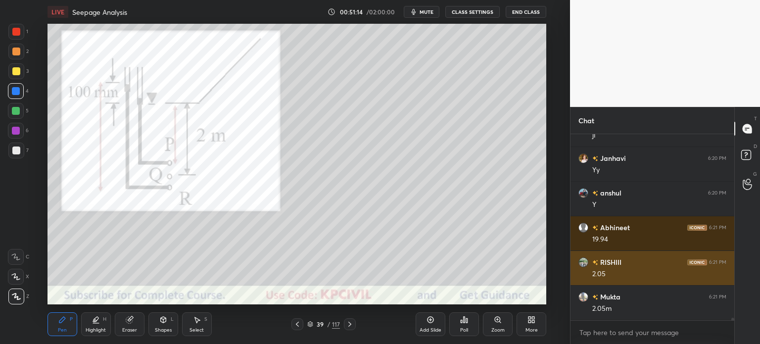
scroll to position [12648, 0]
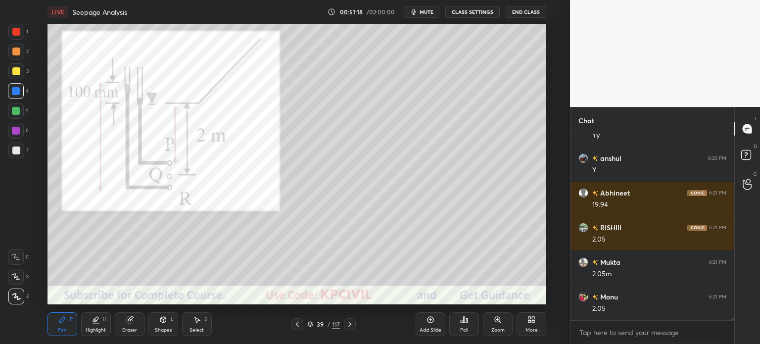
click at [13, 150] on div at bounding box center [16, 150] width 8 height 8
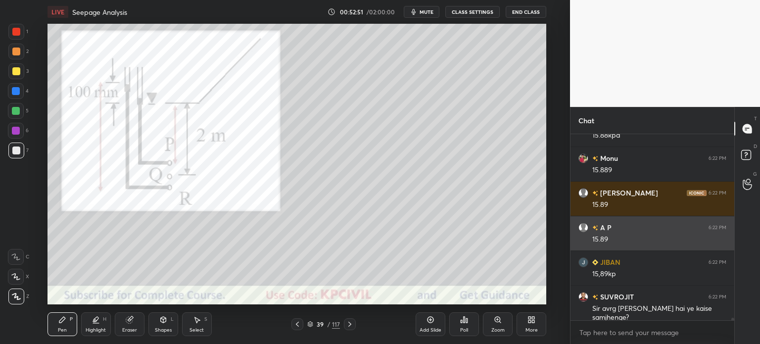
scroll to position [12842, 0]
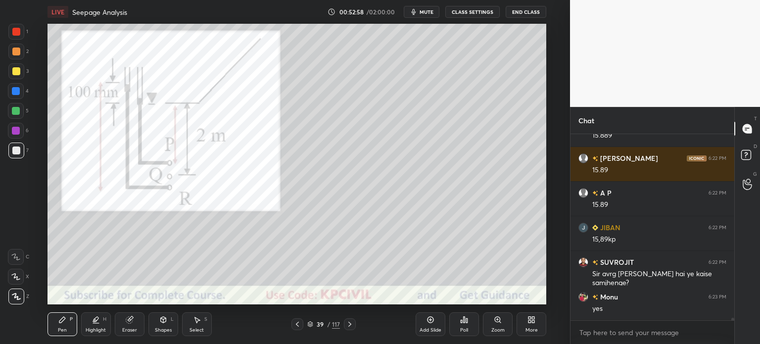
click at [347, 323] on icon at bounding box center [350, 324] width 8 height 8
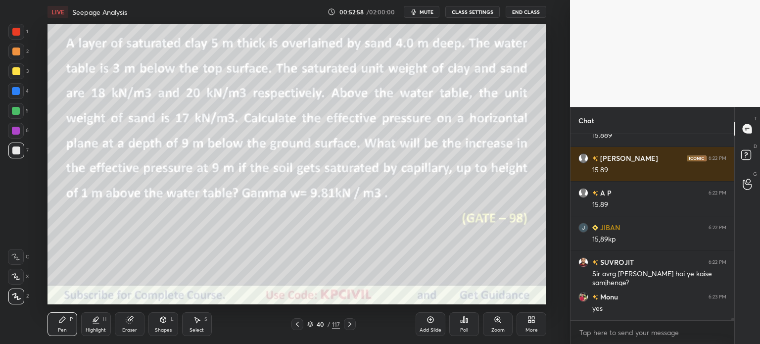
scroll to position [12877, 0]
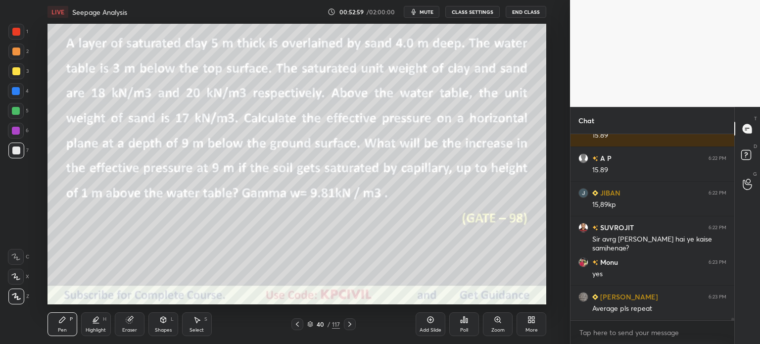
click at [303, 321] on div at bounding box center [297, 324] width 12 height 12
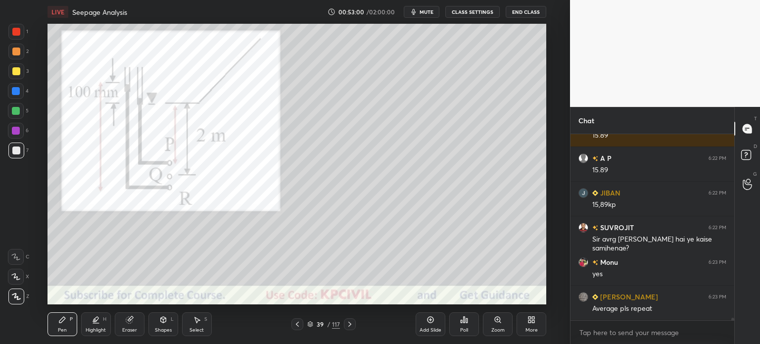
scroll to position [12911, 0]
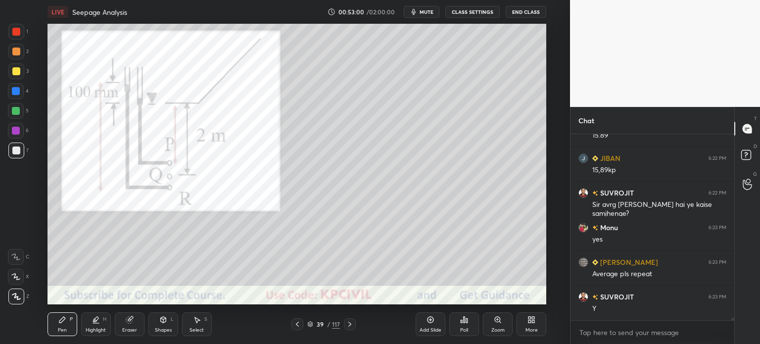
click at [428, 322] on icon at bounding box center [430, 320] width 6 height 6
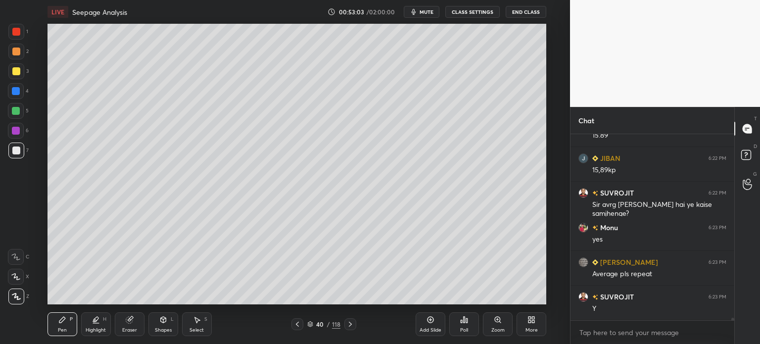
click at [13, 77] on div at bounding box center [16, 71] width 16 height 16
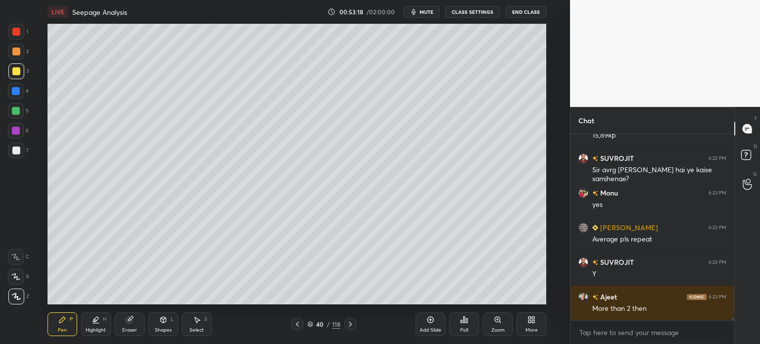
scroll to position [12981, 0]
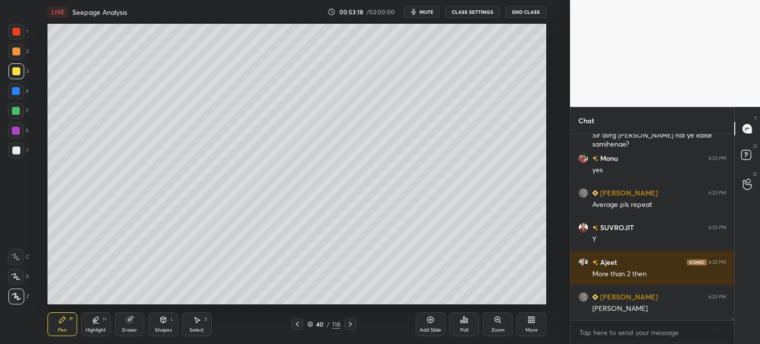
click at [16, 96] on div at bounding box center [16, 91] width 16 height 16
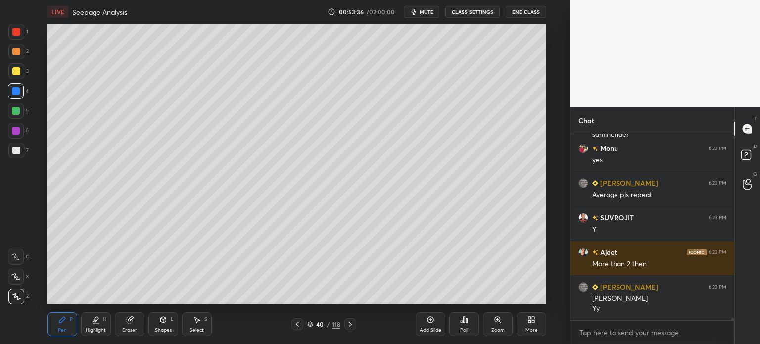
scroll to position [13014, 0]
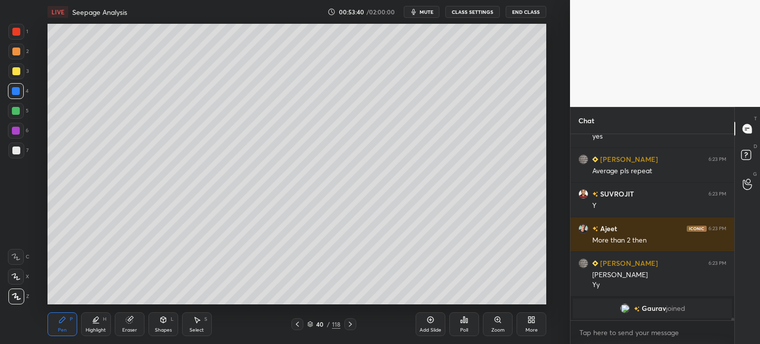
click at [14, 53] on div at bounding box center [16, 51] width 8 height 8
click at [16, 91] on div at bounding box center [16, 91] width 8 height 8
click at [13, 50] on div at bounding box center [16, 51] width 8 height 8
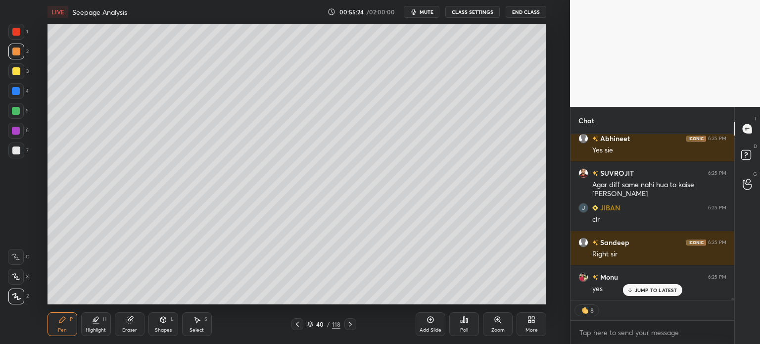
scroll to position [13238, 0]
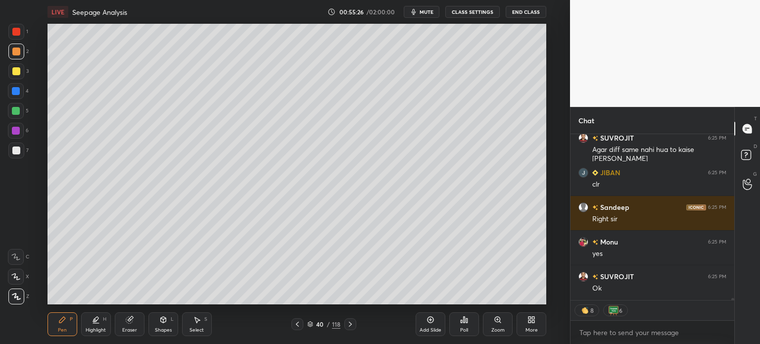
click at [198, 327] on div "Select" at bounding box center [196, 329] width 14 height 5
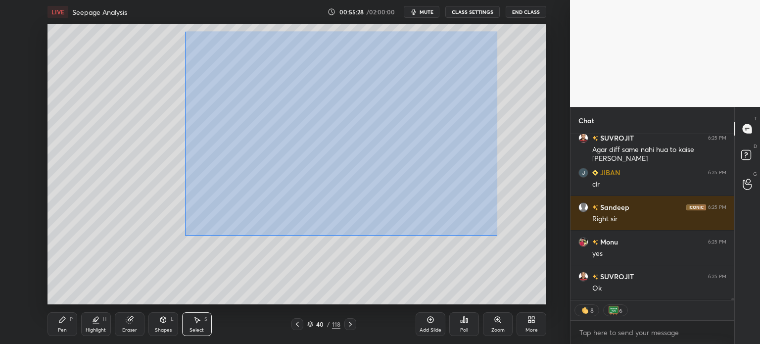
drag, startPoint x: 185, startPoint y: 31, endPoint x: 497, endPoint y: 235, distance: 372.8
click at [497, 235] on div "0 ° Undo Copy Duplicate Duplicate to new slide Delete" at bounding box center [296, 164] width 499 height 280
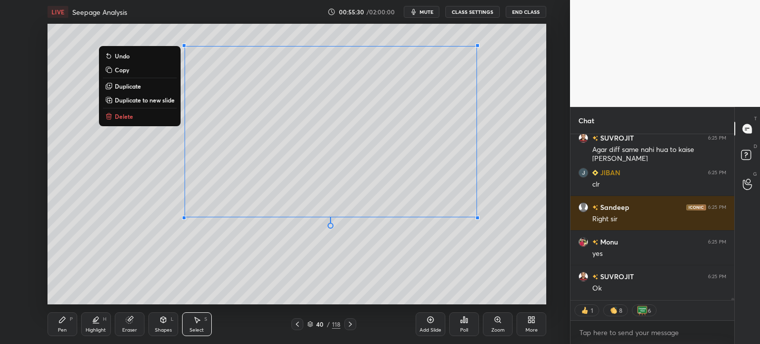
click at [126, 71] on p "Copy" at bounding box center [122, 70] width 14 height 8
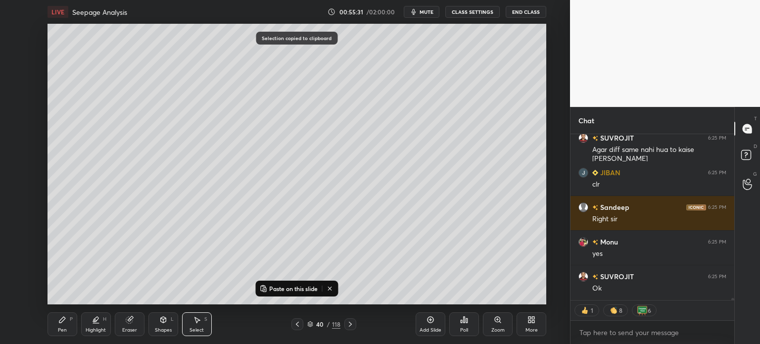
click at [428, 320] on icon at bounding box center [430, 320] width 8 height 8
click at [297, 286] on p "Paste on this slide" at bounding box center [293, 288] width 48 height 8
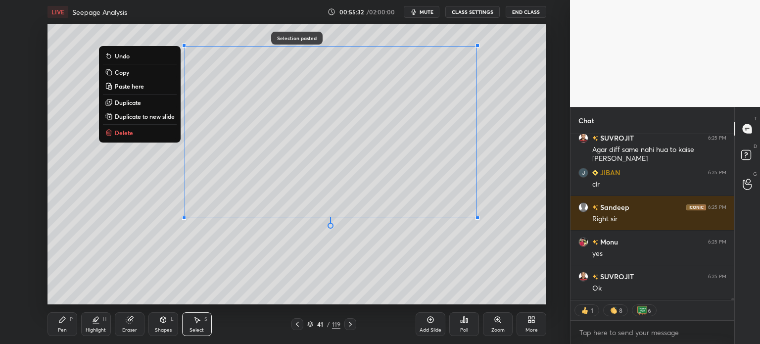
click at [290, 233] on div "0 ° Undo Copy Paste here Duplicate Duplicate to new slide Delete" at bounding box center [296, 164] width 499 height 280
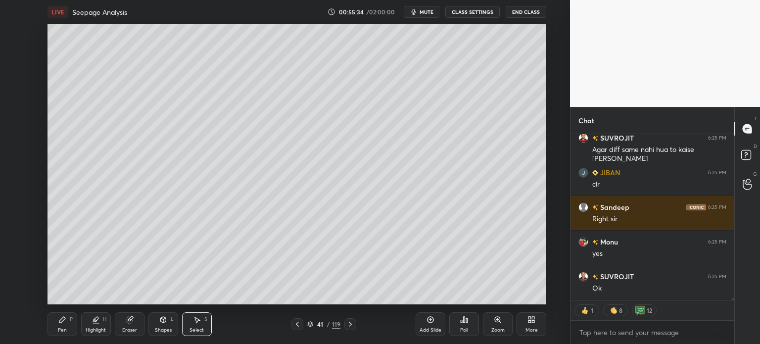
click at [131, 326] on div "Eraser" at bounding box center [130, 324] width 30 height 24
click at [59, 328] on div "Pen" at bounding box center [62, 329] width 9 height 5
click at [129, 328] on div "Eraser" at bounding box center [129, 329] width 15 height 5
click at [61, 331] on div "Pen" at bounding box center [62, 329] width 9 height 5
click at [12, 154] on div at bounding box center [16, 150] width 16 height 16
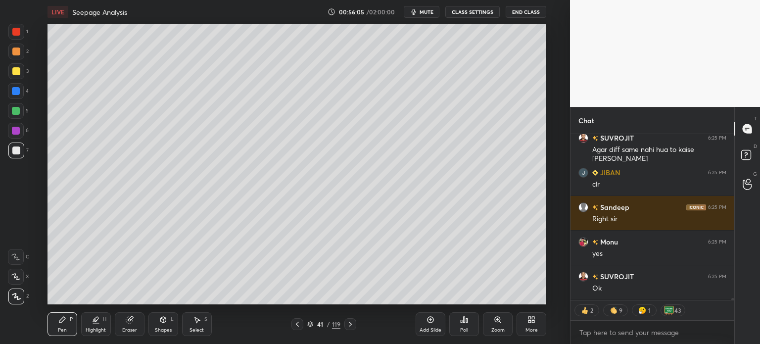
scroll to position [13273, 0]
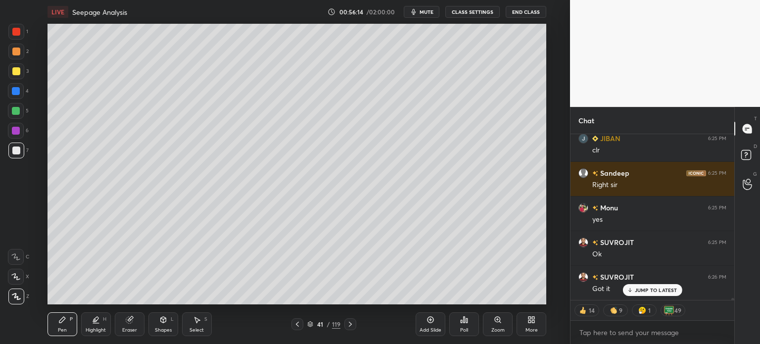
click at [646, 286] on div "JUMP TO LATEST" at bounding box center [651, 290] width 59 height 12
click at [193, 320] on icon at bounding box center [197, 320] width 8 height 8
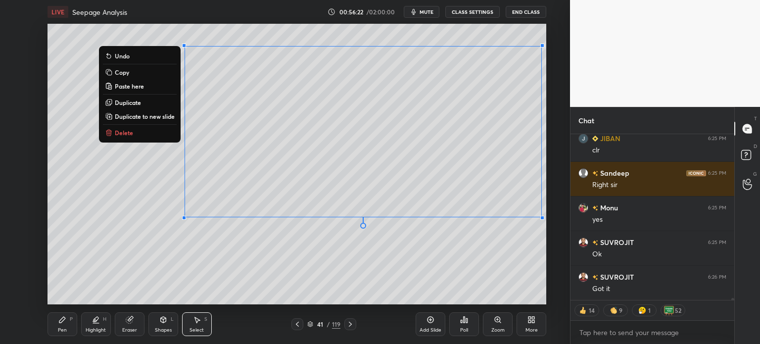
drag, startPoint x: 148, startPoint y: 37, endPoint x: 554, endPoint y: 272, distance: 468.1
click at [568, 267] on div "1 2 3 4 5 6 7 C X Z C X Z E E Erase all H H LIVE Seepage Analysis 00:56:22 / 02…" at bounding box center [285, 172] width 570 height 344
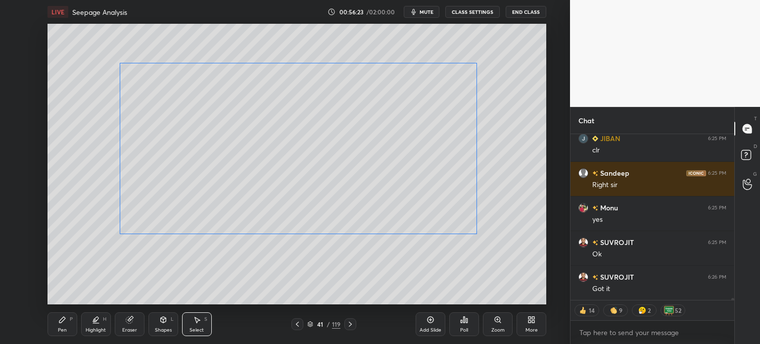
drag, startPoint x: 387, startPoint y: 161, endPoint x: 323, endPoint y: 178, distance: 66.5
click at [323, 178] on div "0 ° Undo Copy Paste here Duplicate Duplicate to new slide Delete" at bounding box center [296, 164] width 499 height 280
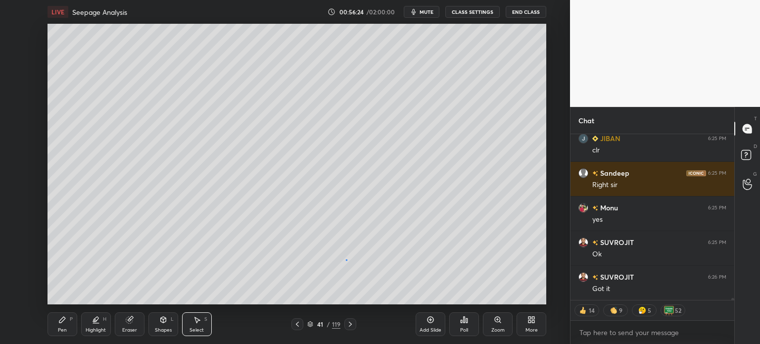
click at [346, 260] on div "0 ° Undo Copy Paste here Duplicate Duplicate to new slide Delete" at bounding box center [296, 164] width 499 height 280
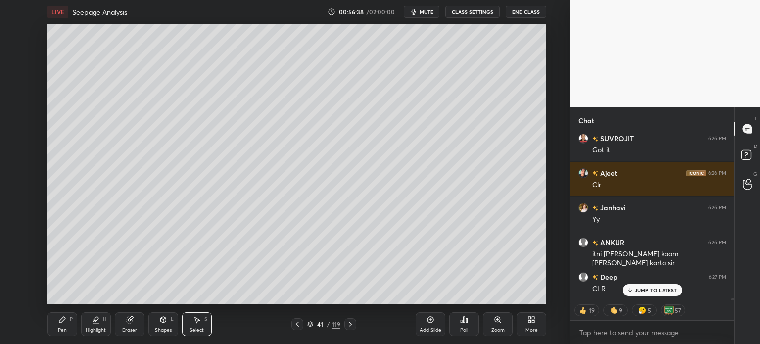
scroll to position [13446, 0]
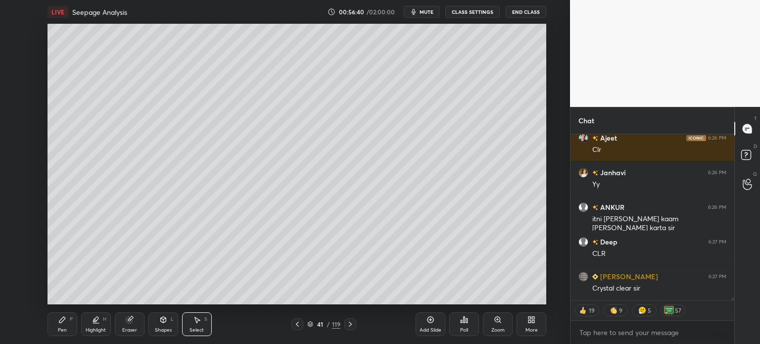
click at [350, 323] on icon at bounding box center [350, 324] width 3 height 5
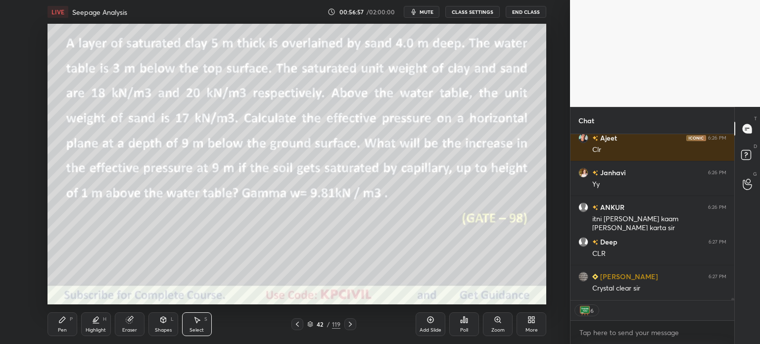
click at [66, 328] on div "Pen" at bounding box center [62, 329] width 9 height 5
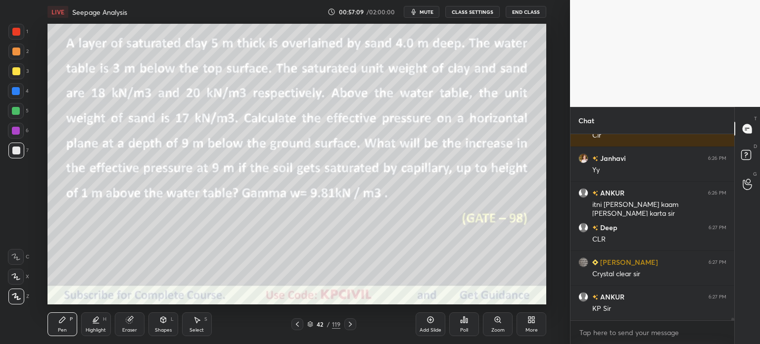
scroll to position [13495, 0]
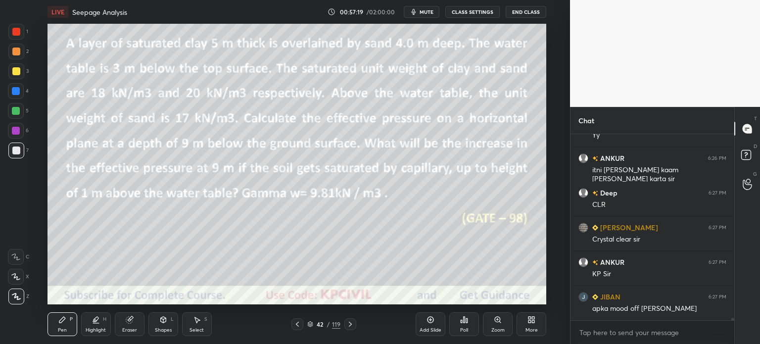
click at [16, 92] on div at bounding box center [16, 91] width 8 height 8
click at [166, 318] on icon at bounding box center [163, 320] width 8 height 8
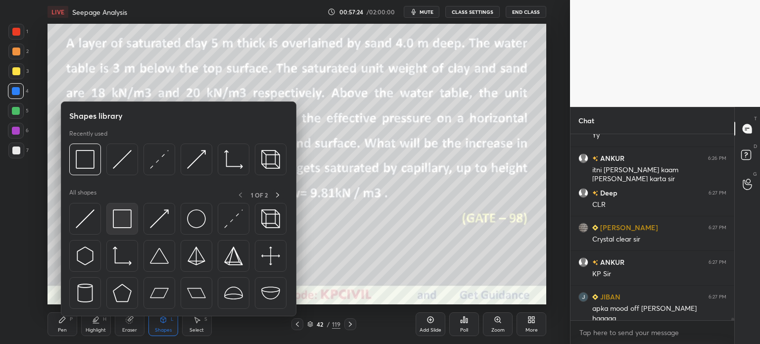
click at [131, 227] on img at bounding box center [122, 218] width 19 height 19
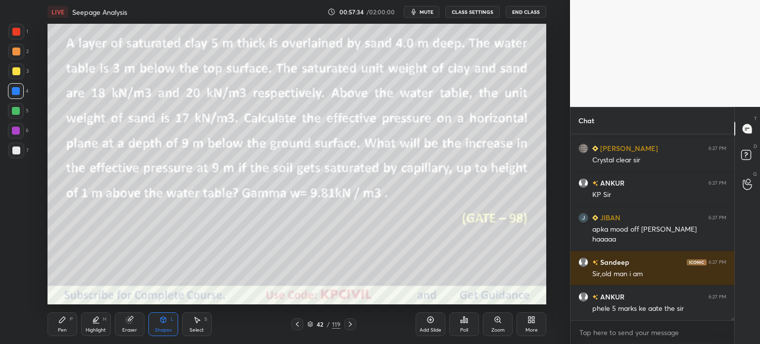
scroll to position [13609, 0]
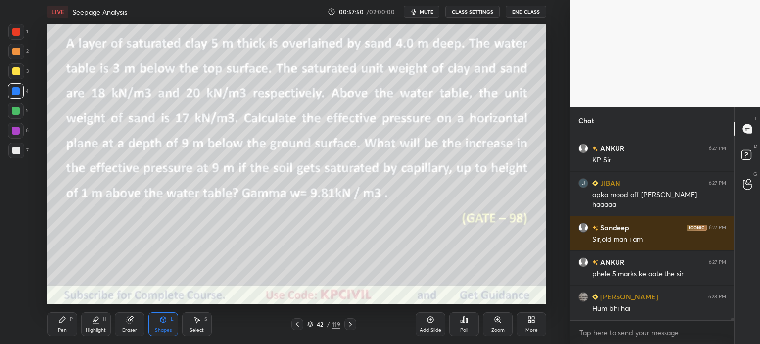
click at [57, 327] on div "Pen P" at bounding box center [62, 324] width 30 height 24
click at [12, 75] on div at bounding box center [16, 71] width 16 height 16
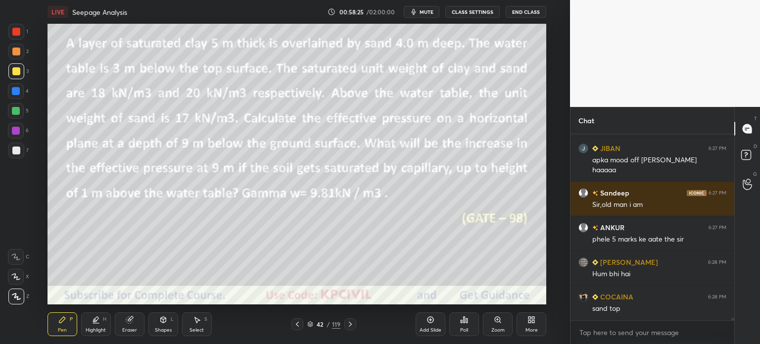
scroll to position [13678, 0]
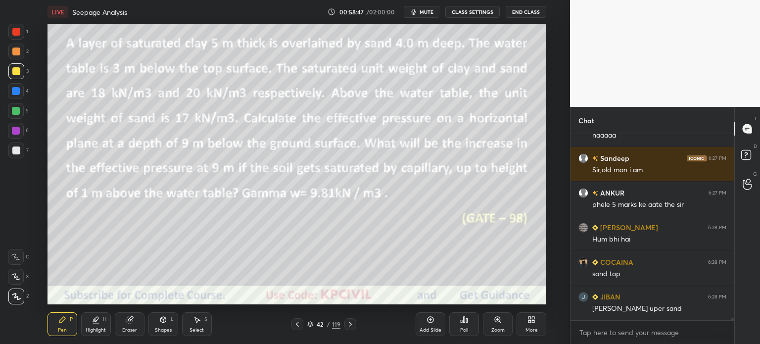
click at [348, 326] on icon at bounding box center [350, 324] width 8 height 8
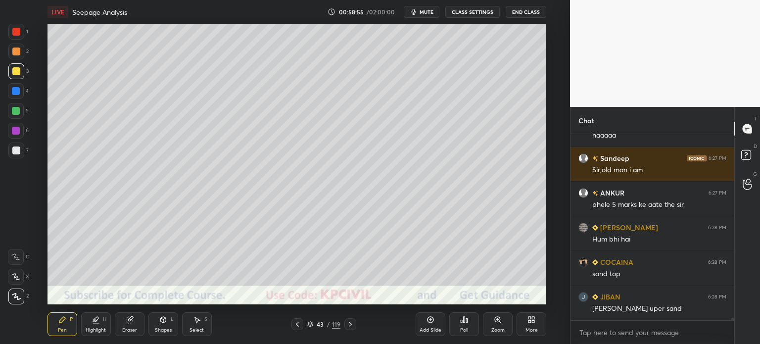
click at [10, 153] on div at bounding box center [16, 150] width 16 height 16
click at [17, 49] on div at bounding box center [16, 51] width 8 height 8
click at [298, 328] on div at bounding box center [297, 324] width 12 height 12
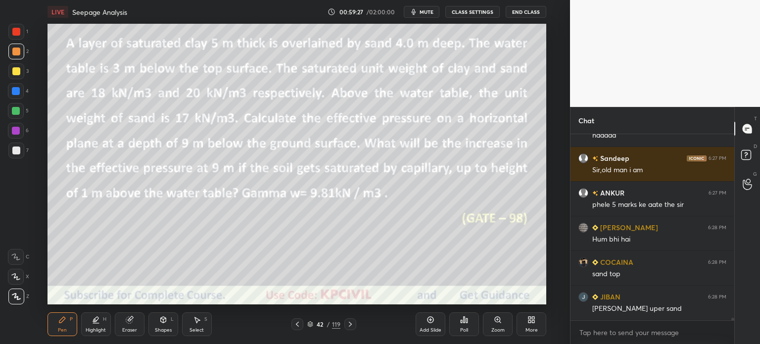
click at [354, 322] on div at bounding box center [350, 324] width 12 height 12
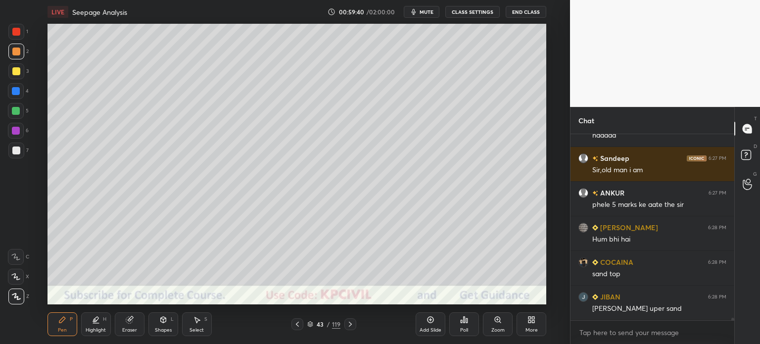
click at [301, 325] on div at bounding box center [297, 324] width 12 height 12
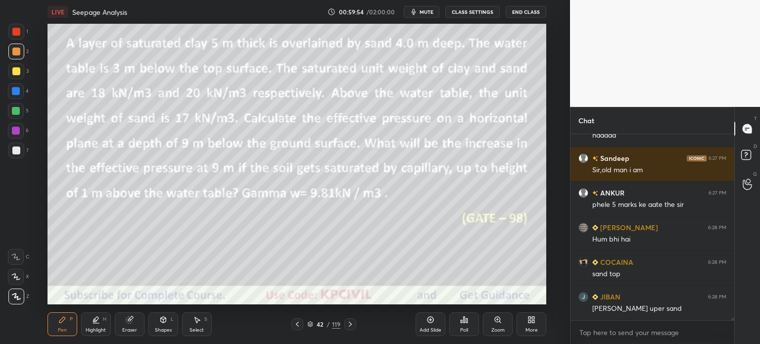
click at [15, 94] on div at bounding box center [16, 91] width 8 height 8
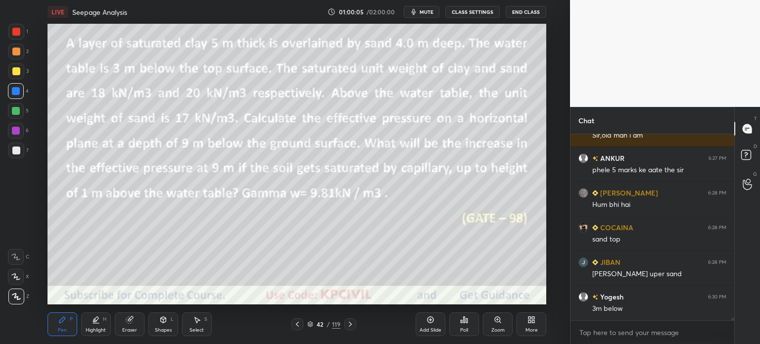
click at [347, 325] on icon at bounding box center [350, 324] width 8 height 8
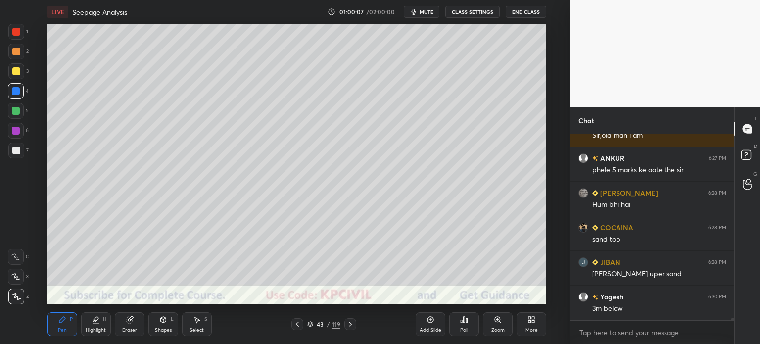
click at [12, 150] on div at bounding box center [16, 150] width 8 height 8
click at [125, 328] on div "Eraser" at bounding box center [129, 329] width 15 height 5
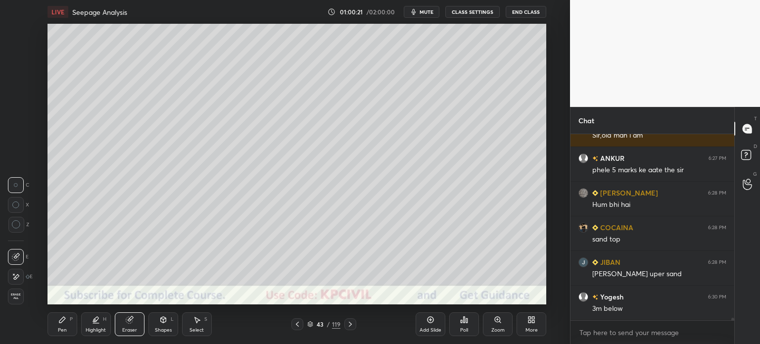
click at [58, 329] on div "Pen" at bounding box center [62, 329] width 9 height 5
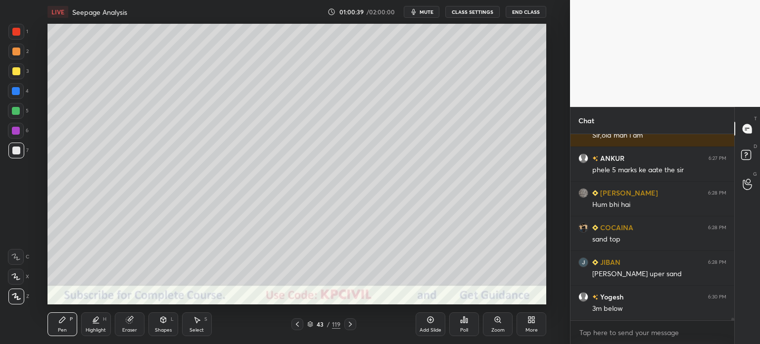
click at [295, 325] on icon at bounding box center [297, 324] width 8 height 8
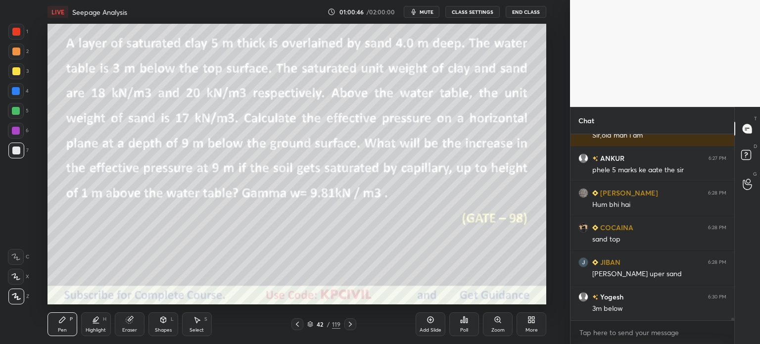
click at [15, 51] on div at bounding box center [16, 51] width 8 height 8
click at [350, 324] on icon at bounding box center [350, 324] width 3 height 5
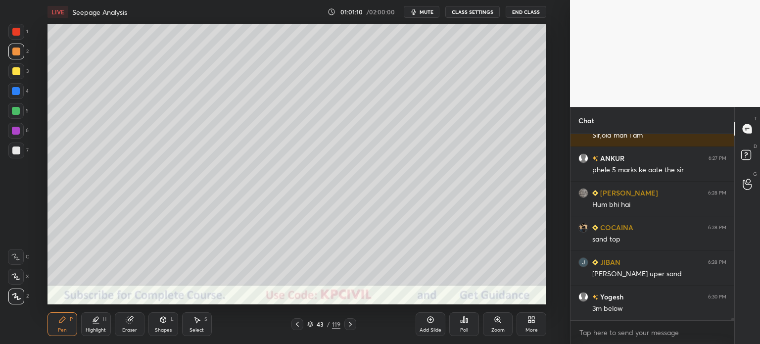
scroll to position [13747, 0]
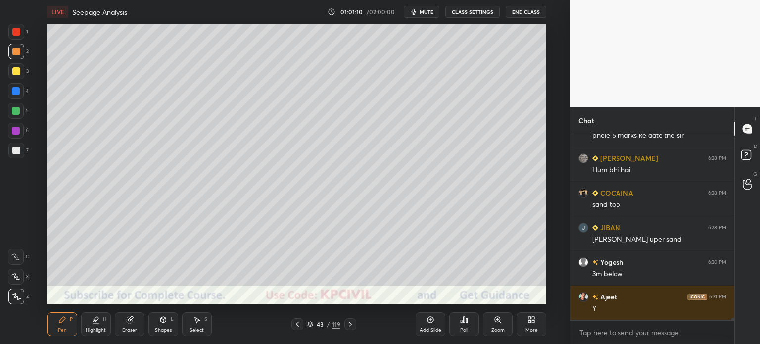
click at [12, 152] on div at bounding box center [16, 150] width 8 height 8
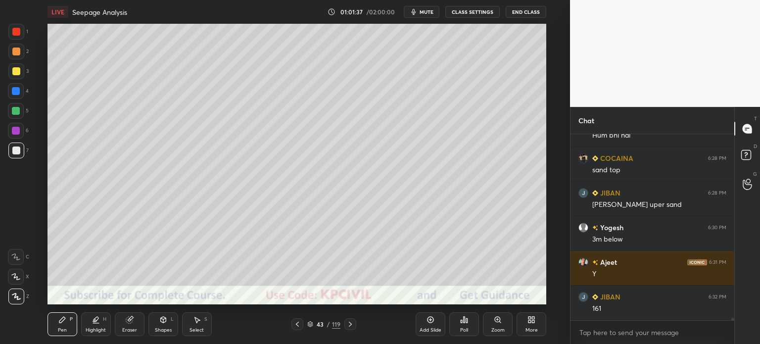
click at [293, 324] on div at bounding box center [297, 324] width 12 height 12
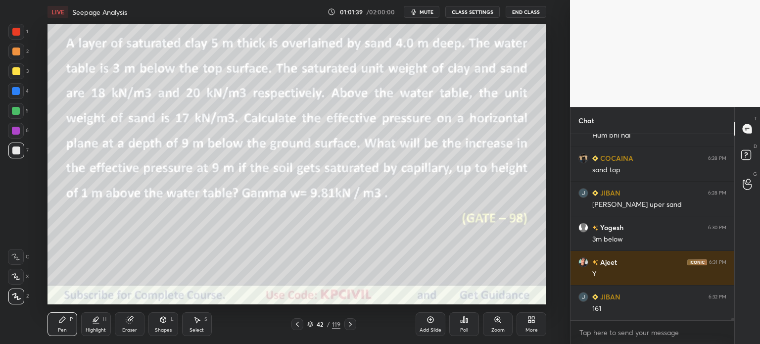
click at [13, 49] on div at bounding box center [16, 51] width 8 height 8
click at [353, 324] on icon at bounding box center [350, 324] width 8 height 8
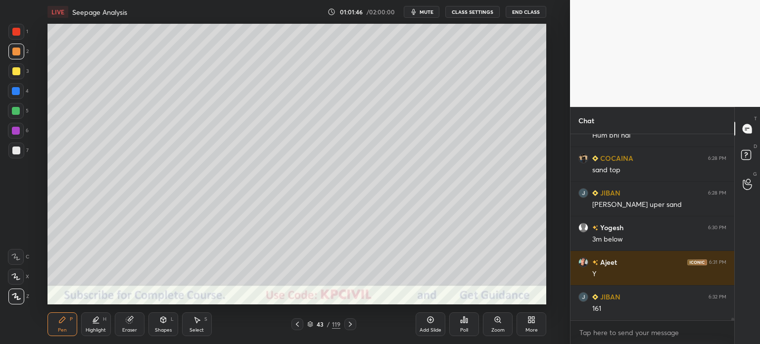
click at [12, 149] on div at bounding box center [16, 150] width 8 height 8
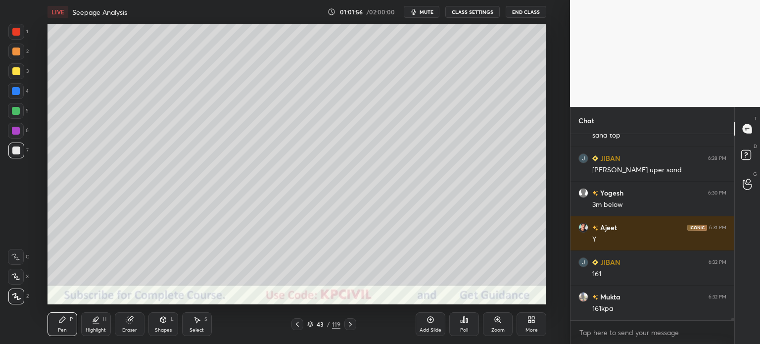
scroll to position [13851, 0]
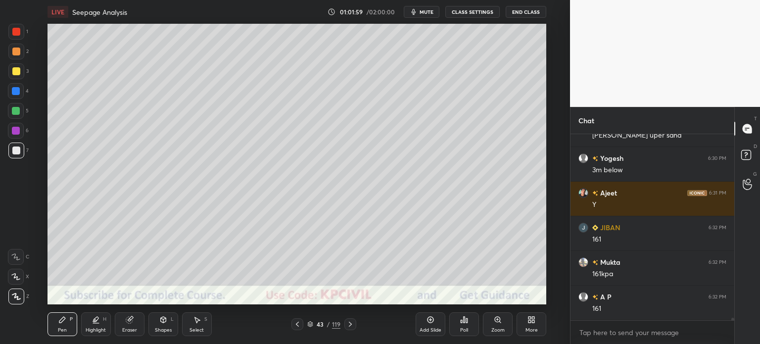
click at [14, 68] on div at bounding box center [16, 71] width 8 height 8
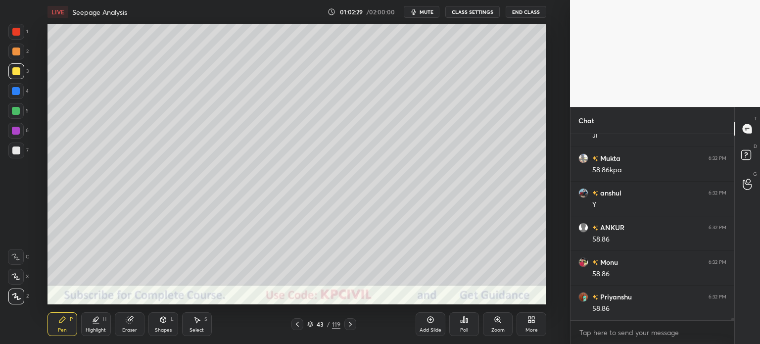
scroll to position [14371, 0]
click at [12, 154] on div at bounding box center [16, 150] width 8 height 8
click at [133, 320] on icon at bounding box center [130, 320] width 8 height 8
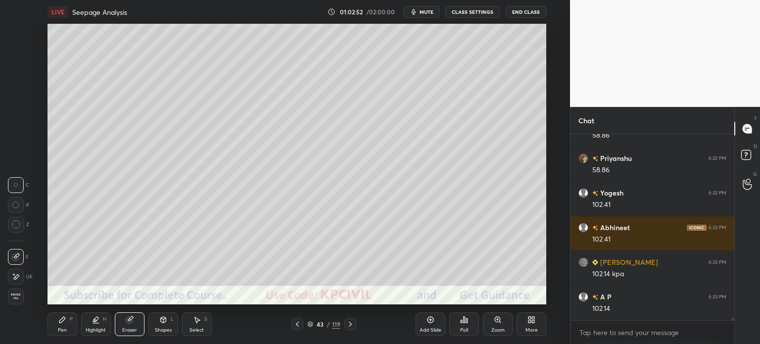
scroll to position [14509, 0]
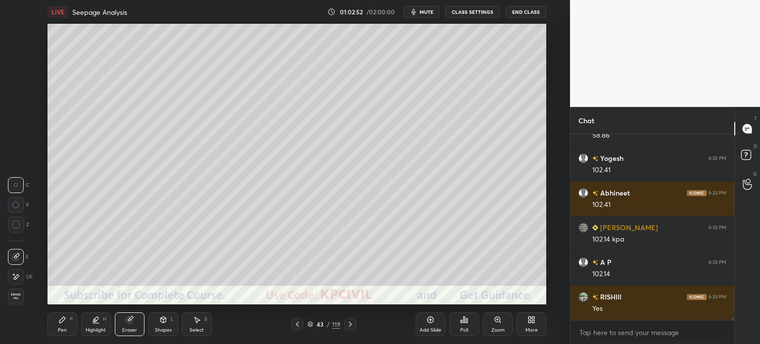
click at [55, 327] on div "Pen P" at bounding box center [62, 324] width 30 height 24
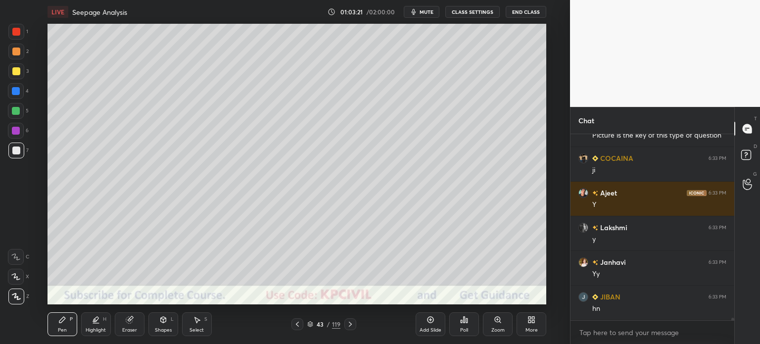
scroll to position [14821, 0]
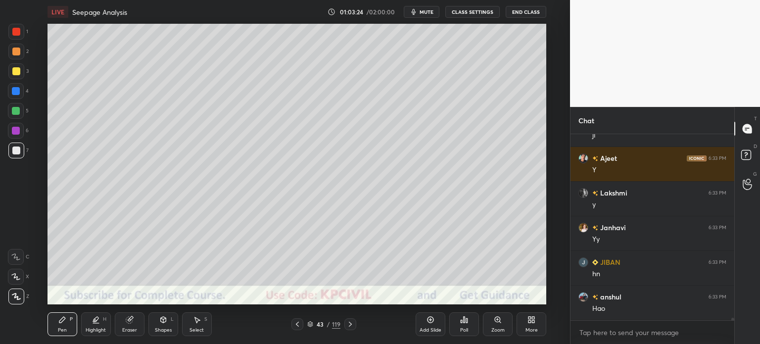
click at [296, 324] on icon at bounding box center [297, 324] width 8 height 8
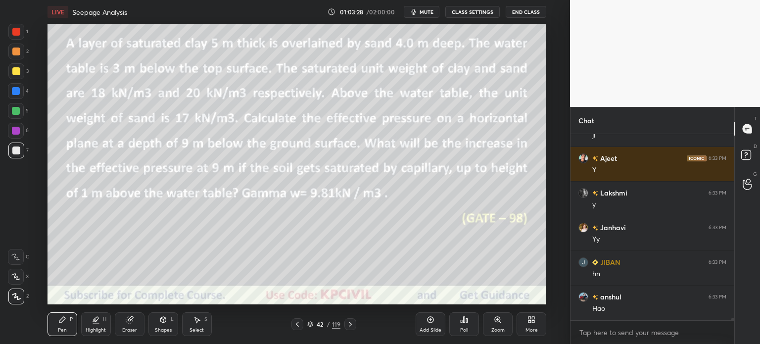
scroll to position [14855, 0]
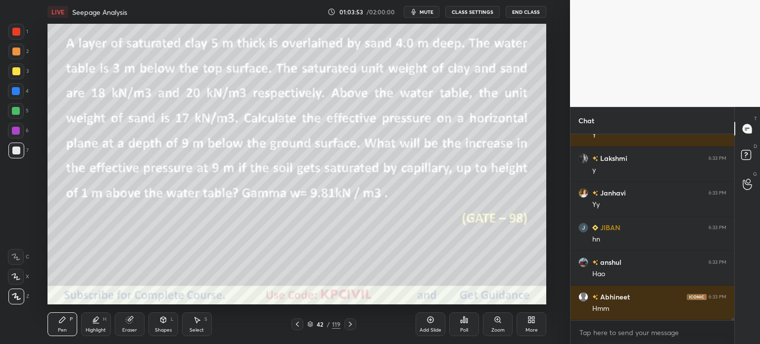
click at [348, 324] on icon at bounding box center [350, 324] width 8 height 8
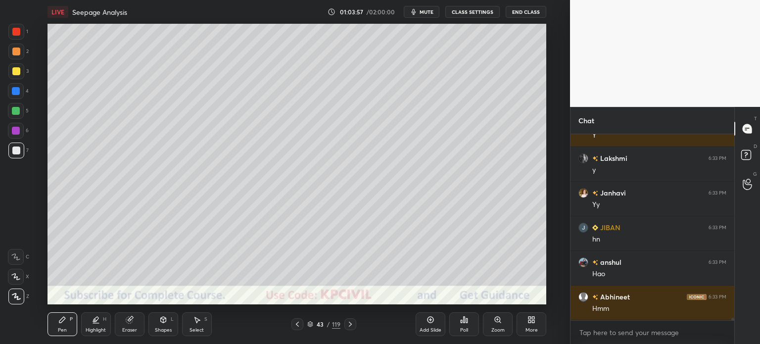
click at [15, 148] on div at bounding box center [16, 150] width 8 height 8
click at [10, 49] on div at bounding box center [16, 52] width 16 height 16
click at [13, 153] on div at bounding box center [16, 150] width 8 height 8
click at [14, 74] on div at bounding box center [16, 71] width 8 height 8
click at [15, 93] on div at bounding box center [16, 91] width 8 height 8
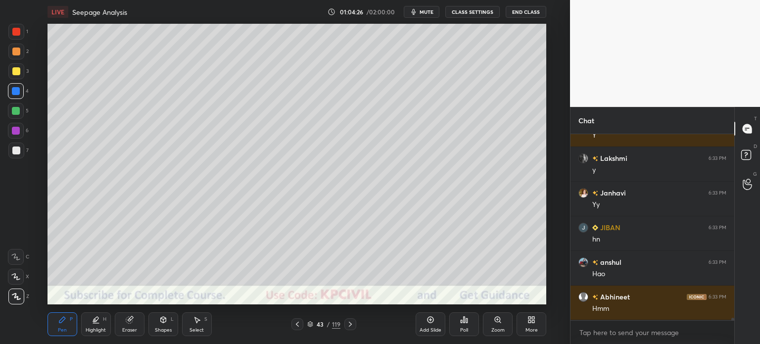
click at [15, 156] on div at bounding box center [16, 150] width 16 height 16
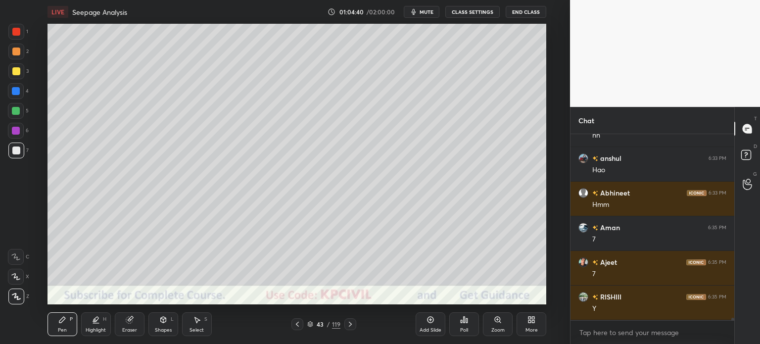
scroll to position [14994, 0]
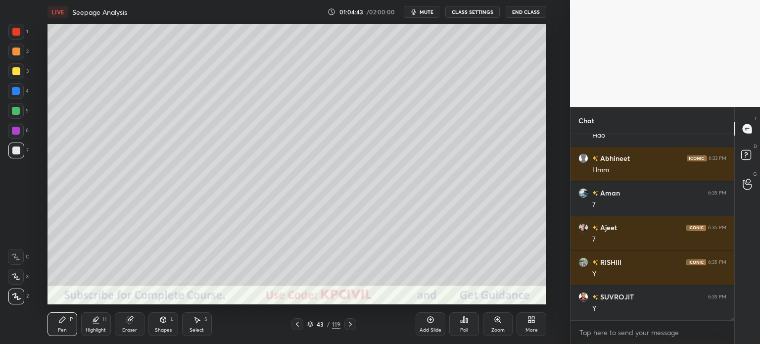
click at [350, 323] on icon at bounding box center [350, 324] width 3 height 5
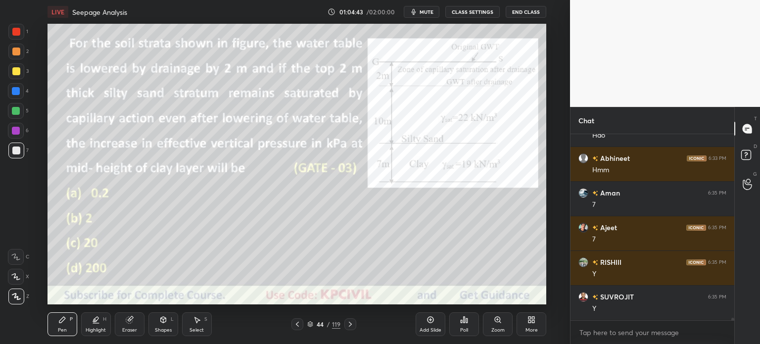
scroll to position [15029, 0]
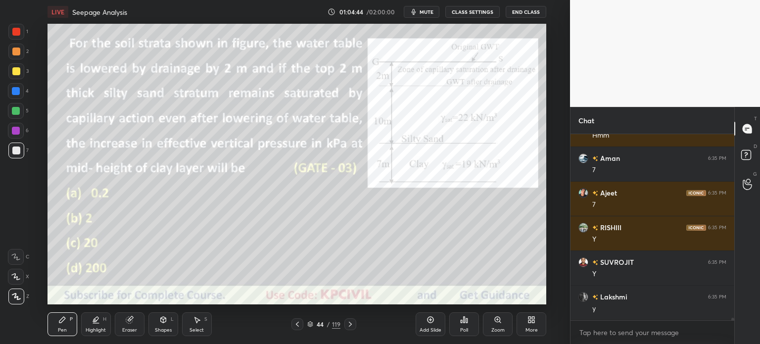
click at [297, 327] on icon at bounding box center [297, 324] width 8 height 8
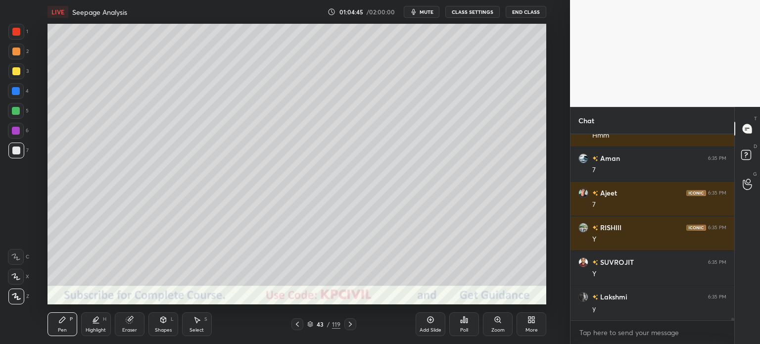
scroll to position [15052, 0]
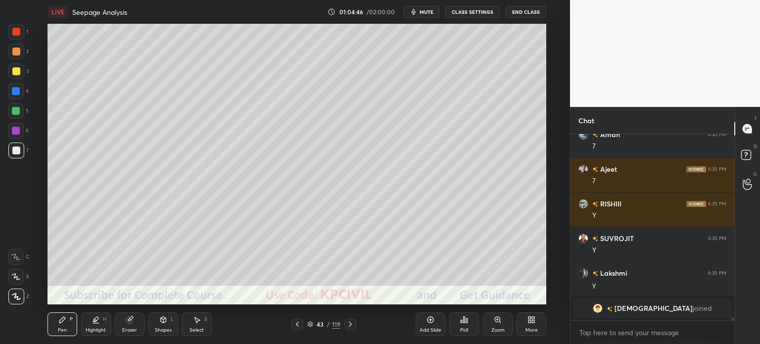
click at [428, 323] on icon at bounding box center [430, 320] width 8 height 8
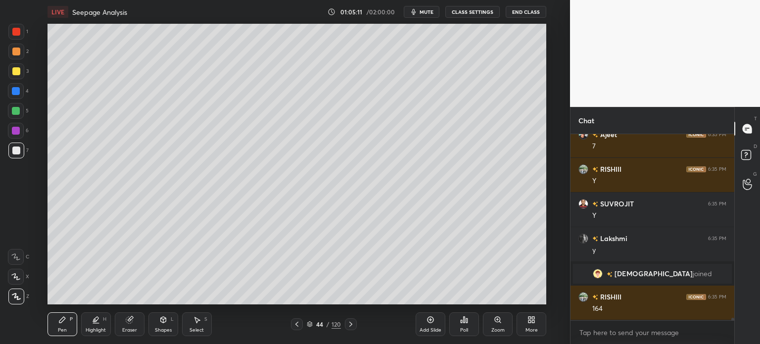
scroll to position [14435, 0]
click at [296, 324] on icon at bounding box center [296, 324] width 3 height 5
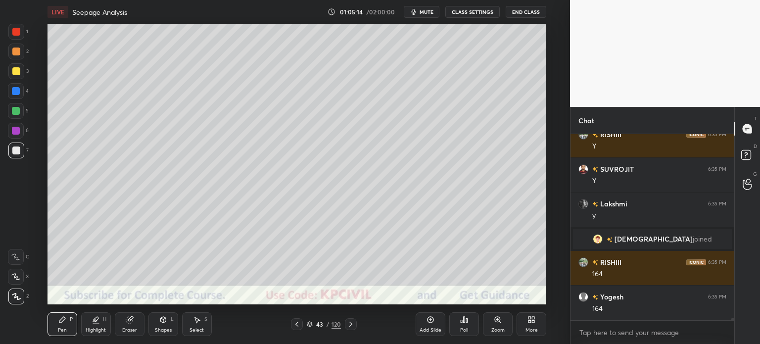
scroll to position [14504, 0]
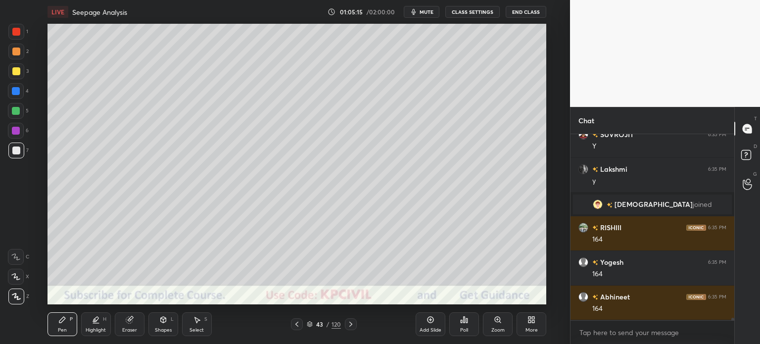
click at [350, 323] on icon at bounding box center [350, 324] width 3 height 5
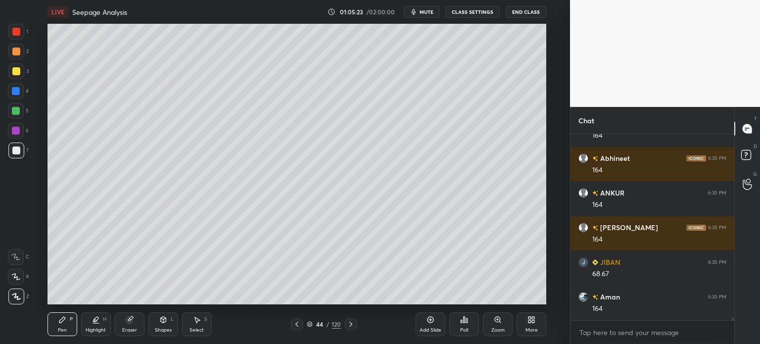
scroll to position [14677, 0]
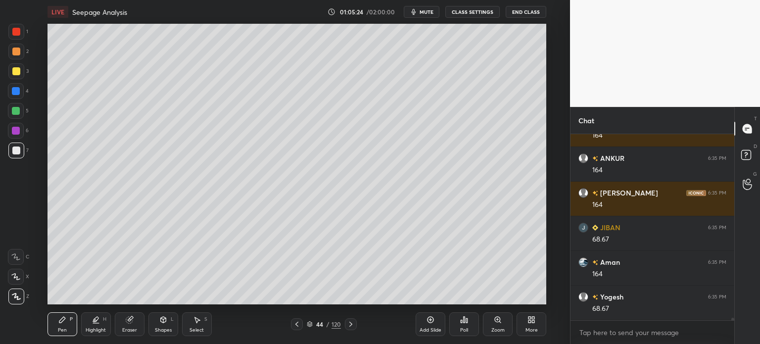
click at [298, 323] on icon at bounding box center [297, 324] width 8 height 8
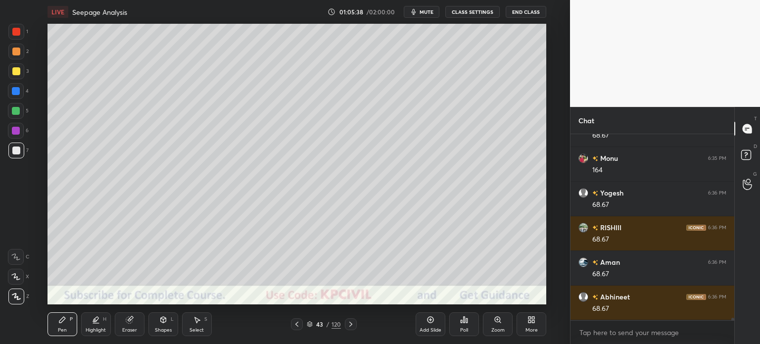
scroll to position [14885, 0]
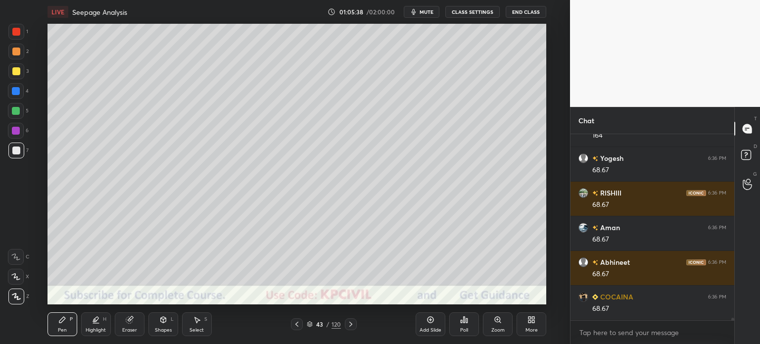
click at [350, 326] on icon at bounding box center [351, 324] width 8 height 8
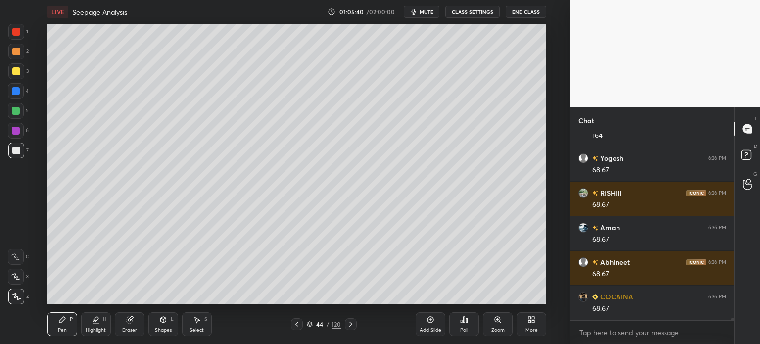
scroll to position [14920, 0]
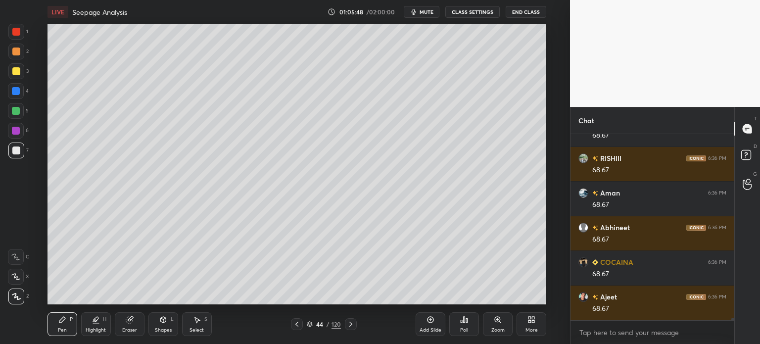
click at [13, 69] on div at bounding box center [16, 71] width 8 height 8
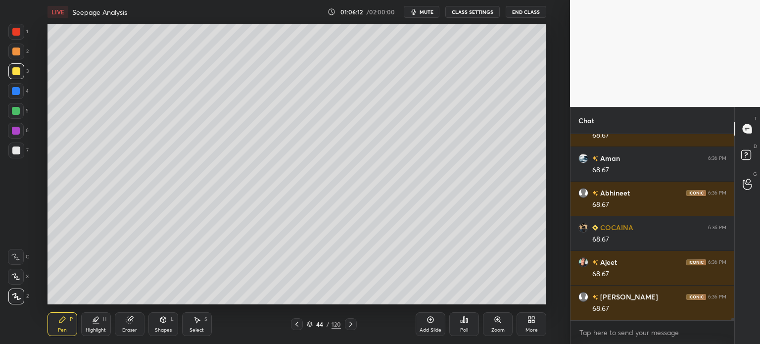
scroll to position [14989, 0]
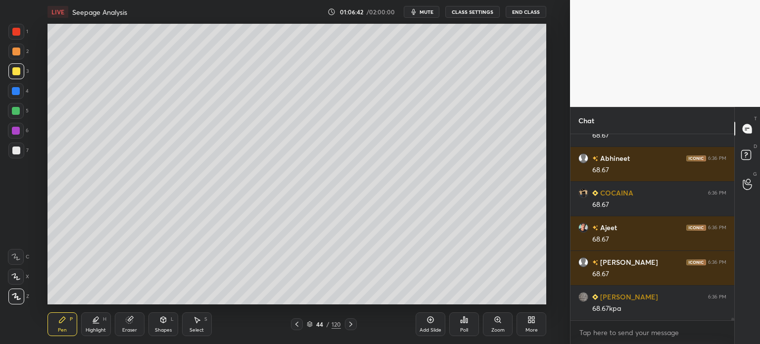
click at [295, 324] on icon at bounding box center [297, 324] width 8 height 8
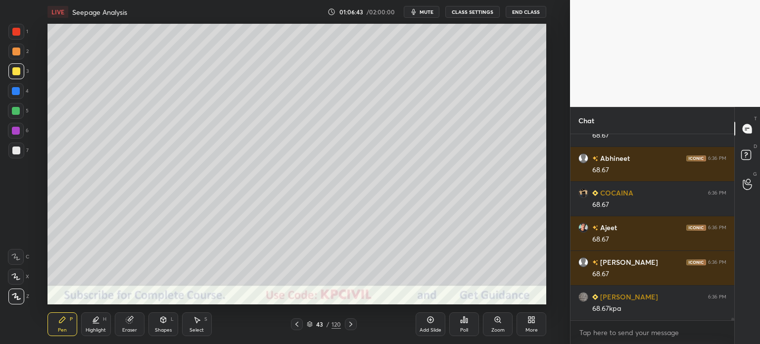
click at [295, 324] on icon at bounding box center [297, 324] width 8 height 8
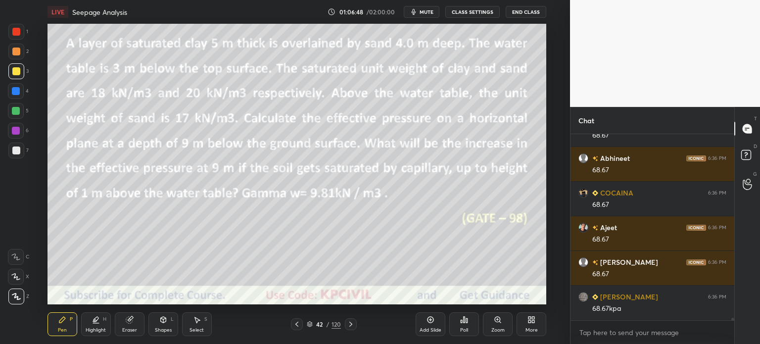
click at [14, 53] on div at bounding box center [16, 51] width 8 height 8
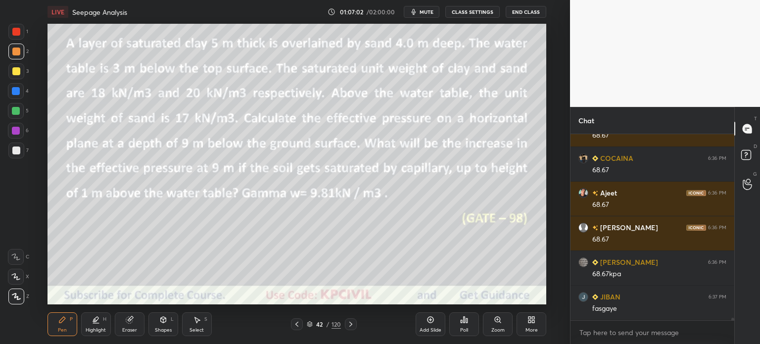
scroll to position [15058, 0]
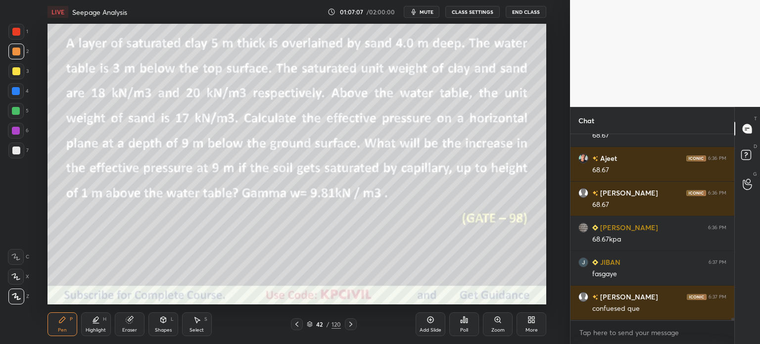
click at [352, 323] on icon at bounding box center [351, 324] width 8 height 8
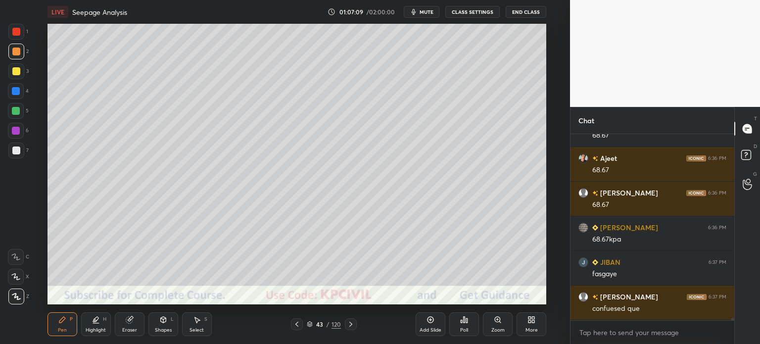
click at [126, 326] on div "Eraser" at bounding box center [130, 324] width 30 height 24
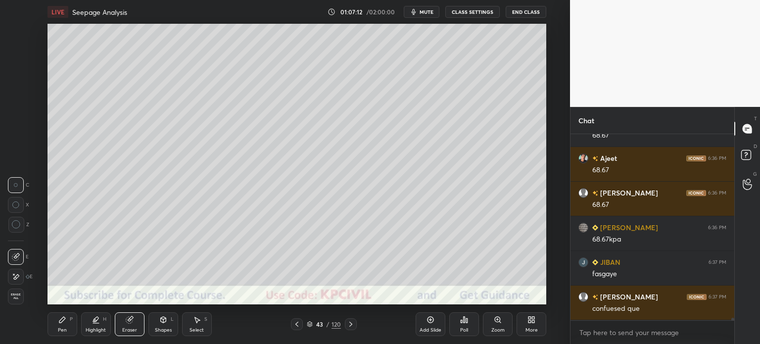
click at [62, 329] on div "Pen" at bounding box center [62, 329] width 9 height 5
click at [66, 320] on icon at bounding box center [62, 320] width 8 height 8
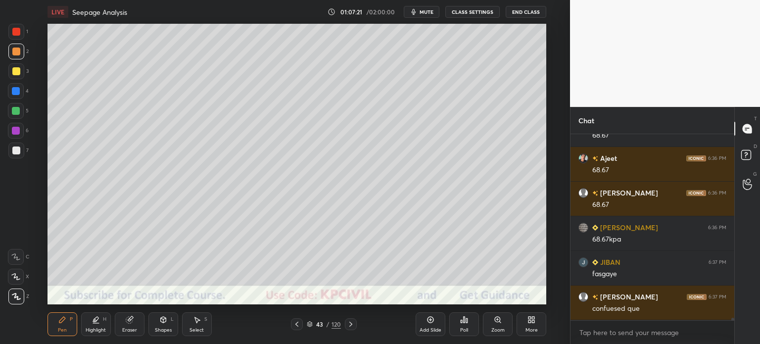
click at [130, 329] on div "Eraser" at bounding box center [129, 329] width 15 height 5
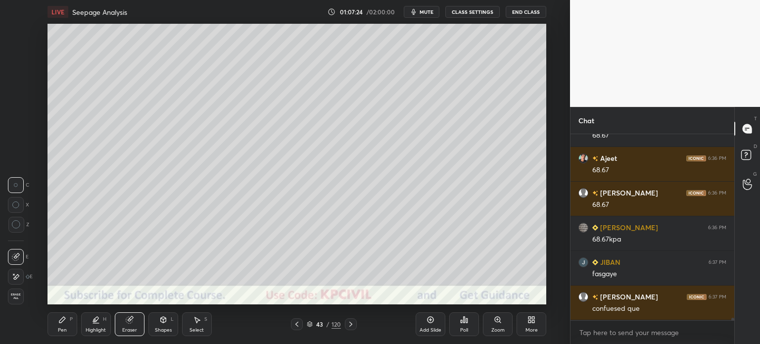
click at [61, 328] on div "Pen" at bounding box center [62, 329] width 9 height 5
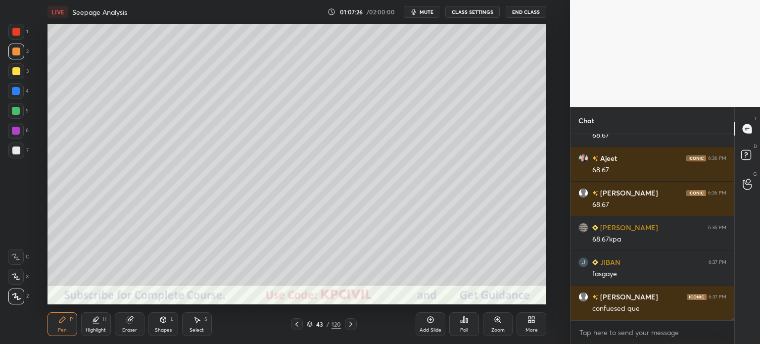
click at [128, 330] on div "Eraser" at bounding box center [129, 329] width 15 height 5
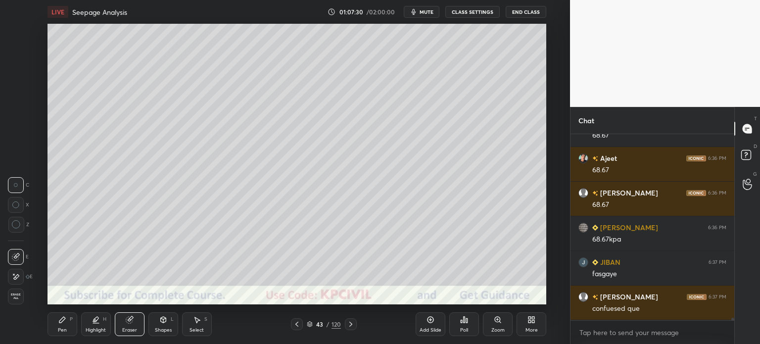
click at [63, 326] on div "Pen P" at bounding box center [62, 324] width 30 height 24
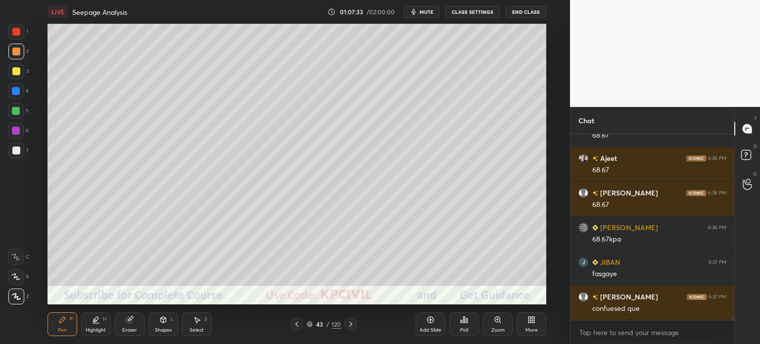
click at [12, 152] on div at bounding box center [16, 150] width 8 height 8
click at [13, 73] on div at bounding box center [16, 71] width 8 height 8
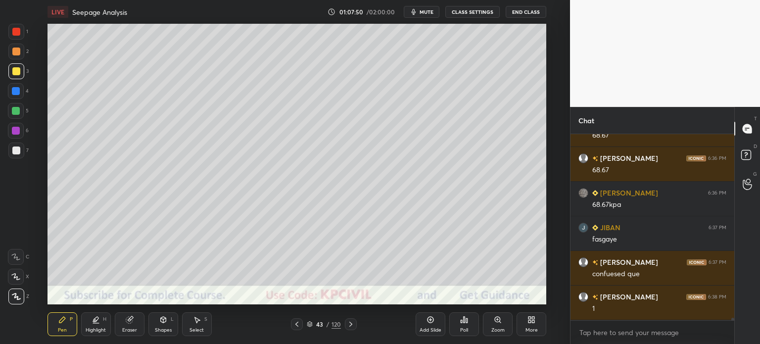
click at [350, 329] on div at bounding box center [351, 324] width 12 height 12
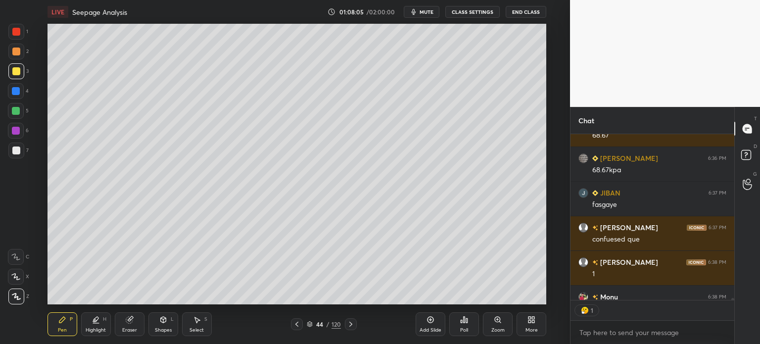
scroll to position [3, 3]
type textarea "x"
click at [12, 151] on div at bounding box center [16, 150] width 8 height 8
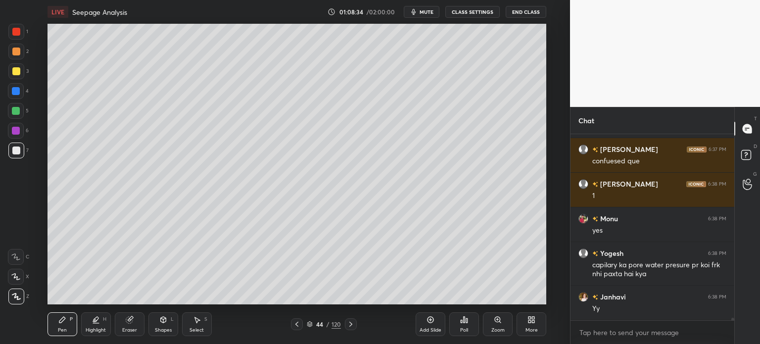
scroll to position [15240, 0]
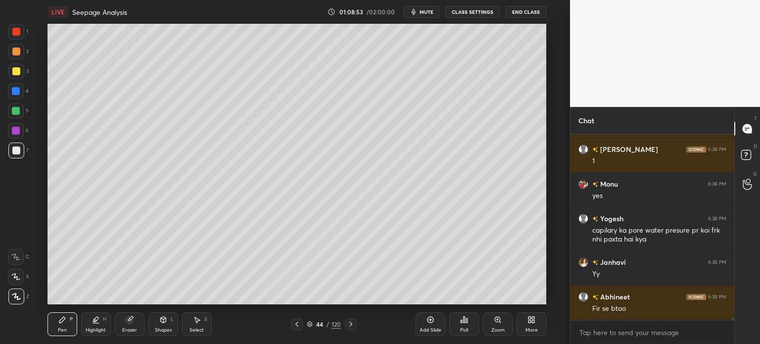
click at [352, 320] on icon at bounding box center [351, 324] width 8 height 8
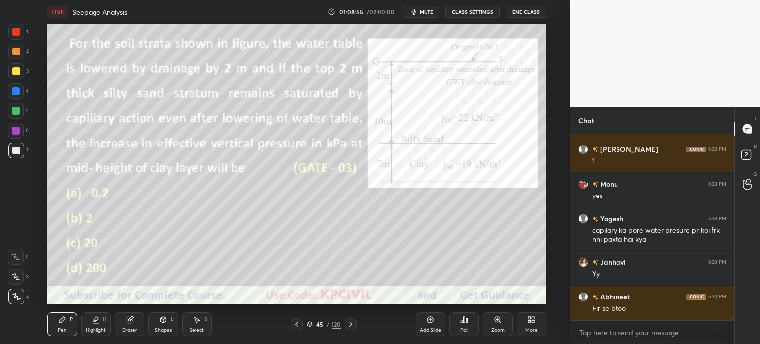
click at [297, 326] on icon at bounding box center [297, 324] width 8 height 8
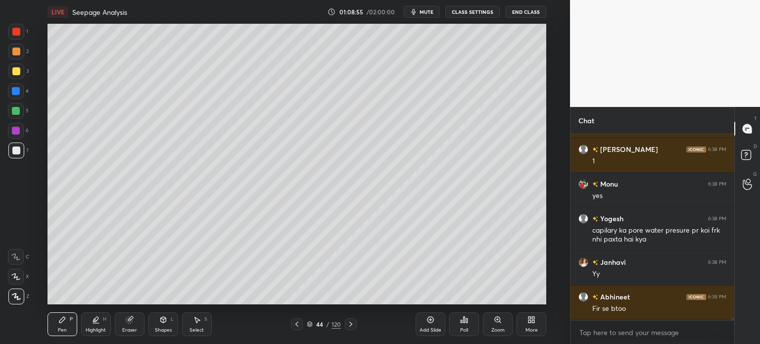
click at [430, 320] on icon at bounding box center [430, 319] width 3 height 3
click at [12, 53] on div at bounding box center [16, 51] width 8 height 8
click at [163, 326] on div "Shapes L" at bounding box center [163, 324] width 30 height 24
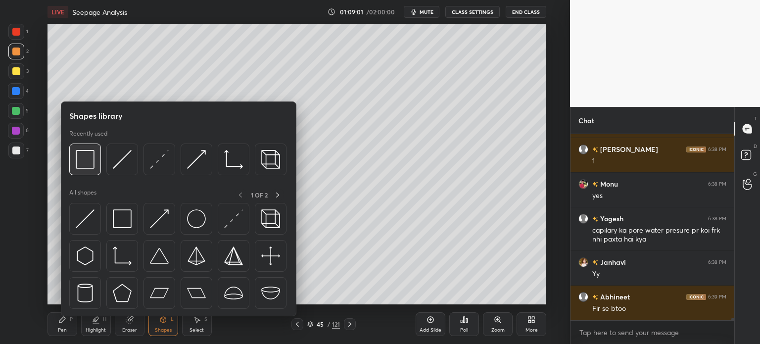
click at [86, 158] on img at bounding box center [85, 159] width 19 height 19
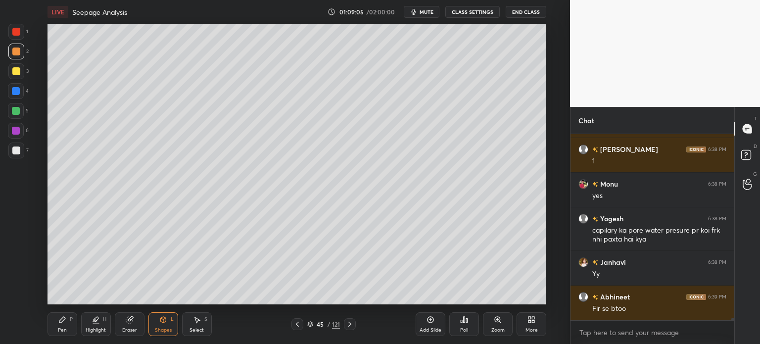
click at [58, 332] on div "Pen" at bounding box center [62, 329] width 9 height 5
click at [15, 71] on div at bounding box center [16, 71] width 8 height 8
click at [14, 152] on div at bounding box center [16, 150] width 8 height 8
click at [95, 331] on div "Highlight" at bounding box center [96, 329] width 20 height 5
click at [14, 149] on div at bounding box center [16, 150] width 8 height 8
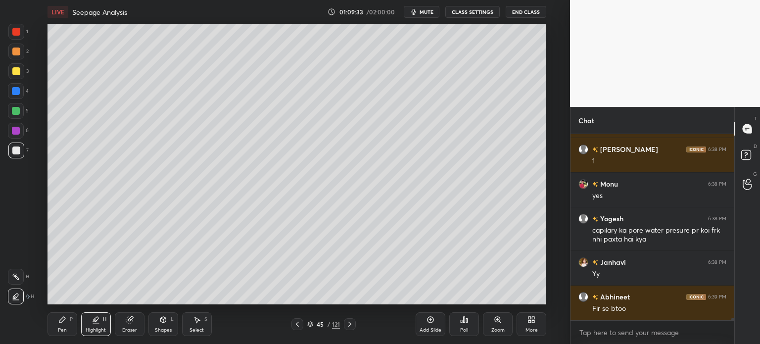
click at [58, 329] on div "Pen" at bounding box center [62, 329] width 9 height 5
click at [65, 326] on div "Pen P" at bounding box center [62, 324] width 30 height 24
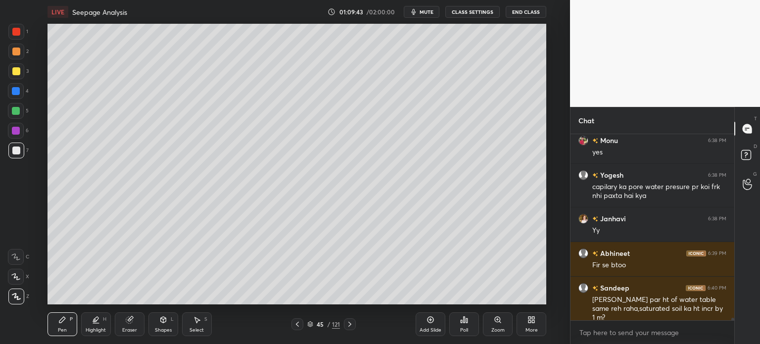
click at [14, 50] on div at bounding box center [16, 51] width 8 height 8
click at [14, 149] on div at bounding box center [16, 150] width 8 height 8
click at [16, 69] on div at bounding box center [16, 71] width 8 height 8
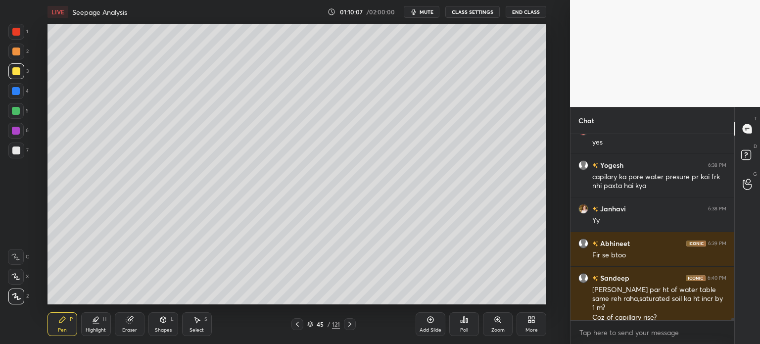
scroll to position [15328, 0]
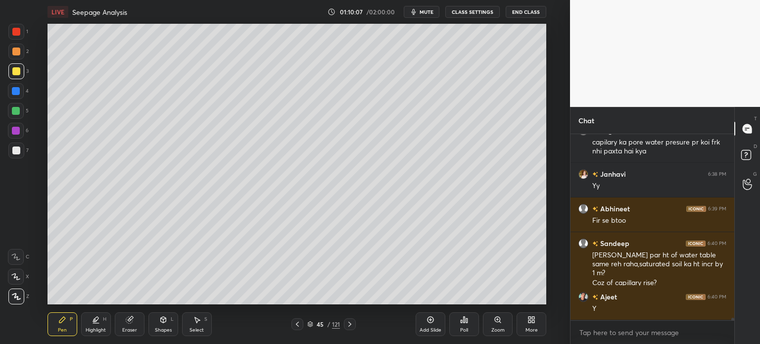
click at [194, 329] on div "Select" at bounding box center [196, 329] width 14 height 5
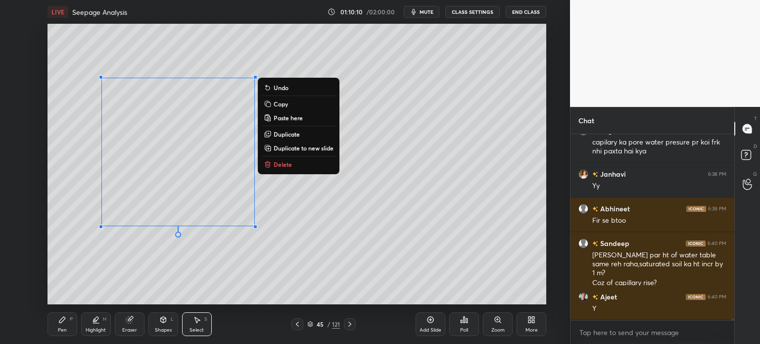
scroll to position [15363, 0]
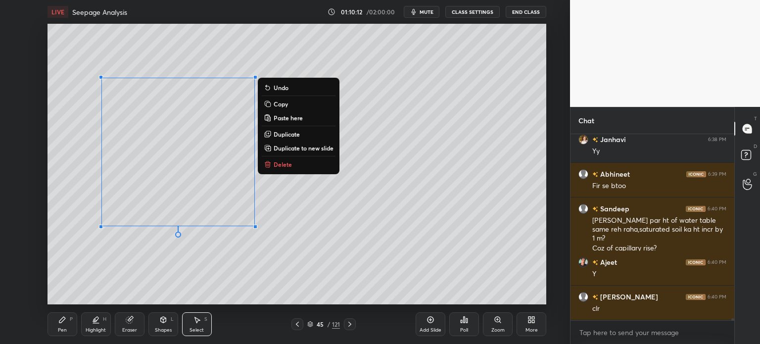
click at [287, 134] on p "Duplicate" at bounding box center [287, 134] width 26 height 8
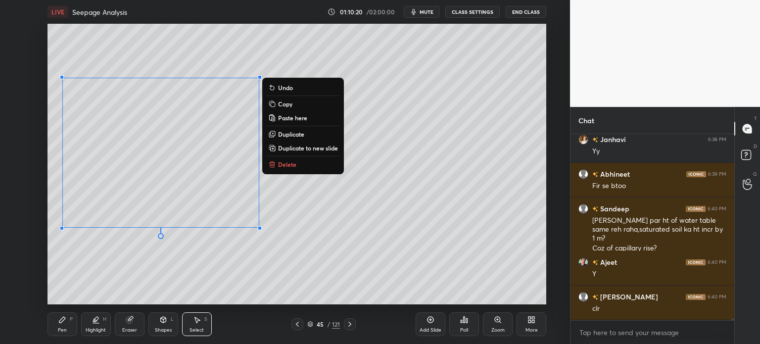
click at [291, 135] on p "Duplicate" at bounding box center [291, 134] width 26 height 8
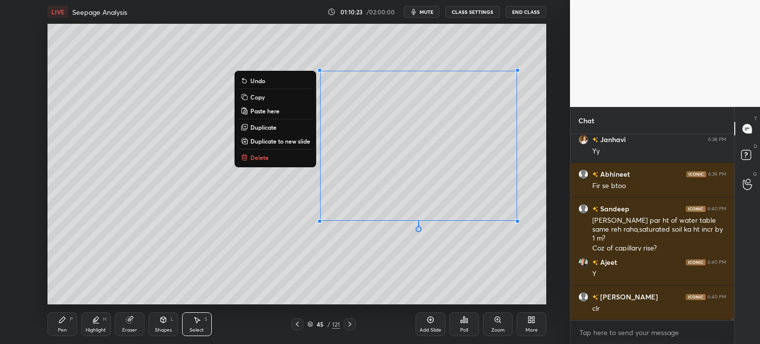
click at [63, 327] on div "Pen" at bounding box center [62, 329] width 9 height 5
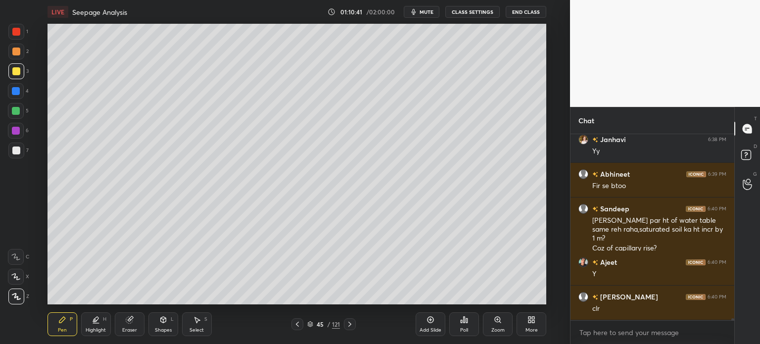
click at [122, 330] on div "Eraser" at bounding box center [130, 324] width 30 height 24
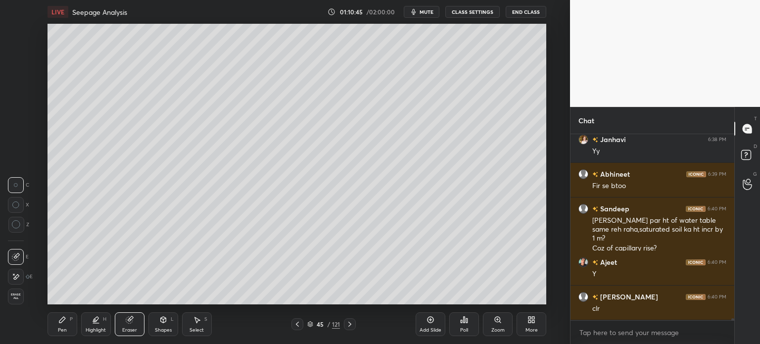
click at [59, 332] on div "Pen" at bounding box center [62, 329] width 9 height 5
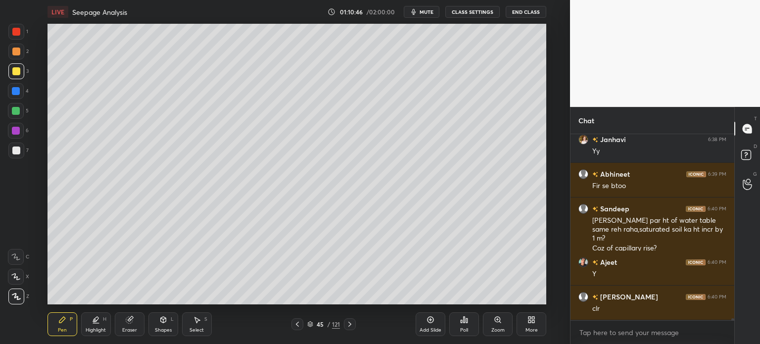
click at [13, 152] on div at bounding box center [16, 150] width 8 height 8
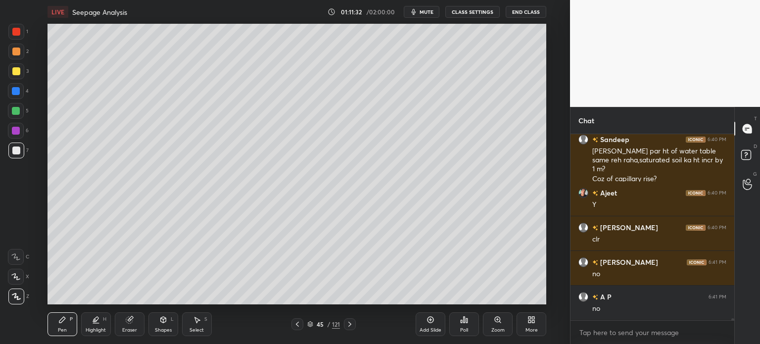
scroll to position [15467, 0]
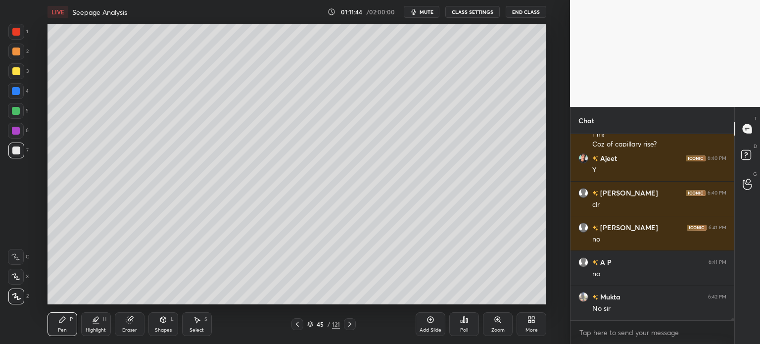
click at [100, 319] on div "Highlight H" at bounding box center [96, 324] width 30 height 24
click at [12, 275] on icon at bounding box center [16, 277] width 8 height 8
click at [300, 324] on icon at bounding box center [297, 324] width 8 height 8
click at [70, 330] on div "Pen P" at bounding box center [62, 324] width 30 height 24
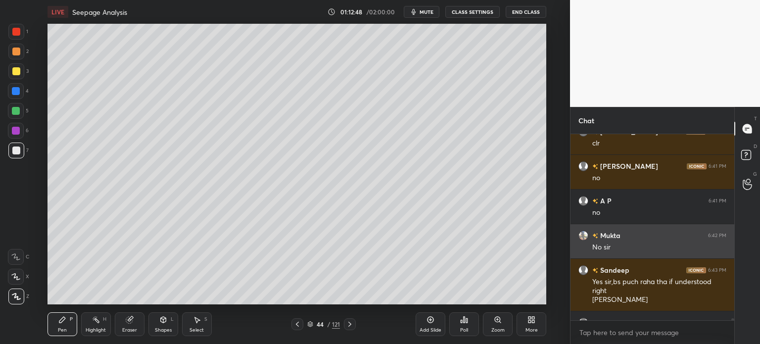
scroll to position [15554, 0]
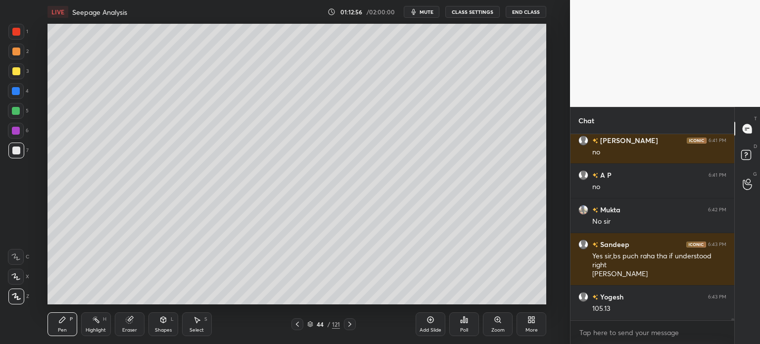
click at [14, 73] on div at bounding box center [16, 71] width 8 height 8
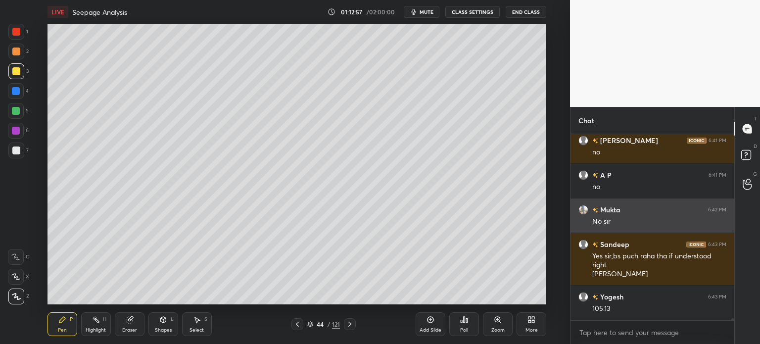
scroll to position [15589, 0]
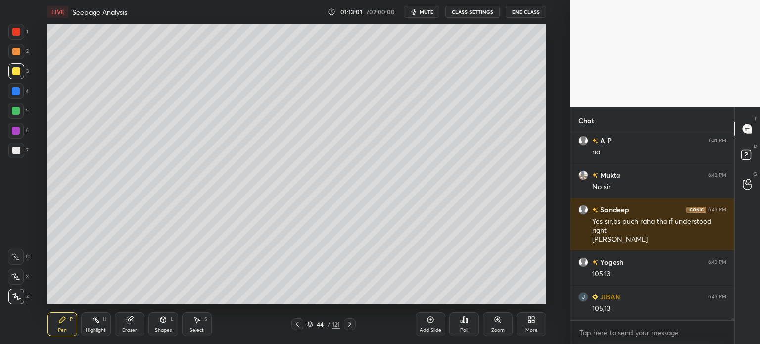
click at [296, 325] on icon at bounding box center [297, 324] width 8 height 8
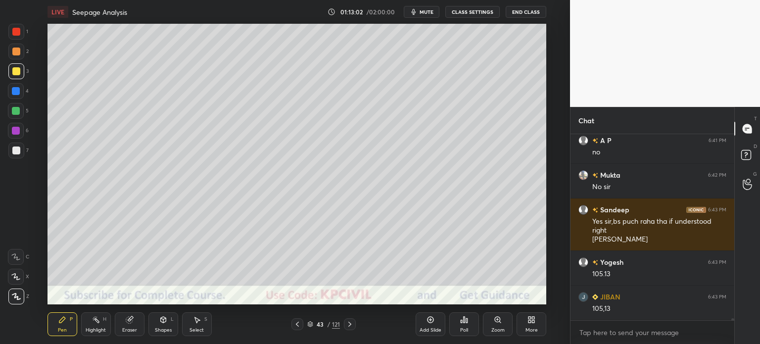
click at [352, 324] on icon at bounding box center [350, 324] width 8 height 8
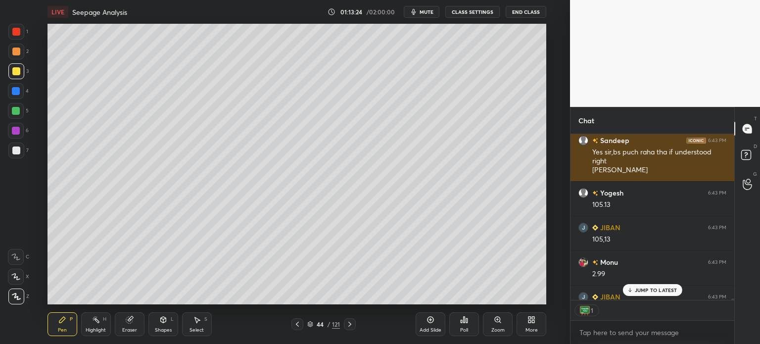
scroll to position [15712, 0]
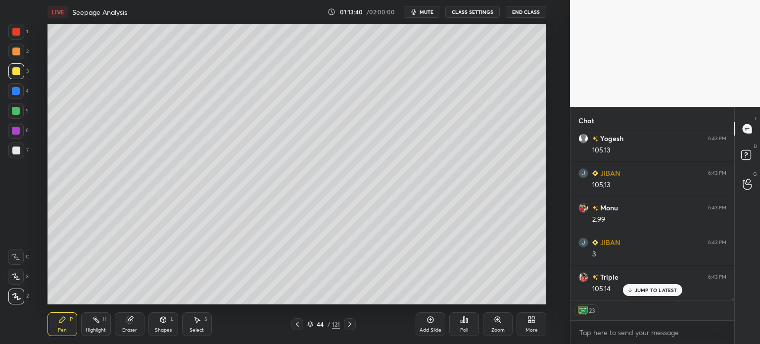
click at [91, 331] on div "Highlight" at bounding box center [96, 329] width 20 height 5
click at [349, 320] on icon at bounding box center [350, 324] width 8 height 8
click at [298, 324] on icon at bounding box center [297, 324] width 8 height 8
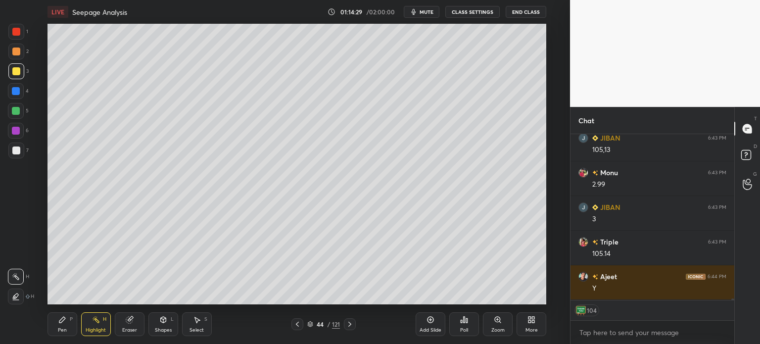
click at [350, 324] on icon at bounding box center [349, 324] width 3 height 5
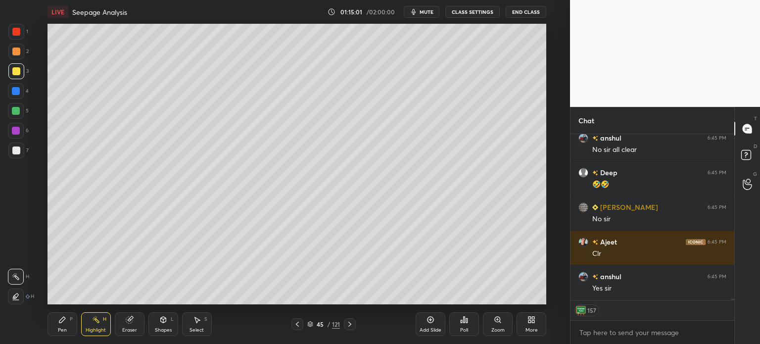
scroll to position [16197, 0]
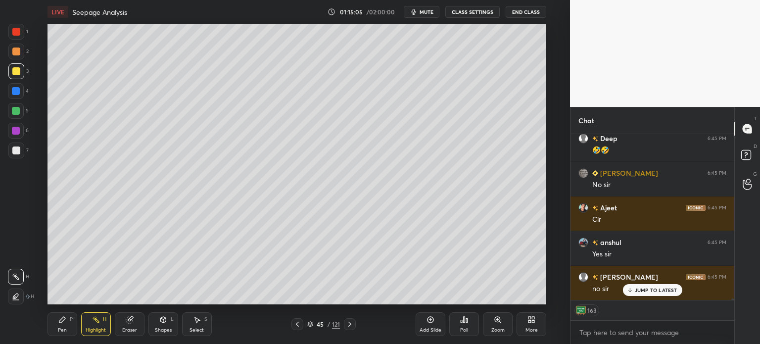
click at [348, 327] on icon at bounding box center [350, 324] width 8 height 8
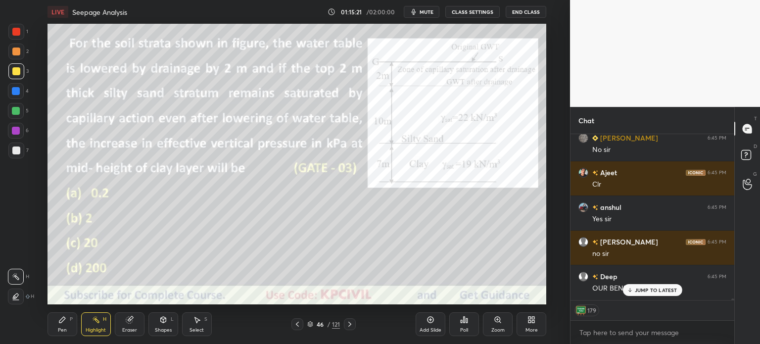
scroll to position [16266, 0]
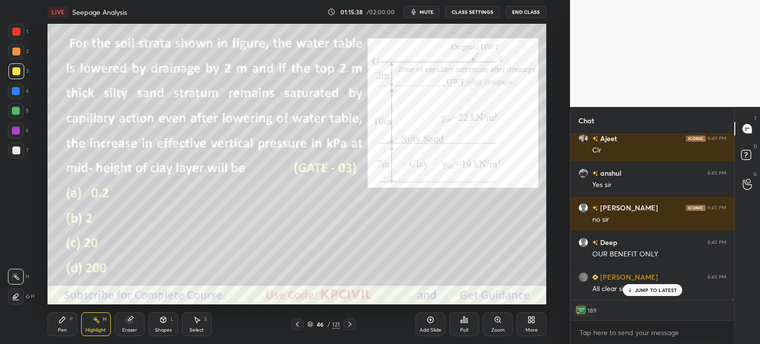
click at [159, 320] on icon at bounding box center [163, 320] width 8 height 8
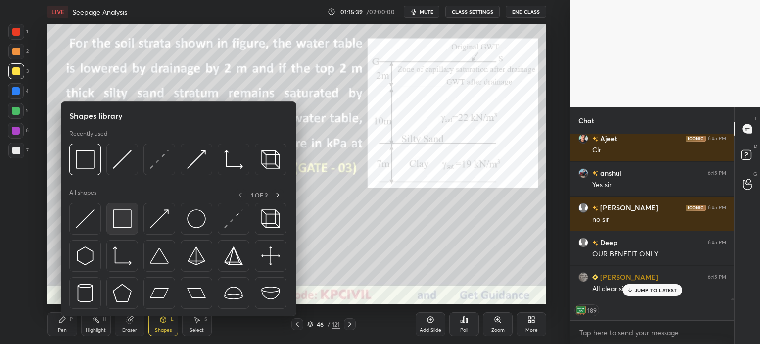
click at [131, 224] on img at bounding box center [122, 218] width 19 height 19
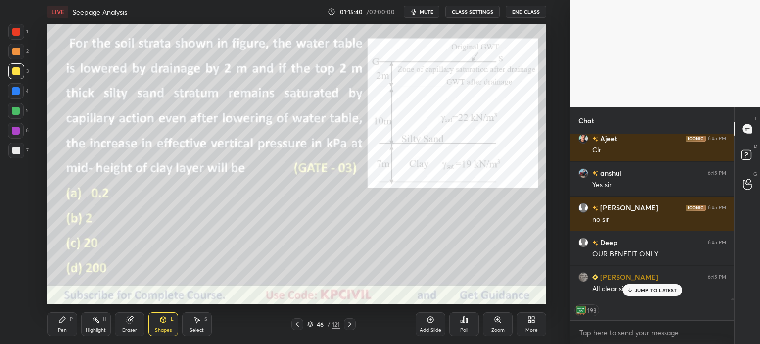
click at [18, 46] on div at bounding box center [16, 52] width 16 height 16
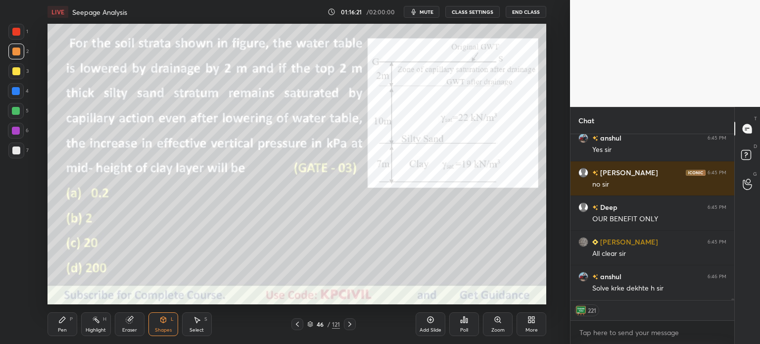
scroll to position [183, 161]
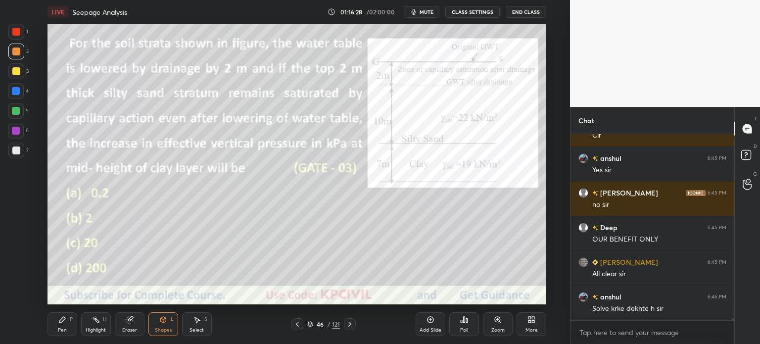
click at [533, 7] on button "End Class" at bounding box center [526, 12] width 41 height 12
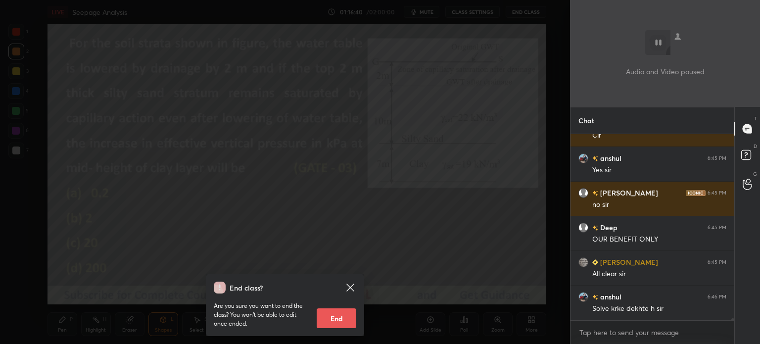
click at [315, 207] on div "End class? Are you sure you want to end the class? You won’t be able to edit on…" at bounding box center [285, 172] width 570 height 344
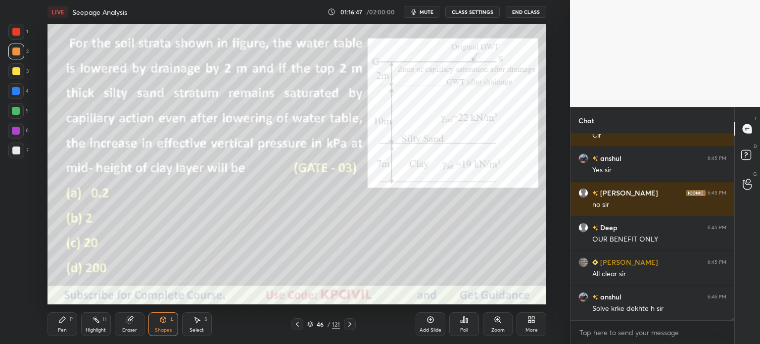
click at [126, 330] on div "Eraser" at bounding box center [129, 329] width 15 height 5
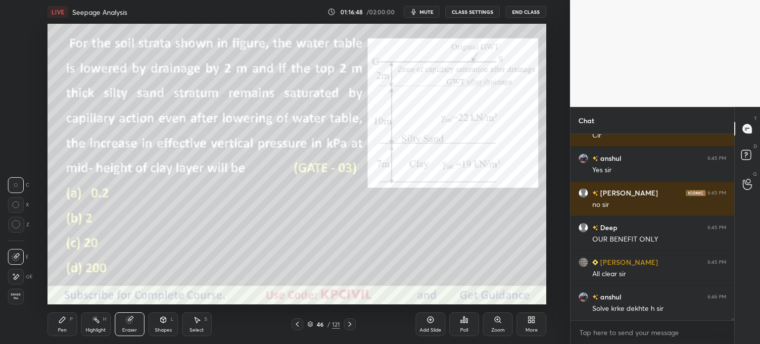
click at [8, 296] on span "Erase all" at bounding box center [15, 296] width 15 height 7
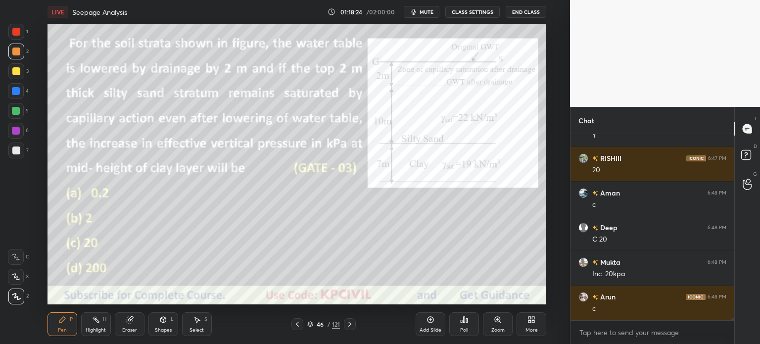
scroll to position [16662, 0]
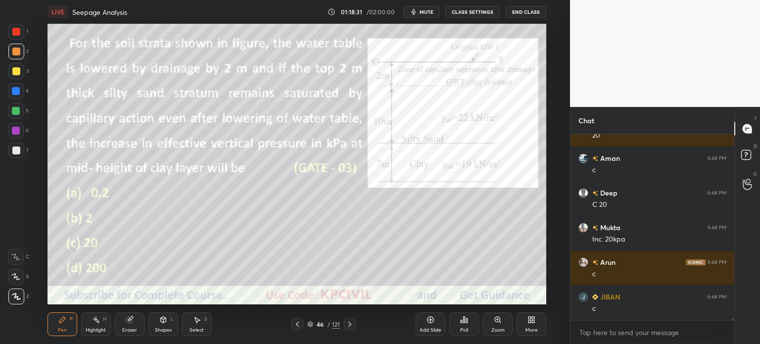
click at [16, 89] on div at bounding box center [16, 91] width 8 height 8
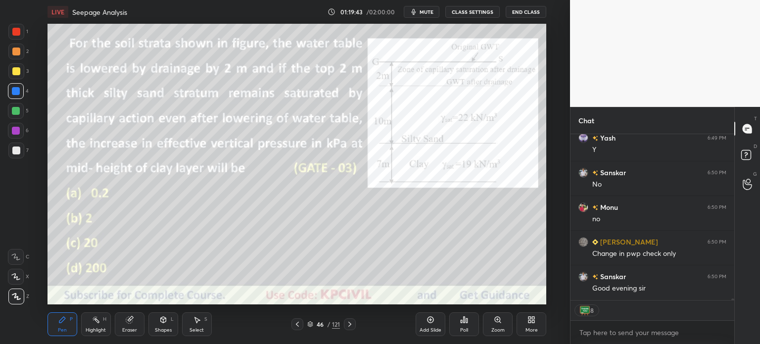
scroll to position [16448, 0]
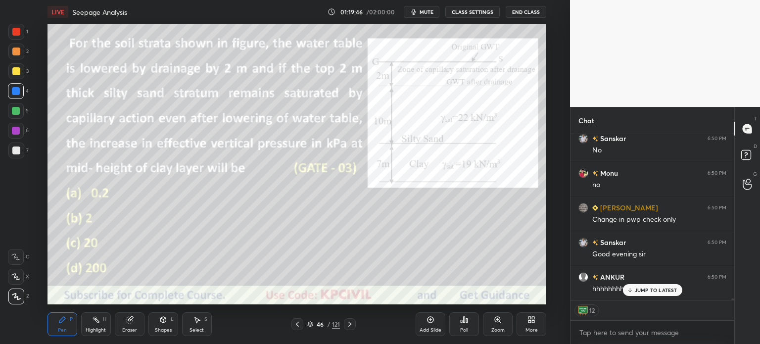
click at [643, 288] on p "JUMP TO LATEST" at bounding box center [656, 290] width 43 height 6
click at [353, 324] on icon at bounding box center [350, 324] width 8 height 8
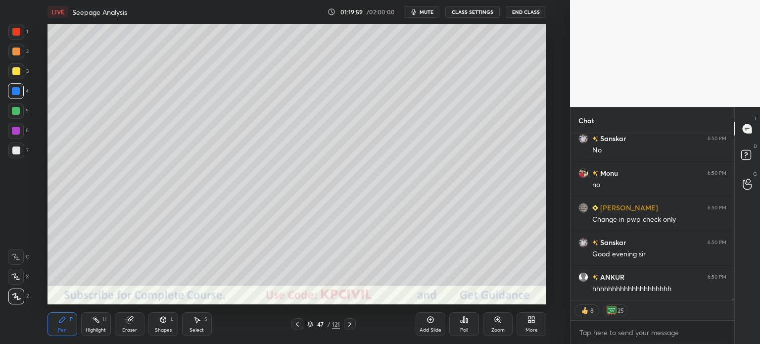
scroll to position [16483, 0]
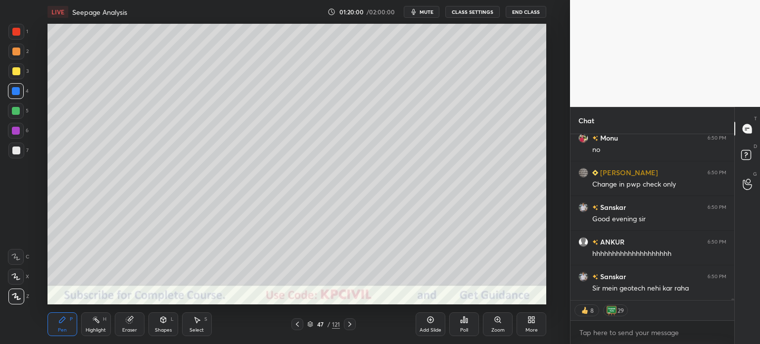
click at [353, 324] on icon at bounding box center [350, 324] width 8 height 8
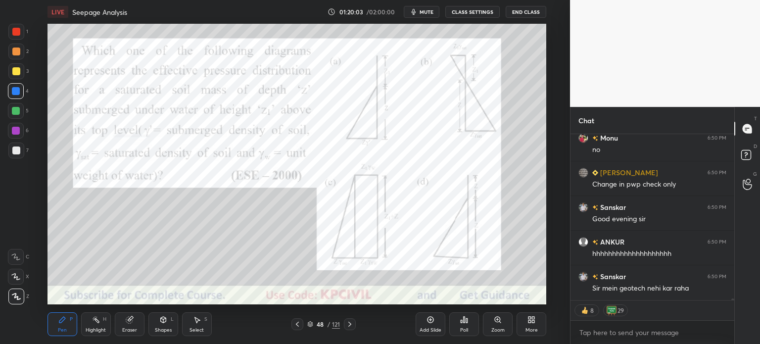
click at [353, 324] on icon at bounding box center [350, 324] width 8 height 8
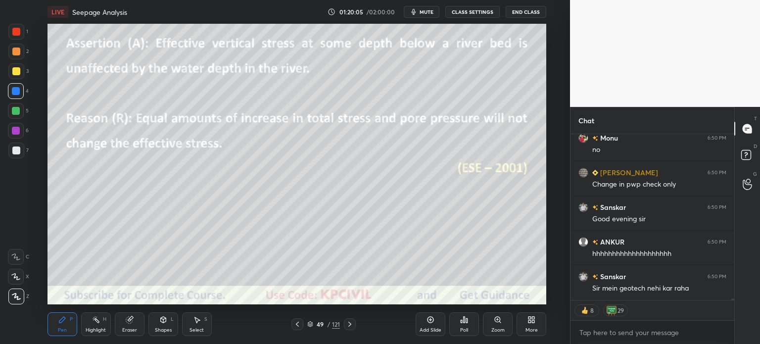
click at [353, 324] on icon at bounding box center [350, 324] width 8 height 8
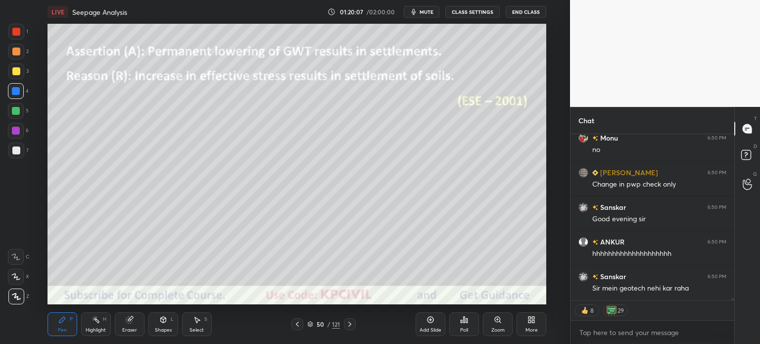
click at [353, 324] on icon at bounding box center [350, 324] width 8 height 8
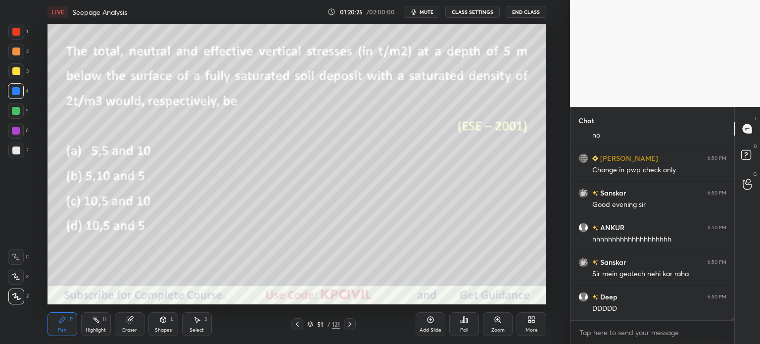
scroll to position [16532, 0]
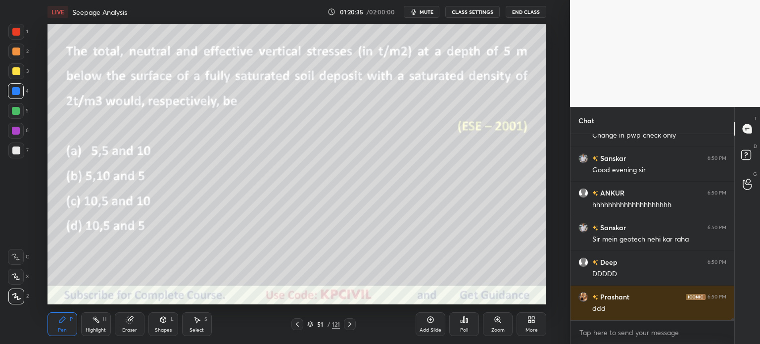
click at [16, 51] on div at bounding box center [16, 51] width 8 height 8
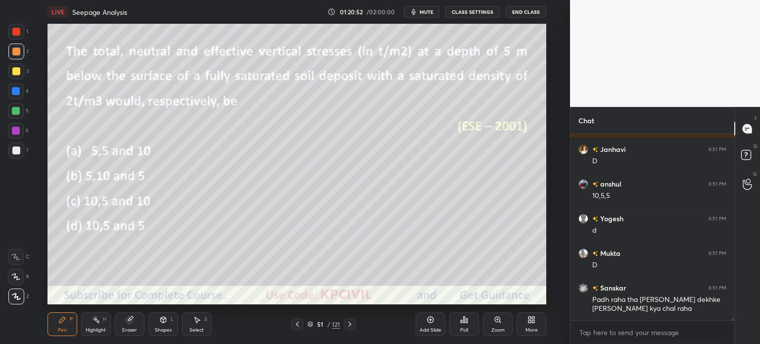
scroll to position [16749, 0]
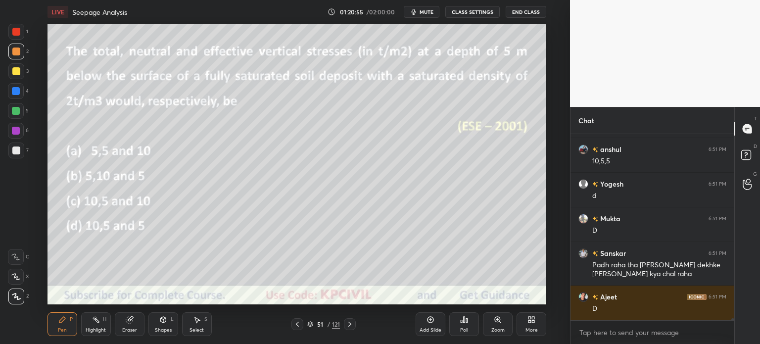
click at [14, 150] on div at bounding box center [16, 150] width 8 height 8
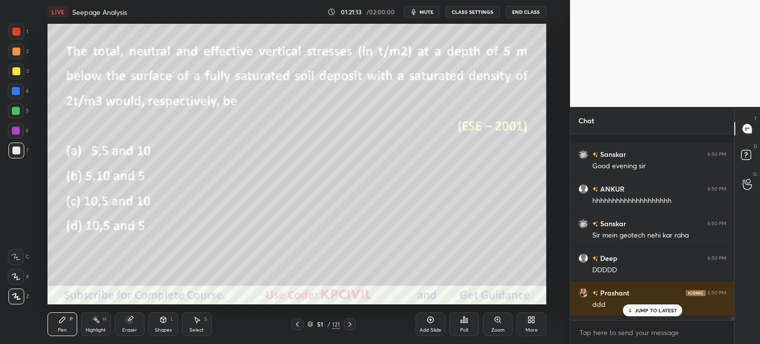
scroll to position [16784, 0]
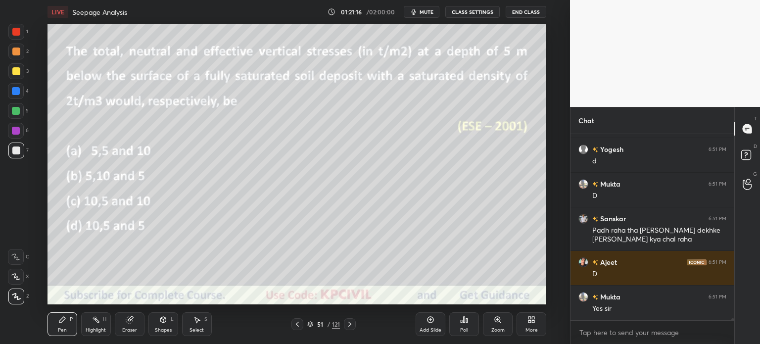
click at [12, 72] on div at bounding box center [16, 71] width 8 height 8
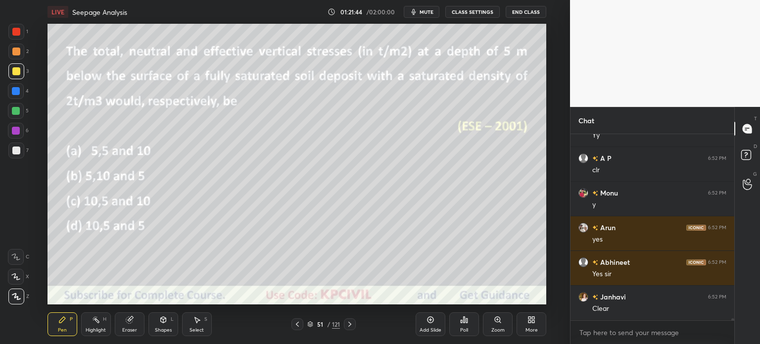
scroll to position [17095, 0]
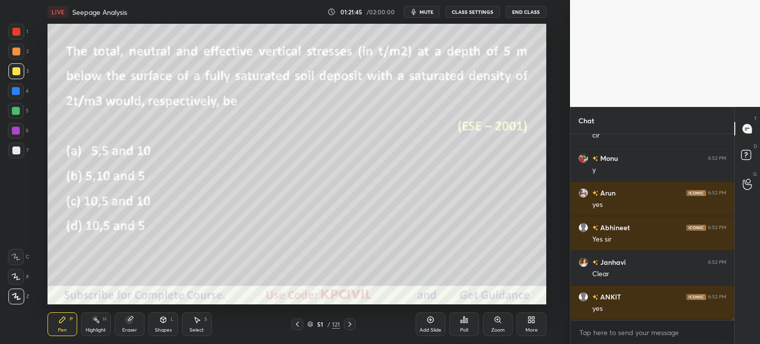
click at [355, 326] on div at bounding box center [350, 324] width 12 height 12
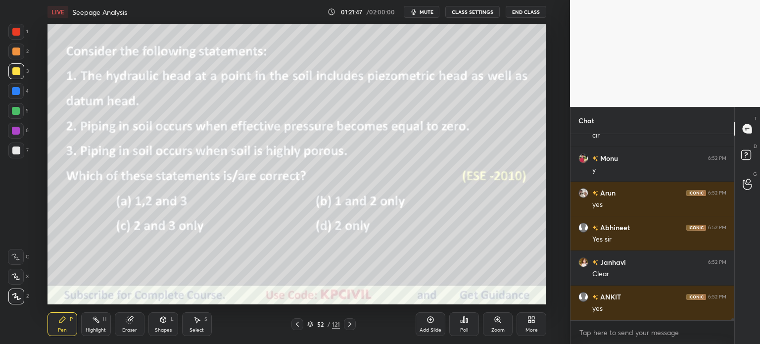
scroll to position [17130, 0]
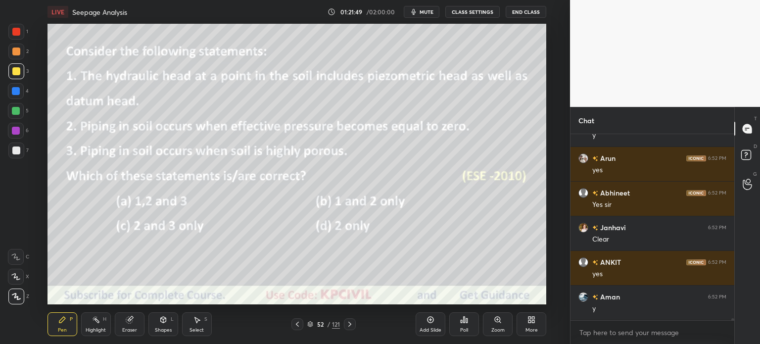
click at [355, 326] on div at bounding box center [350, 324] width 12 height 12
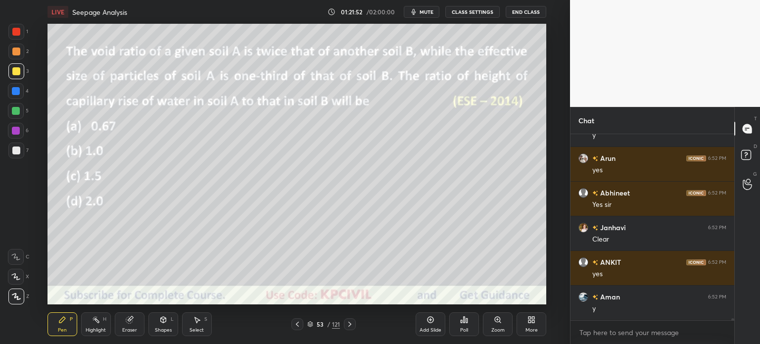
click at [355, 326] on div at bounding box center [350, 324] width 12 height 12
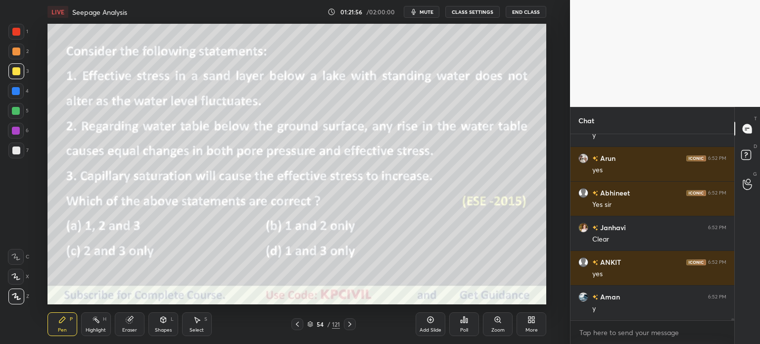
click at [355, 326] on div at bounding box center [350, 324] width 12 height 12
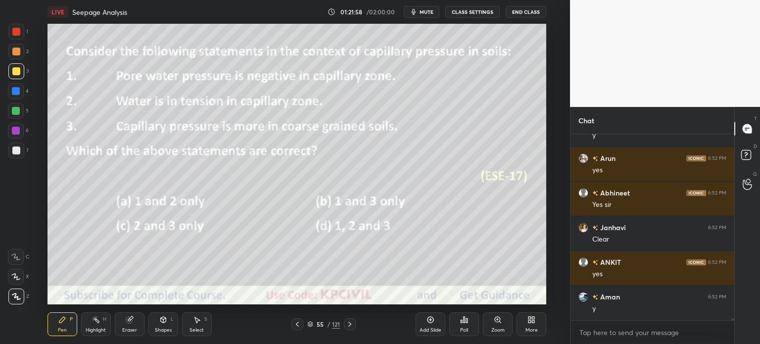
click at [355, 326] on div at bounding box center [350, 324] width 12 height 12
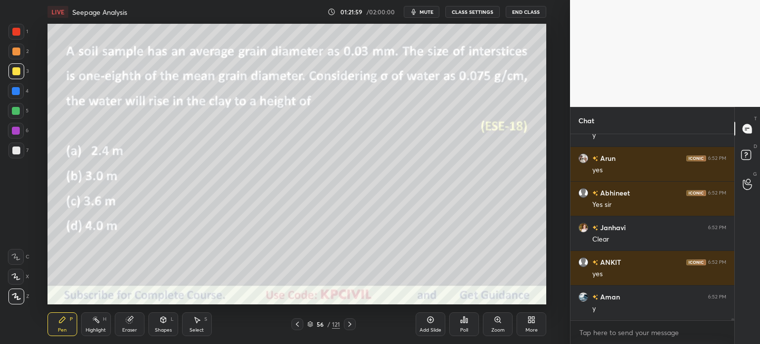
scroll to position [17165, 0]
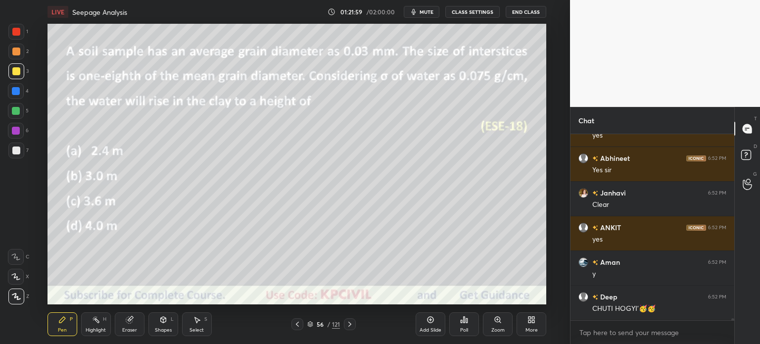
click at [355, 326] on div at bounding box center [350, 324] width 12 height 12
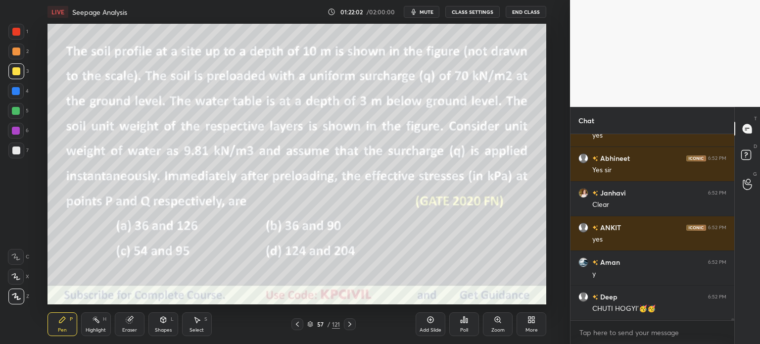
click at [355, 326] on div at bounding box center [350, 324] width 12 height 12
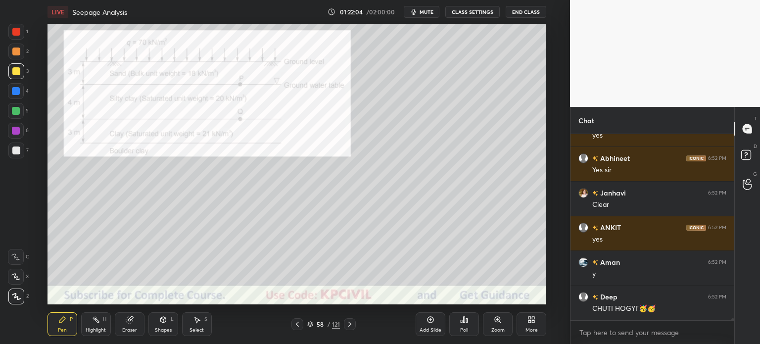
scroll to position [17199, 0]
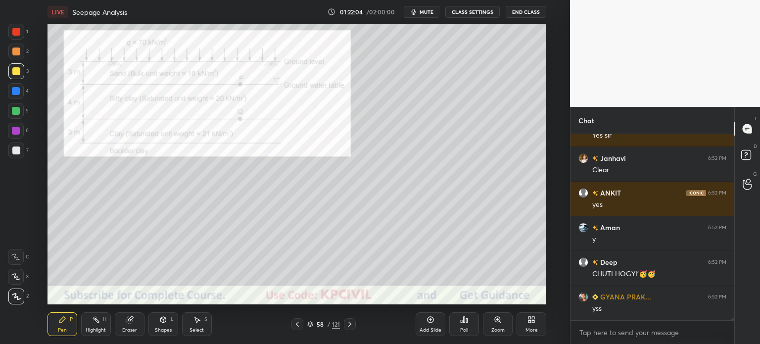
click at [355, 326] on div at bounding box center [350, 324] width 12 height 12
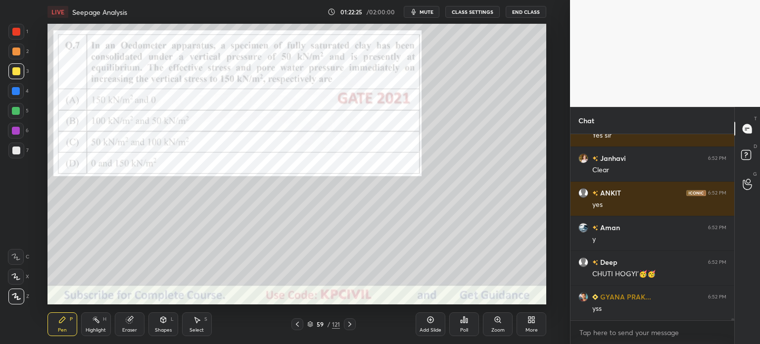
click at [16, 30] on div at bounding box center [16, 32] width 8 height 8
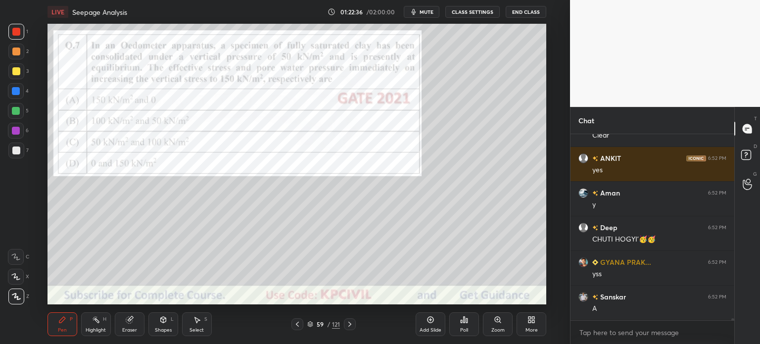
click at [14, 153] on div at bounding box center [16, 150] width 8 height 8
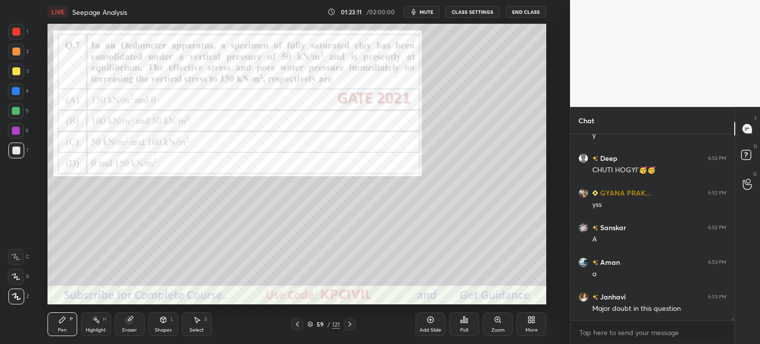
scroll to position [17338, 0]
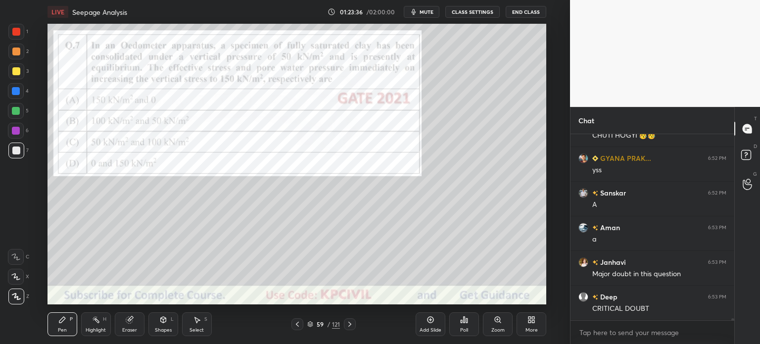
click at [13, 72] on div at bounding box center [16, 71] width 8 height 8
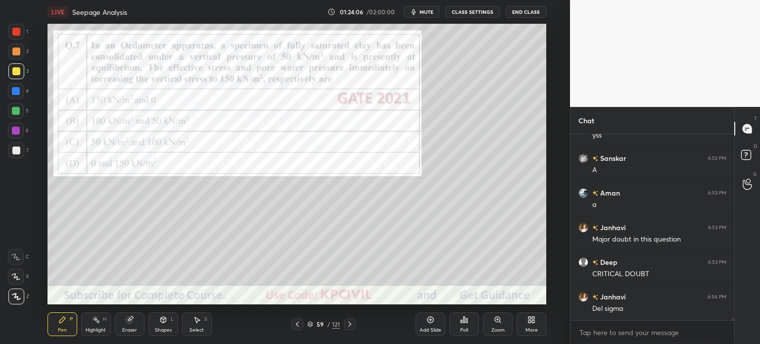
click at [11, 152] on div at bounding box center [16, 150] width 16 height 16
click at [193, 331] on div "Select" at bounding box center [196, 329] width 14 height 5
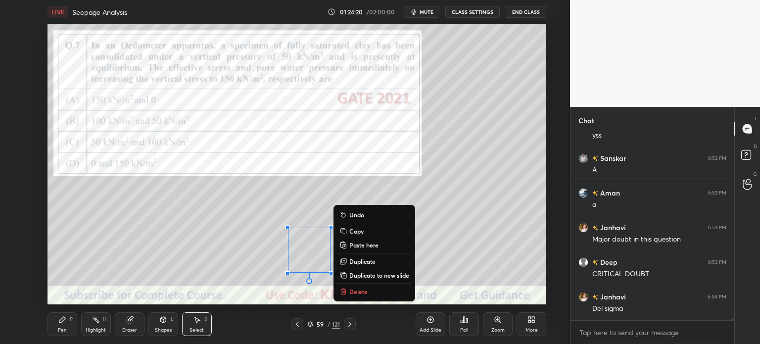
click at [52, 329] on div "Pen P" at bounding box center [62, 324] width 30 height 24
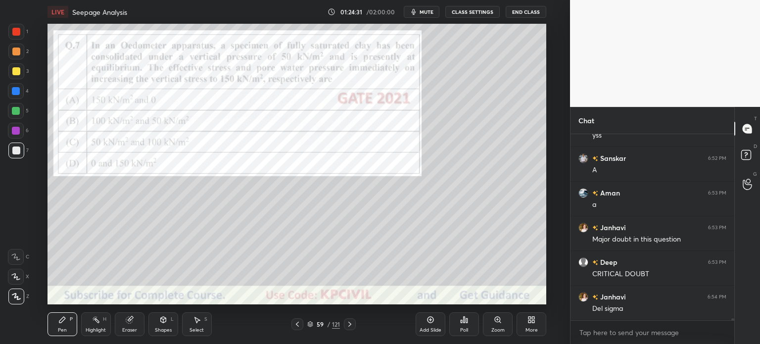
click at [130, 328] on div "Eraser" at bounding box center [129, 329] width 15 height 5
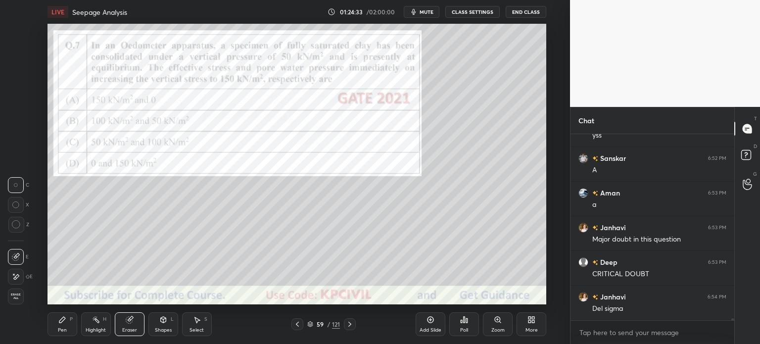
click at [55, 324] on div "Pen P" at bounding box center [62, 324] width 30 height 24
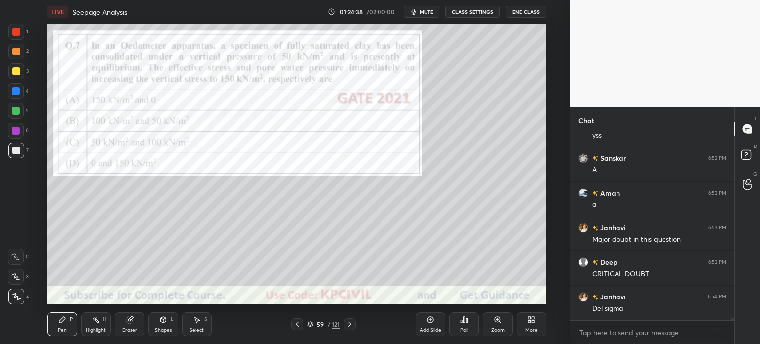
click at [14, 69] on div at bounding box center [16, 71] width 8 height 8
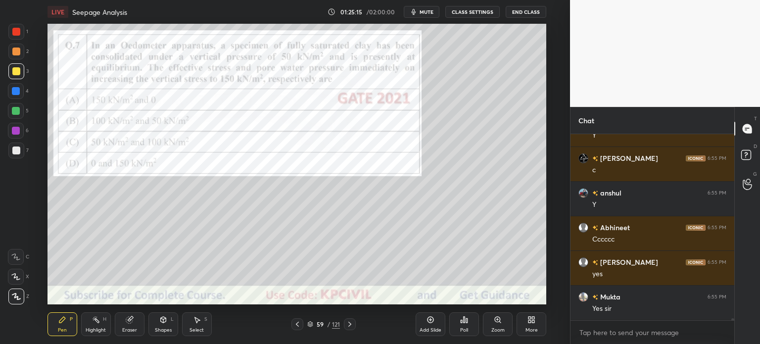
scroll to position [17719, 0]
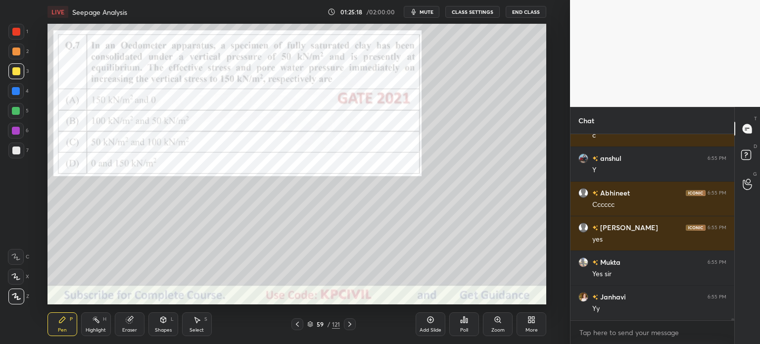
click at [130, 329] on div "Eraser" at bounding box center [129, 329] width 15 height 5
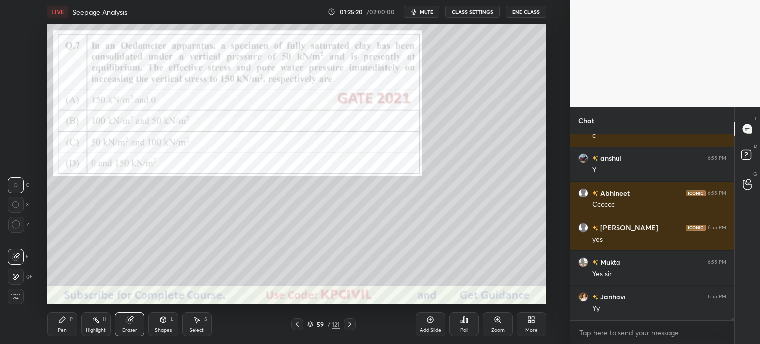
click at [62, 323] on icon at bounding box center [62, 320] width 8 height 8
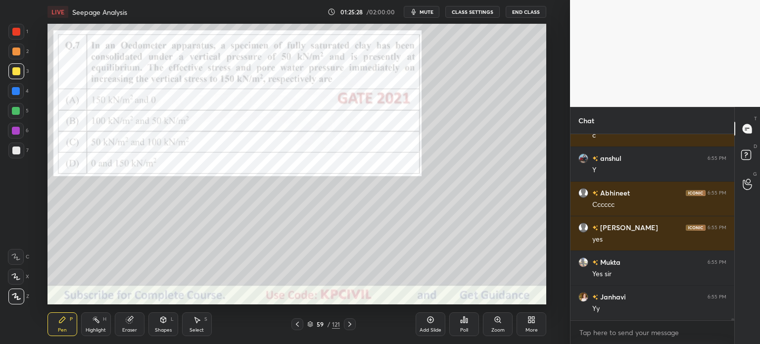
click at [17, 32] on div at bounding box center [16, 32] width 8 height 8
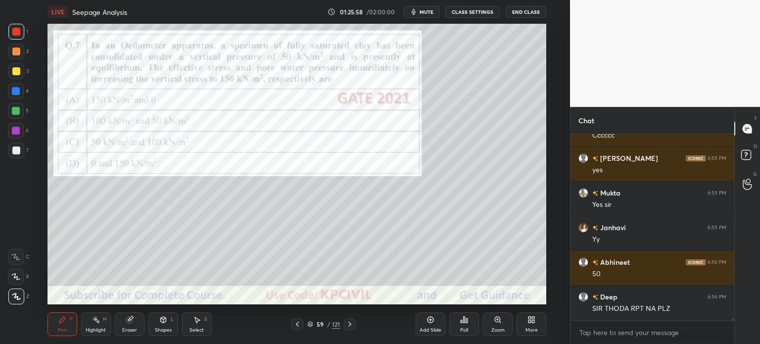
scroll to position [17822, 0]
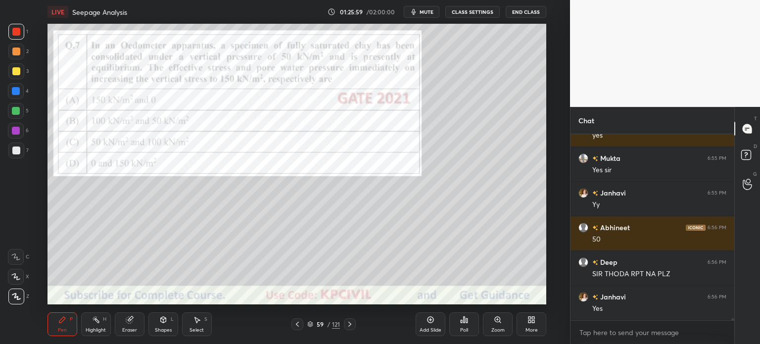
click at [352, 325] on icon at bounding box center [350, 324] width 8 height 8
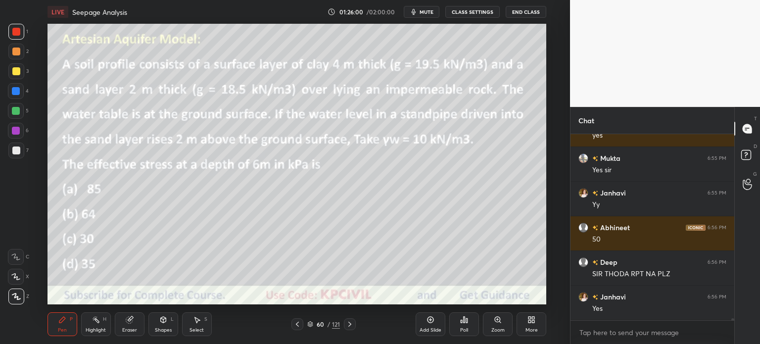
click at [298, 326] on icon at bounding box center [297, 324] width 3 height 5
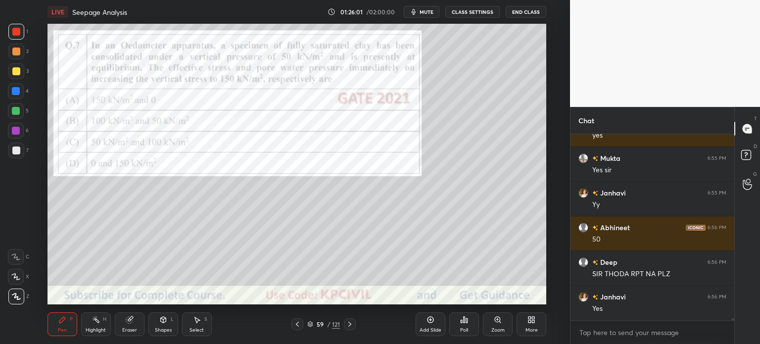
click at [426, 324] on div "Add Slide" at bounding box center [431, 324] width 30 height 24
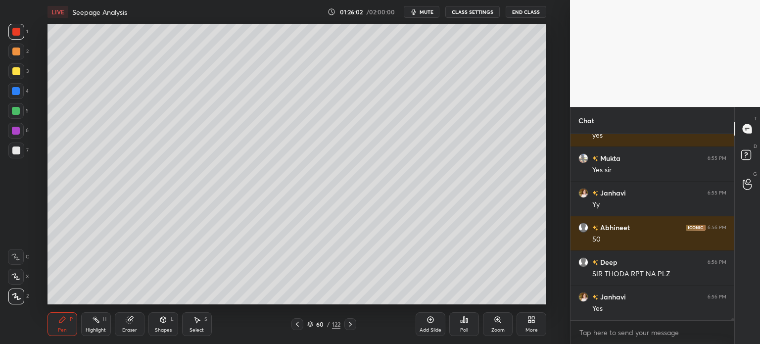
click at [16, 50] on div at bounding box center [16, 51] width 8 height 8
click at [91, 324] on div "Highlight H" at bounding box center [96, 324] width 30 height 24
click at [14, 148] on div at bounding box center [16, 150] width 8 height 8
click at [14, 299] on icon at bounding box center [16, 296] width 8 height 8
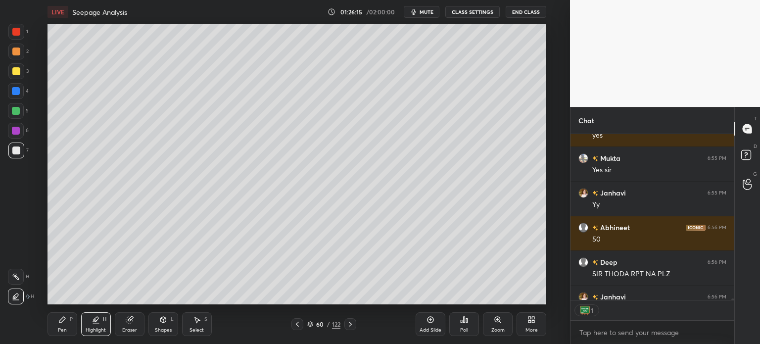
click at [15, 73] on div at bounding box center [16, 71] width 8 height 8
click at [58, 328] on div "Pen" at bounding box center [62, 329] width 9 height 5
click at [15, 90] on div at bounding box center [16, 91] width 8 height 8
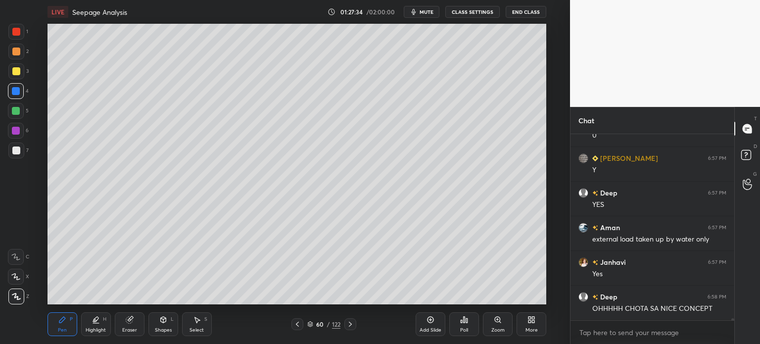
scroll to position [18169, 0]
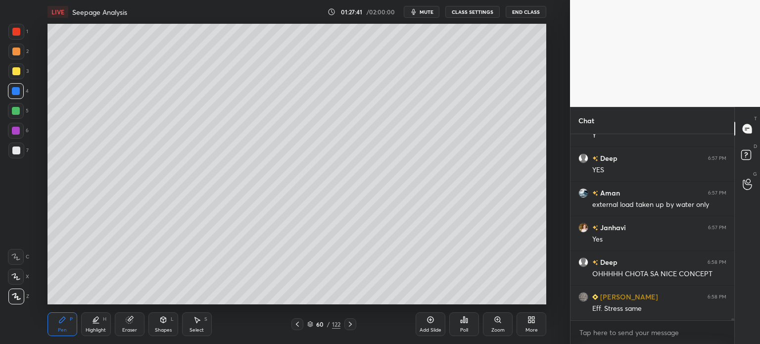
click at [14, 72] on div at bounding box center [16, 71] width 8 height 8
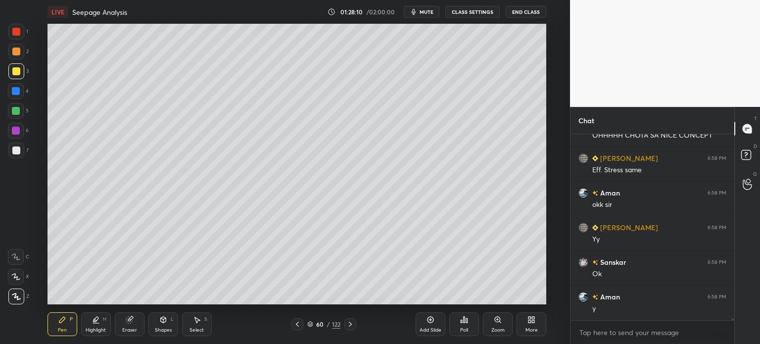
scroll to position [18342, 0]
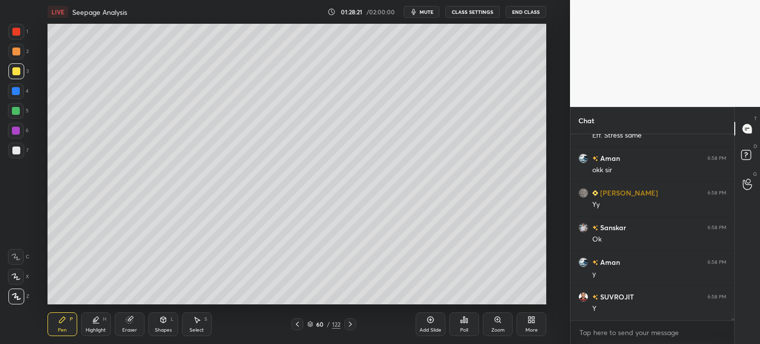
click at [311, 324] on icon at bounding box center [310, 323] width 5 height 2
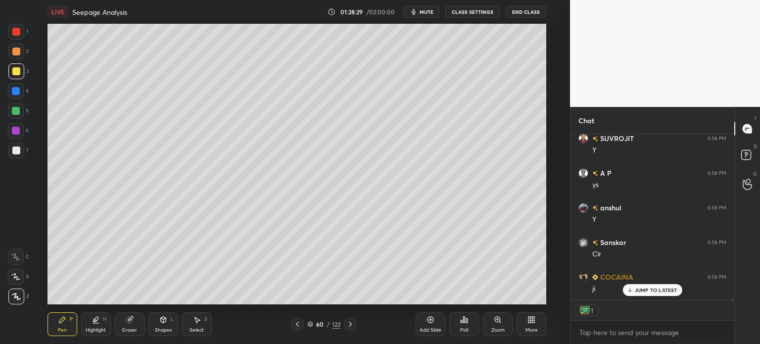
click at [298, 322] on icon at bounding box center [297, 324] width 8 height 8
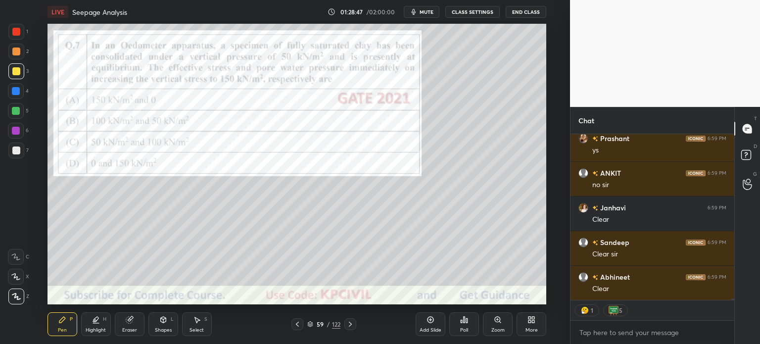
scroll to position [18743, 0]
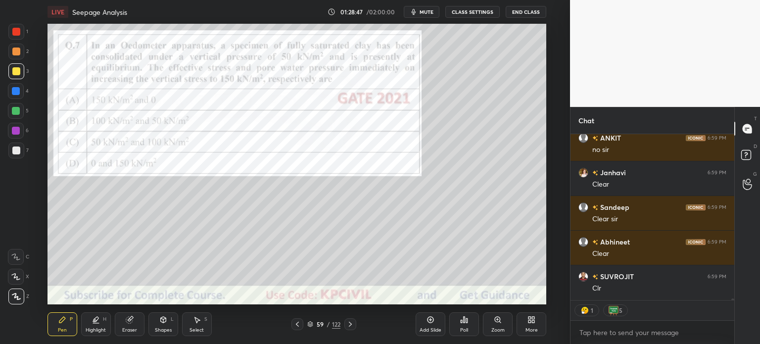
click at [298, 322] on icon at bounding box center [297, 324] width 8 height 8
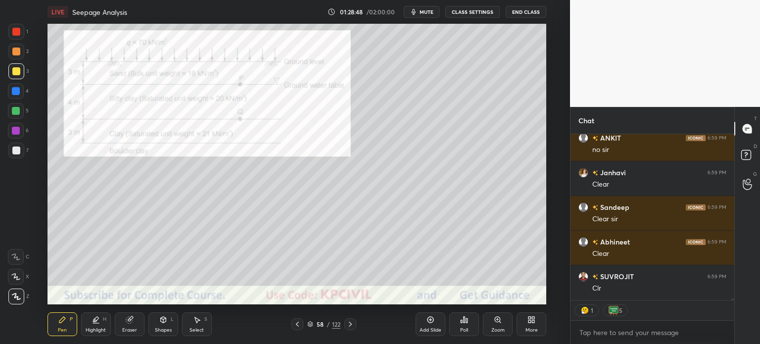
click at [298, 322] on icon at bounding box center [297, 324] width 8 height 8
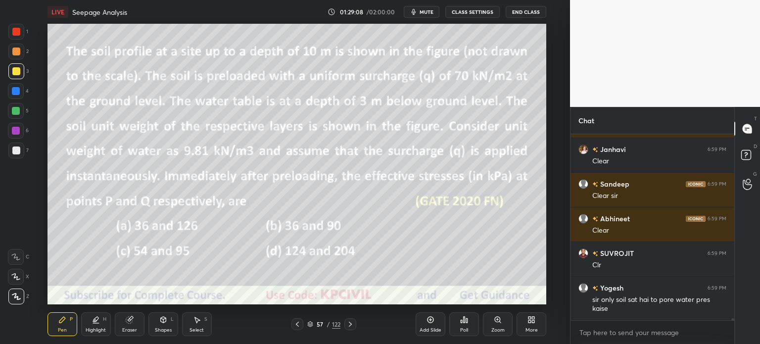
scroll to position [18801, 0]
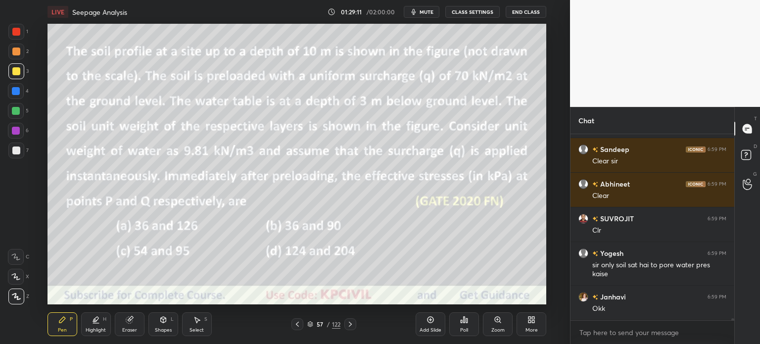
click at [350, 317] on div "Pen P Highlight H Eraser Shapes L Select S 57 / 122 Add Slide Poll Zoom More" at bounding box center [296, 324] width 499 height 40
click at [350, 326] on icon at bounding box center [350, 324] width 8 height 8
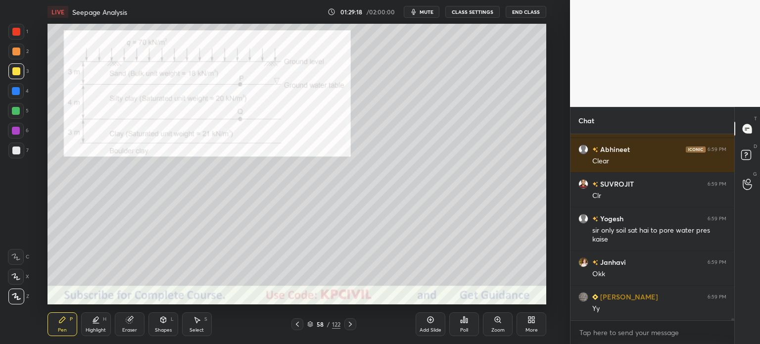
scroll to position [18870, 0]
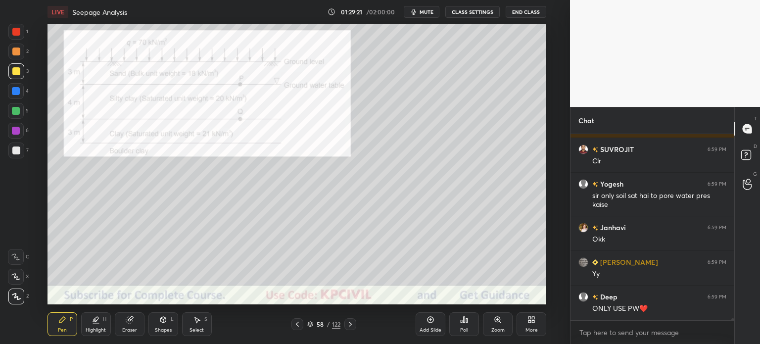
click at [347, 324] on icon at bounding box center [350, 324] width 8 height 8
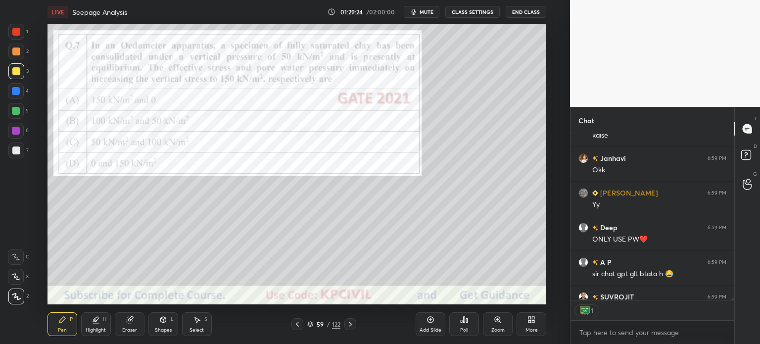
scroll to position [3, 3]
click at [347, 324] on icon at bounding box center [350, 324] width 8 height 8
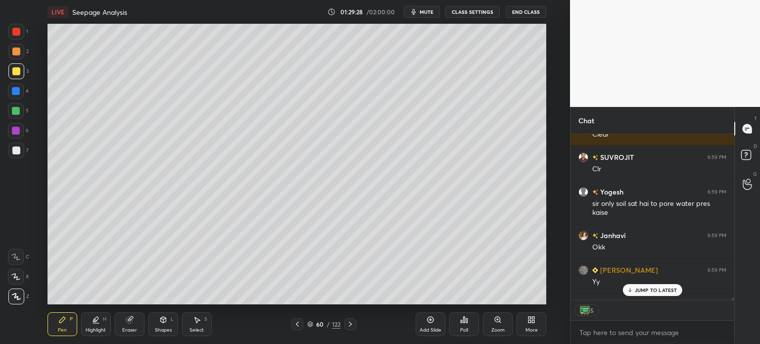
scroll to position [18846, 0]
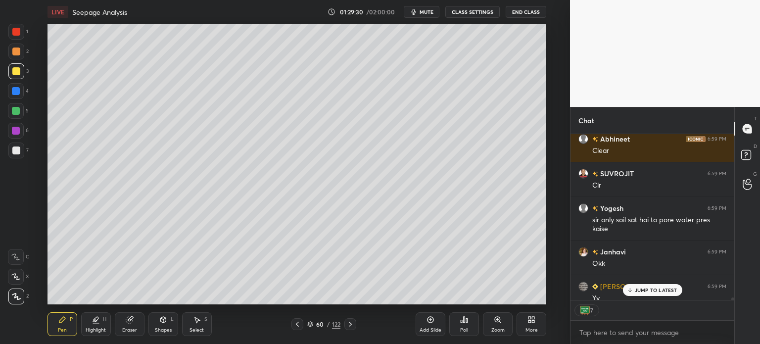
click at [14, 149] on div at bounding box center [16, 150] width 8 height 8
drag, startPoint x: 678, startPoint y: 288, endPoint x: 667, endPoint y: 284, distance: 11.8
click at [677, 288] on div "3 NEW MESSAGES" at bounding box center [652, 290] width 62 height 12
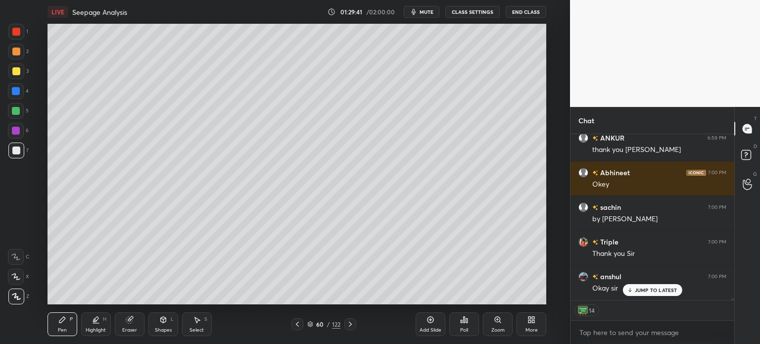
scroll to position [19167, 0]
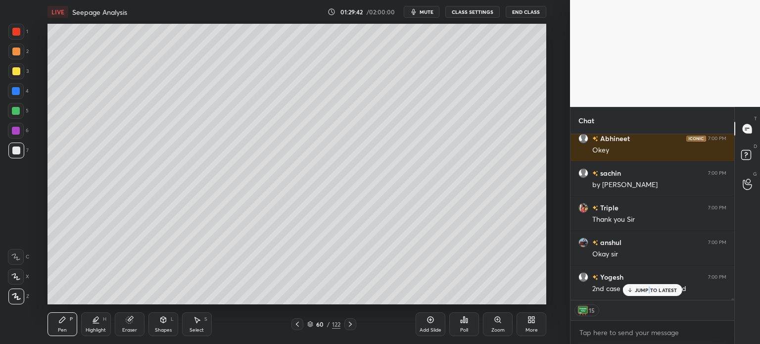
click at [648, 288] on p "JUMP TO LATEST" at bounding box center [656, 290] width 43 height 6
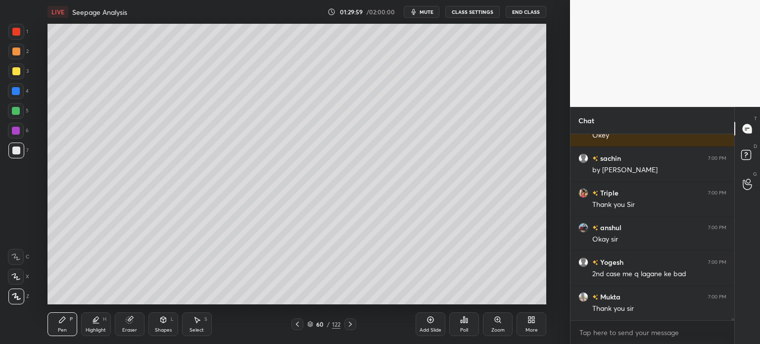
scroll to position [3, 3]
click at [14, 50] on div at bounding box center [16, 51] width 8 height 8
click at [14, 150] on div at bounding box center [16, 150] width 8 height 8
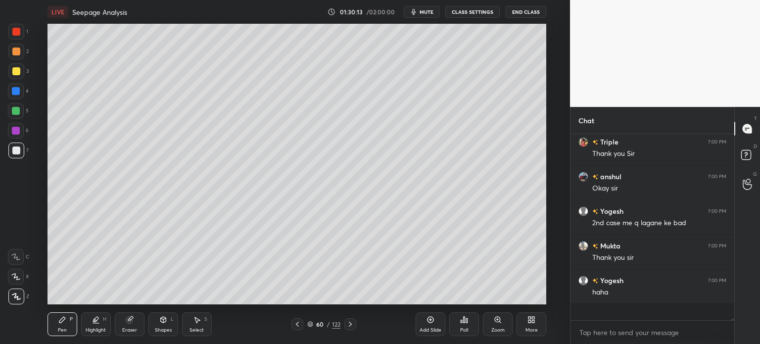
scroll to position [183, 161]
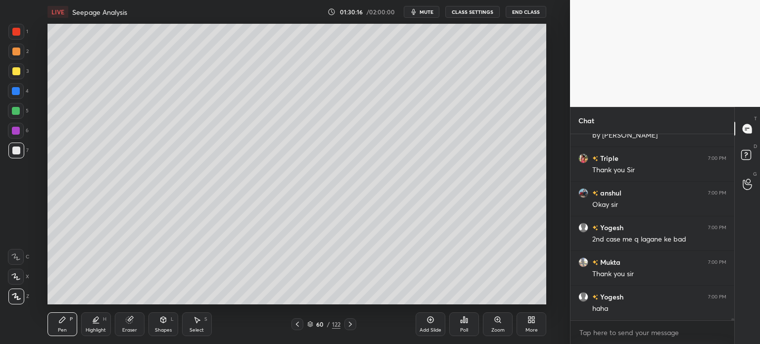
click at [8, 92] on div at bounding box center [16, 91] width 16 height 16
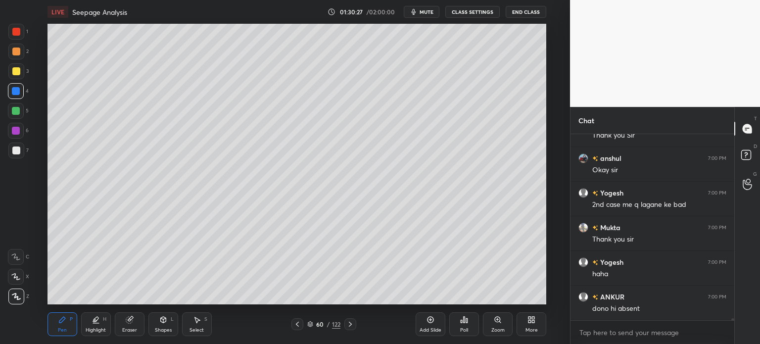
click at [13, 150] on div at bounding box center [16, 150] width 8 height 8
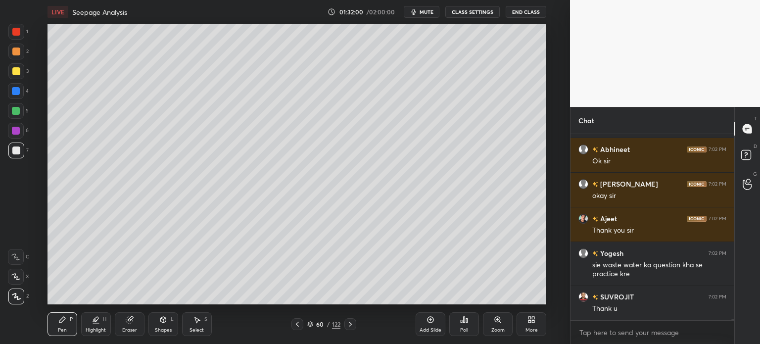
scroll to position [20239, 0]
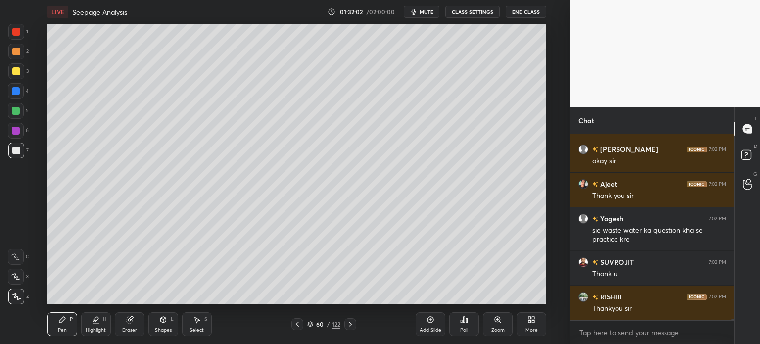
click at [523, 9] on button "End Class" at bounding box center [526, 12] width 41 height 12
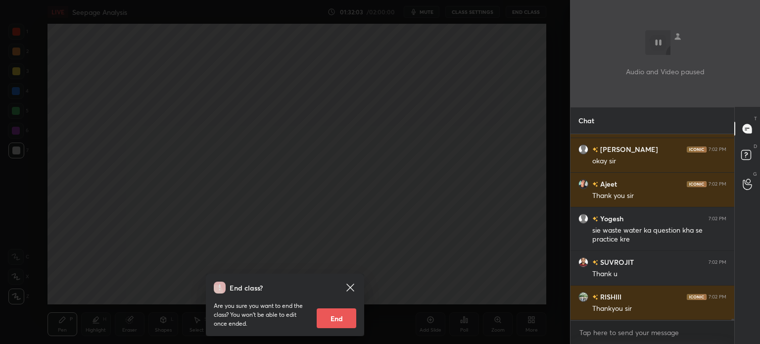
click at [350, 317] on button "End" at bounding box center [337, 318] width 40 height 20
type textarea "x"
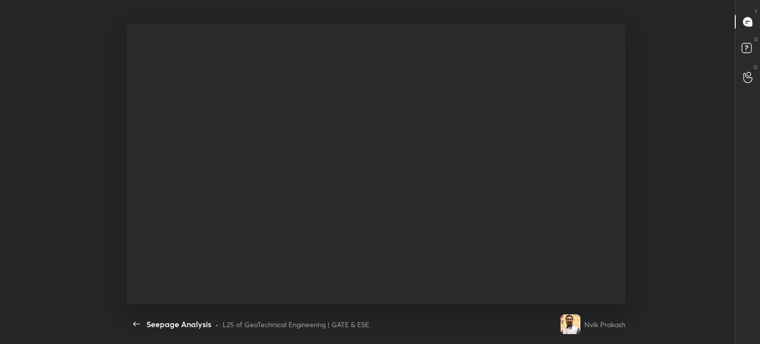
scroll to position [20105, 0]
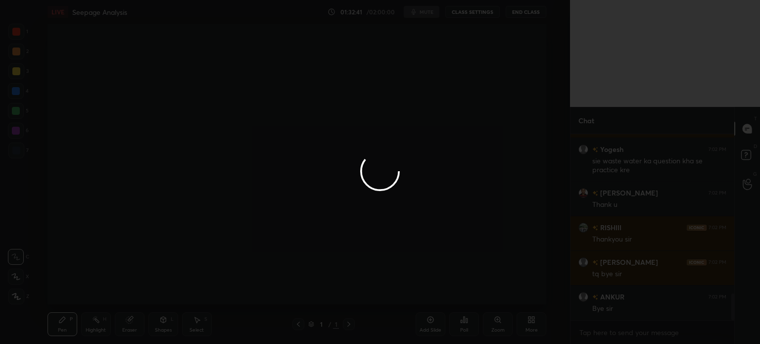
scroll to position [49185, 48935]
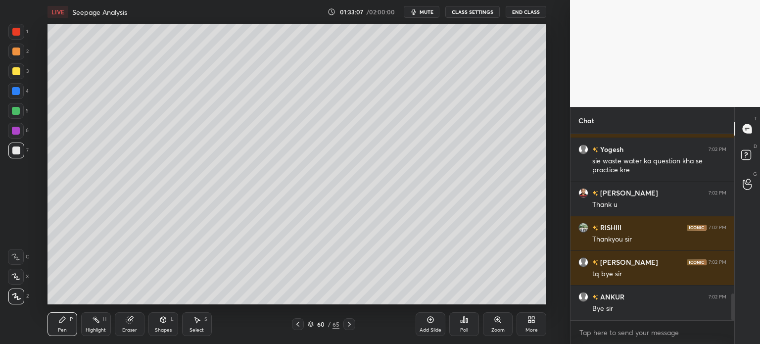
click at [527, 12] on button "End Class" at bounding box center [526, 12] width 41 height 12
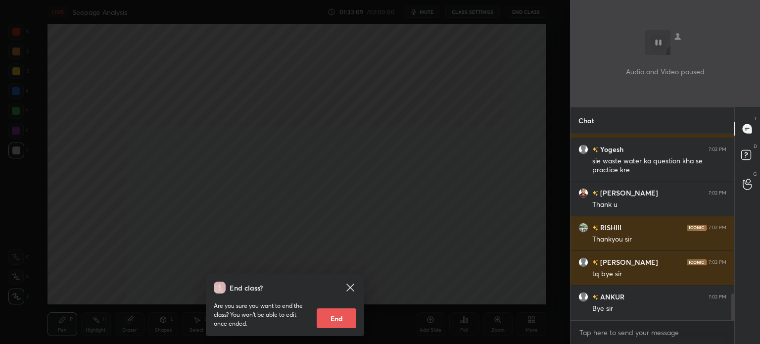
click at [329, 315] on button "End" at bounding box center [337, 318] width 40 height 20
type textarea "x"
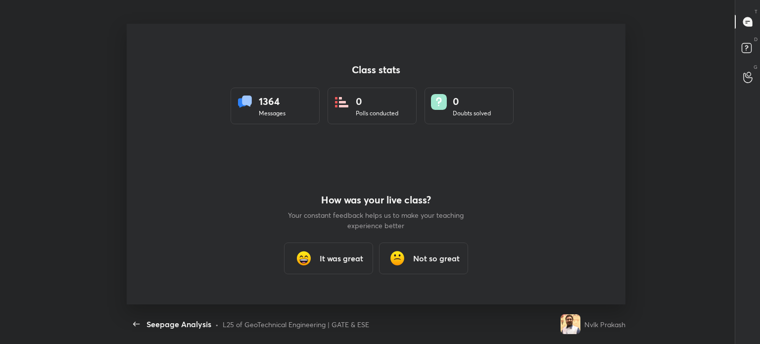
scroll to position [0, 0]
